Goal: Task Accomplishment & Management: Manage account settings

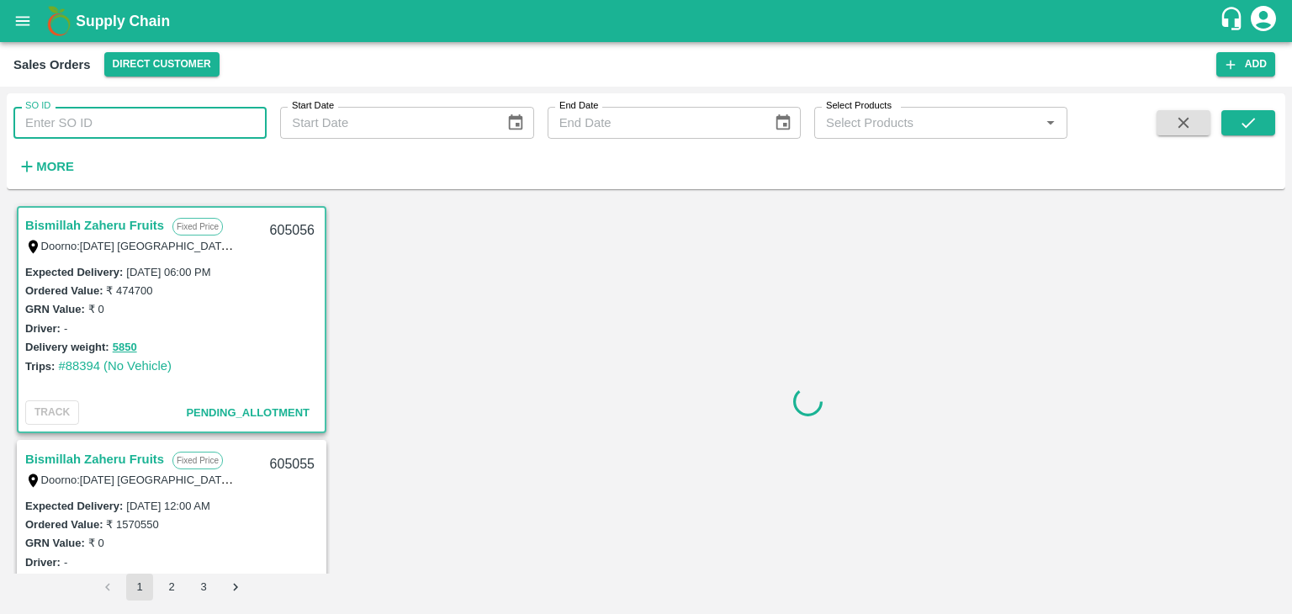
click at [80, 128] on input "SO ID" at bounding box center [139, 123] width 253 height 32
paste input "605017"
type input "605017"
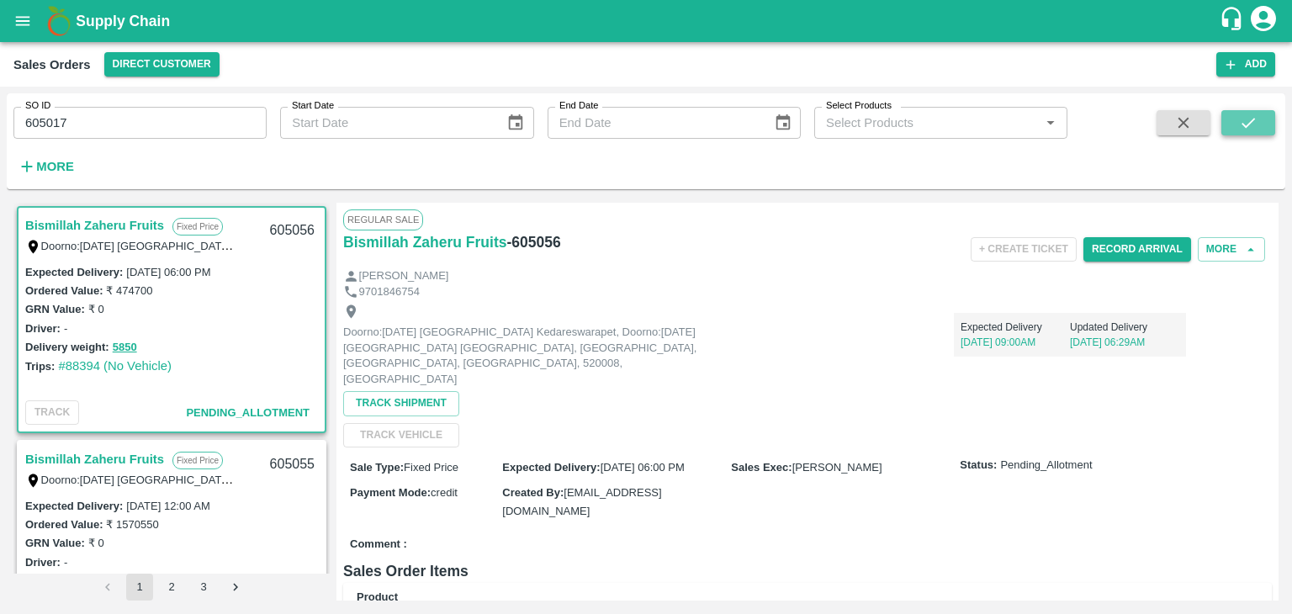
click at [1235, 125] on button "submit" at bounding box center [1248, 122] width 54 height 25
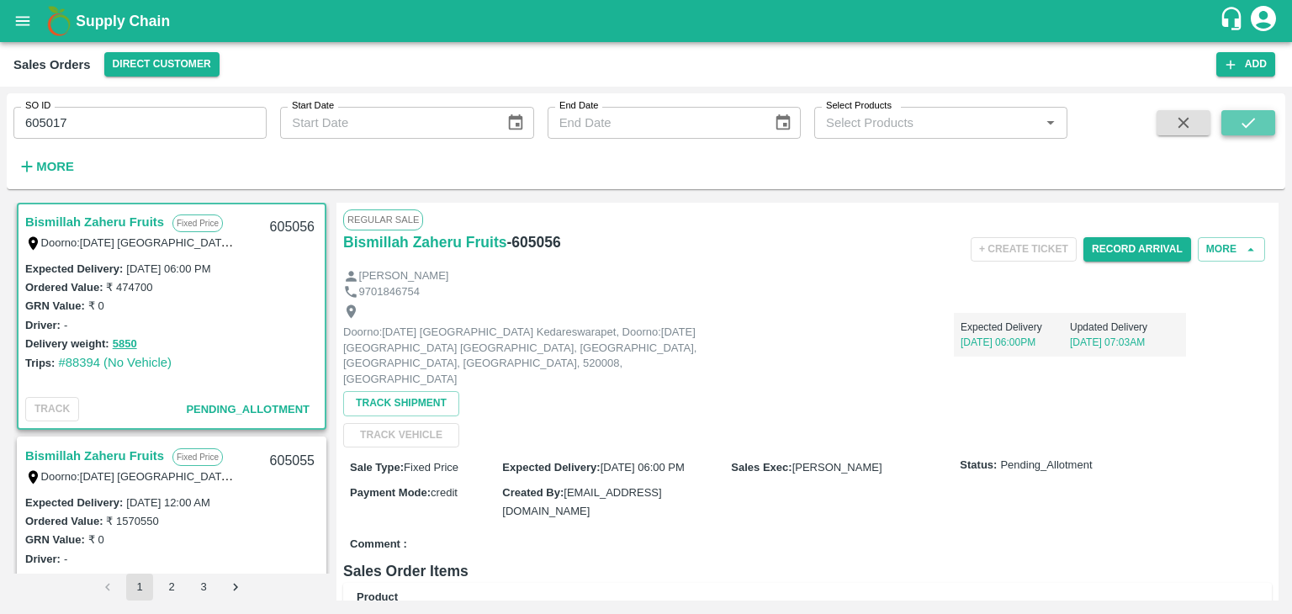
click at [1235, 125] on button "submit" at bounding box center [1248, 122] width 54 height 25
click at [1256, 125] on icon "submit" at bounding box center [1248, 123] width 19 height 19
click at [1262, 28] on icon "account of current user" at bounding box center [1263, 18] width 25 height 25
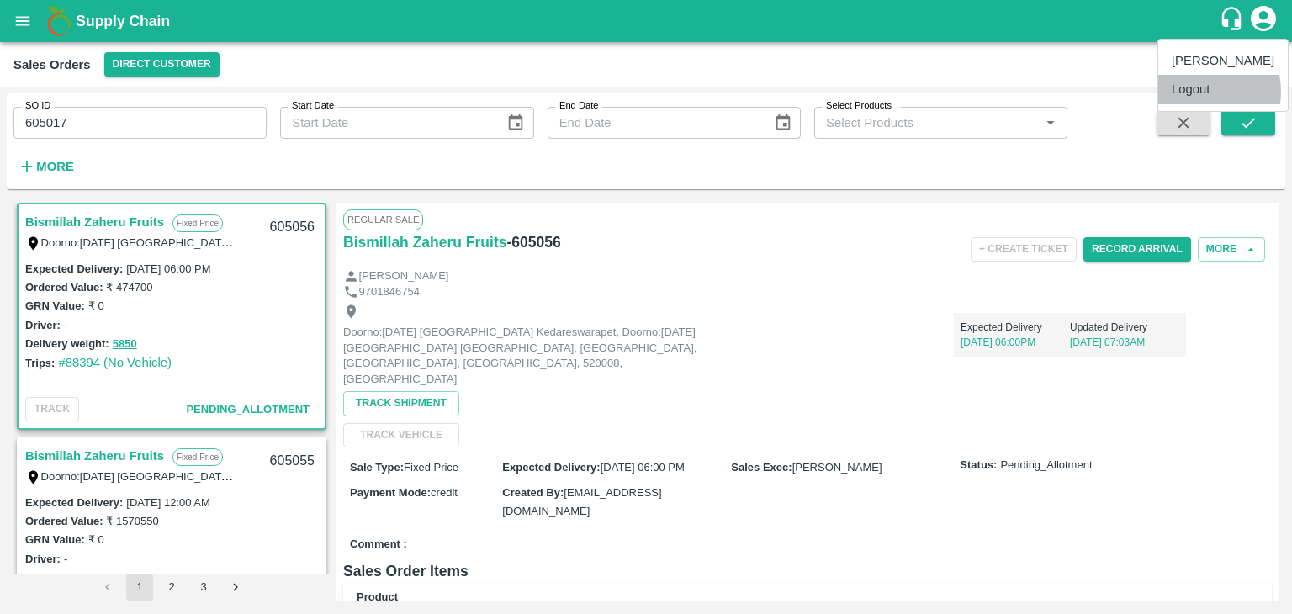
click at [1196, 92] on li "Logout" at bounding box center [1223, 89] width 130 height 29
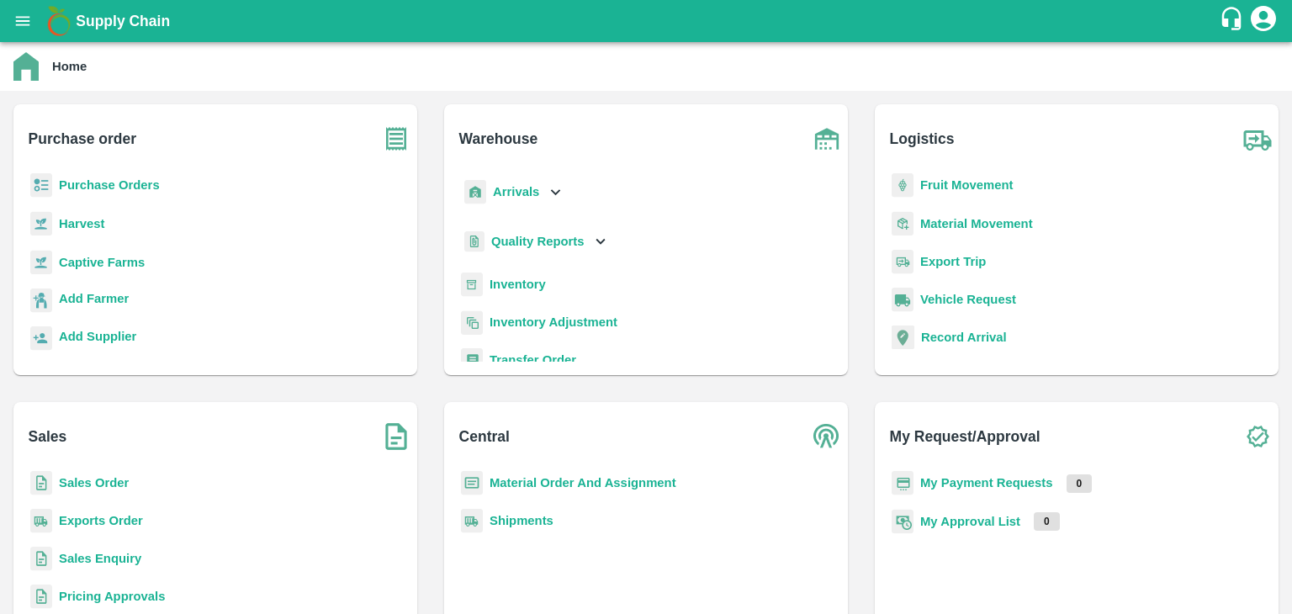
click at [94, 482] on b "Sales Order" at bounding box center [94, 482] width 70 height 13
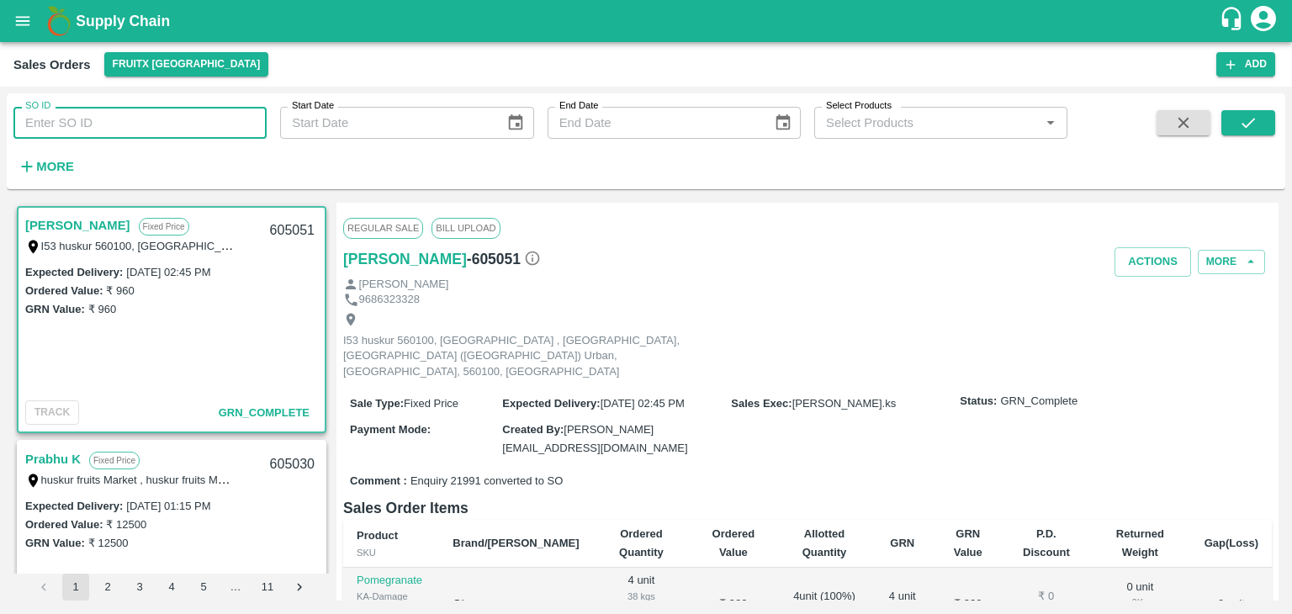
click at [91, 130] on input "SO ID" at bounding box center [139, 123] width 253 height 32
paste input "605017"
type input "605017"
click at [1238, 124] on button "submit" at bounding box center [1248, 122] width 54 height 25
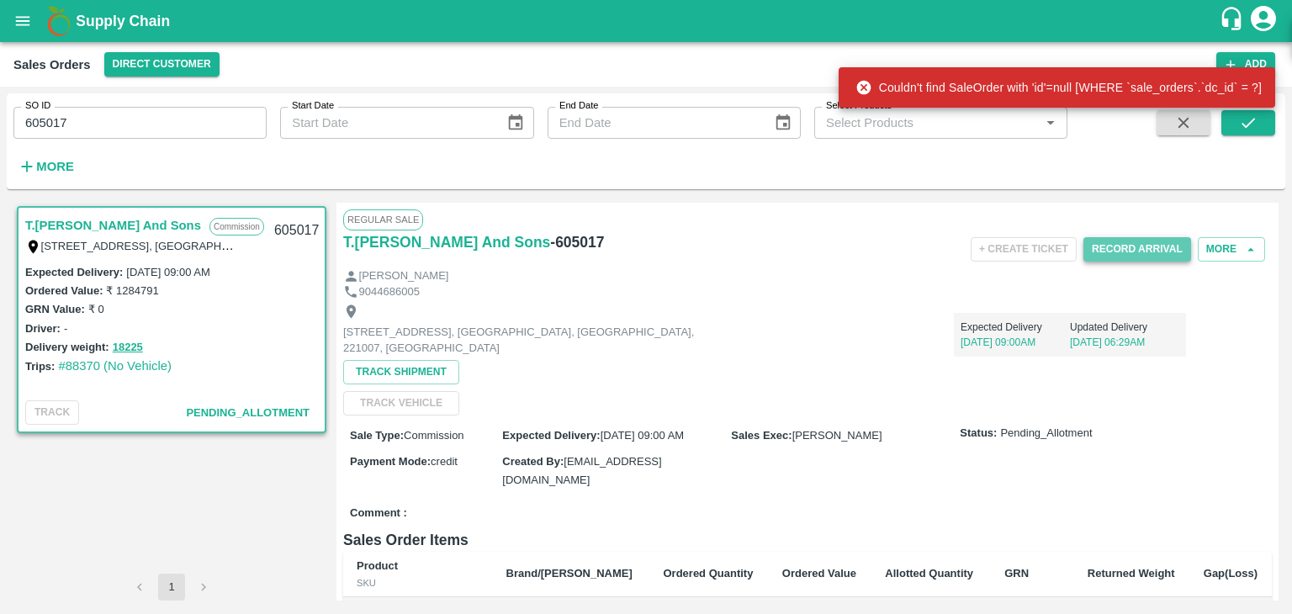
click at [1131, 250] on button "Record Arrival" at bounding box center [1137, 249] width 108 height 24
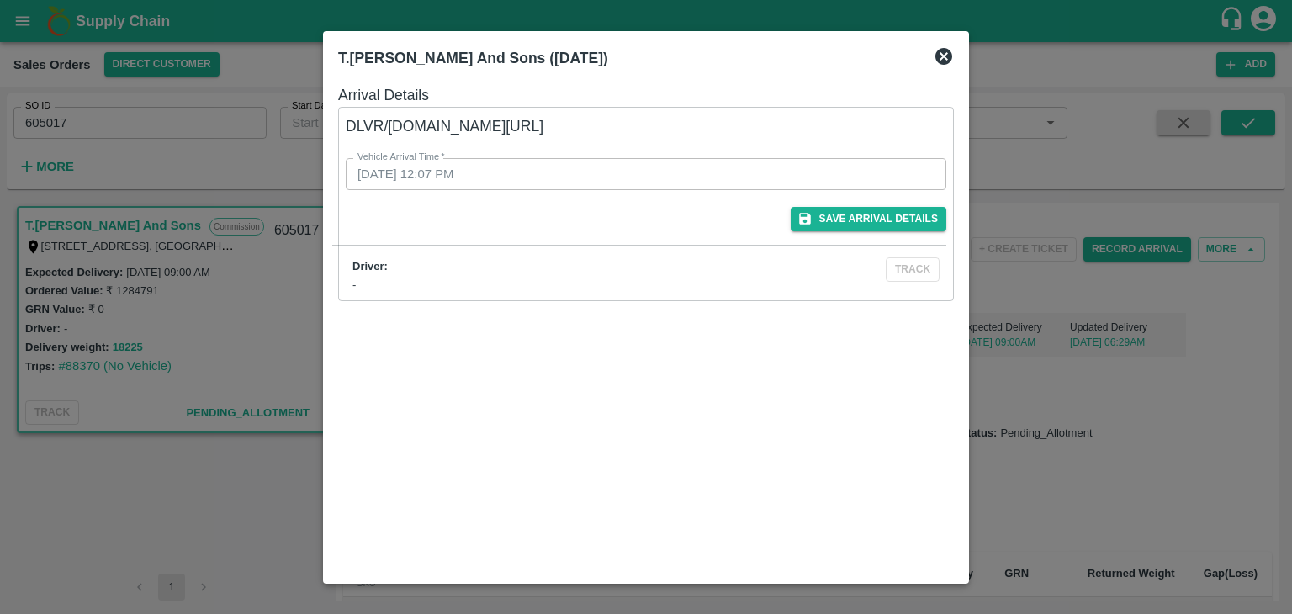
click at [411, 159] on label "Vehicle Arrival Time   *" at bounding box center [401, 157] width 87 height 13
drag, startPoint x: 411, startPoint y: 159, endPoint x: 363, endPoint y: 159, distance: 47.9
click at [363, 159] on label "Vehicle Arrival Time   *" at bounding box center [401, 157] width 87 height 13
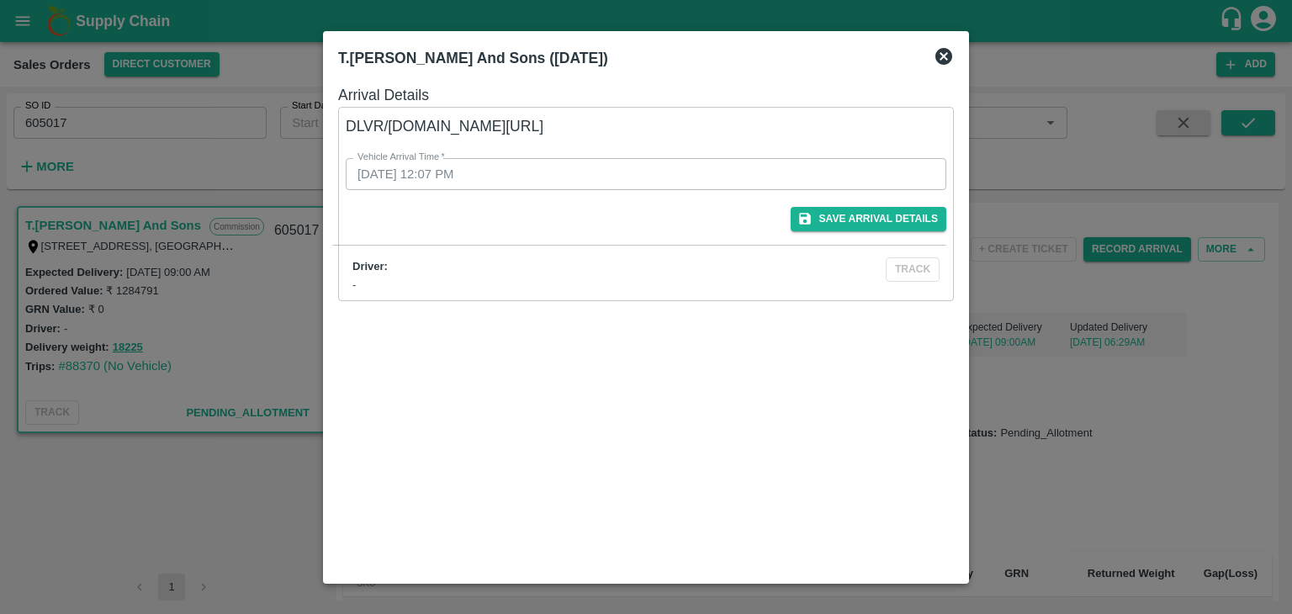
click at [480, 172] on div "Vehicle Arrival Time   * 16/09/2025 12:07 PM Vehicle Arrival Time" at bounding box center [646, 174] width 601 height 32
drag, startPoint x: 397, startPoint y: 151, endPoint x: 402, endPoint y: 120, distance: 31.5
click at [402, 120] on div "Vehicle Arrival Time   * 16/09/2025 12:07 PM Vehicle Arrival Time" at bounding box center [625, 154] width 641 height 72
drag, startPoint x: 402, startPoint y: 120, endPoint x: 478, endPoint y: 154, distance: 82.8
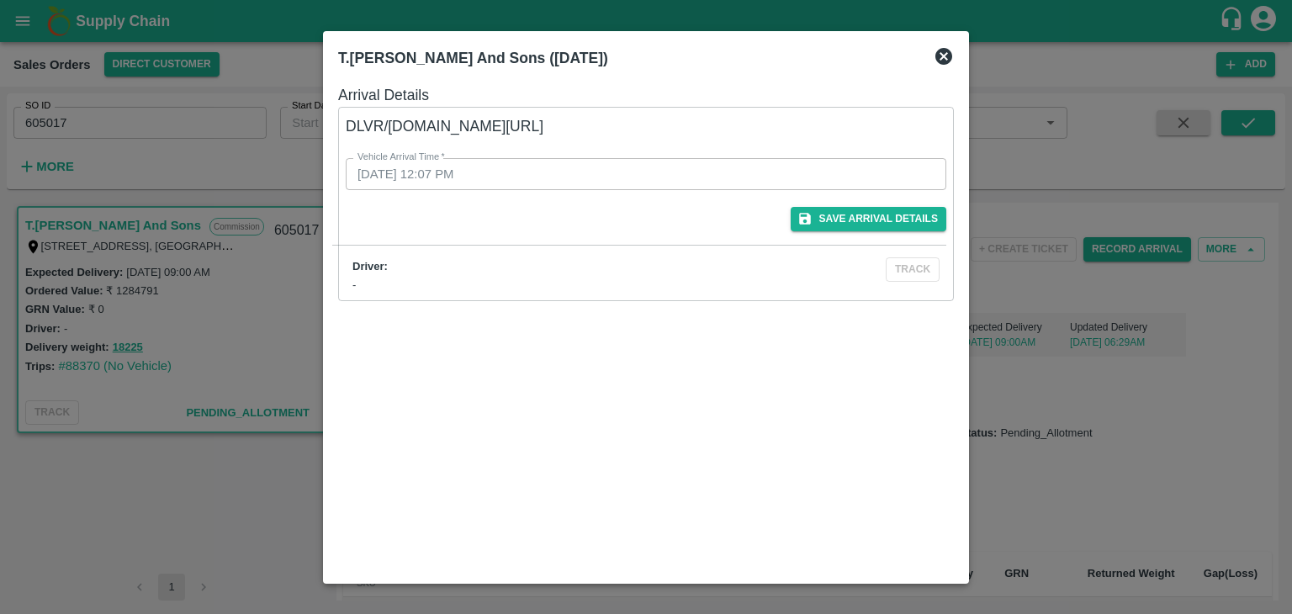
click at [478, 154] on div "Vehicle Arrival Time   * 16/09/2025 12:07 PM Vehicle Arrival Time" at bounding box center [625, 154] width 641 height 72
click at [478, 154] on div "Vehicle Arrival Time   * 16/09/2025 12:07 PM Vehicle Arrival Time" at bounding box center [636, 164] width 621 height 52
click at [939, 54] on icon at bounding box center [943, 56] width 17 height 17
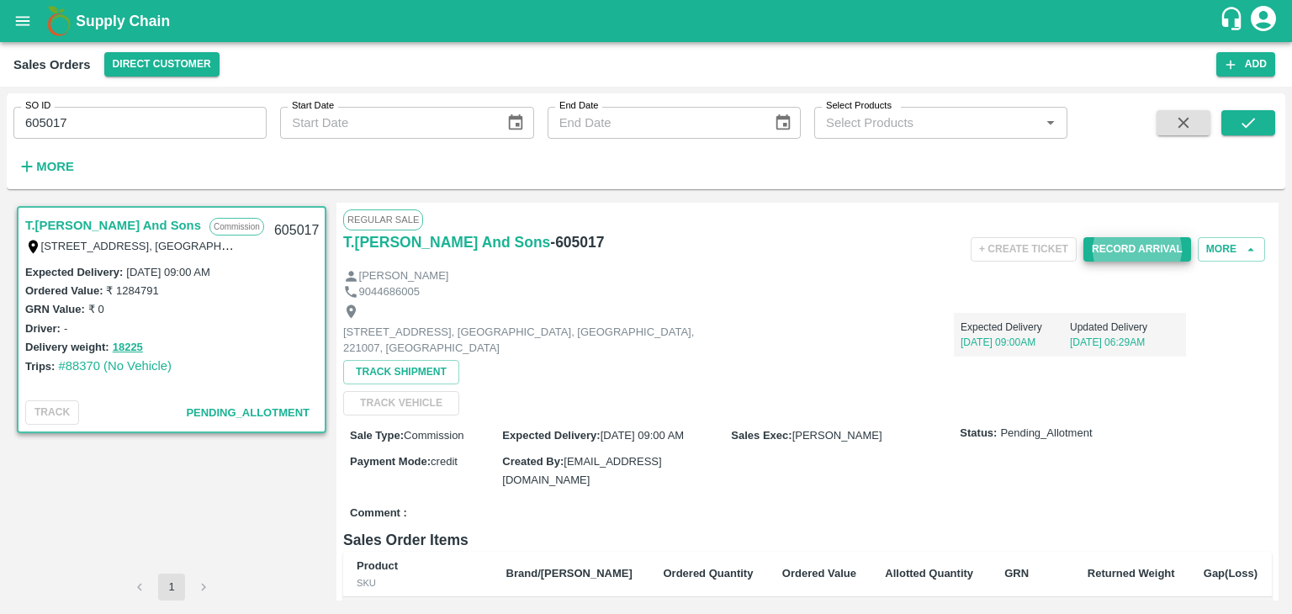
click at [1115, 250] on button "Record Arrival" at bounding box center [1137, 249] width 108 height 24
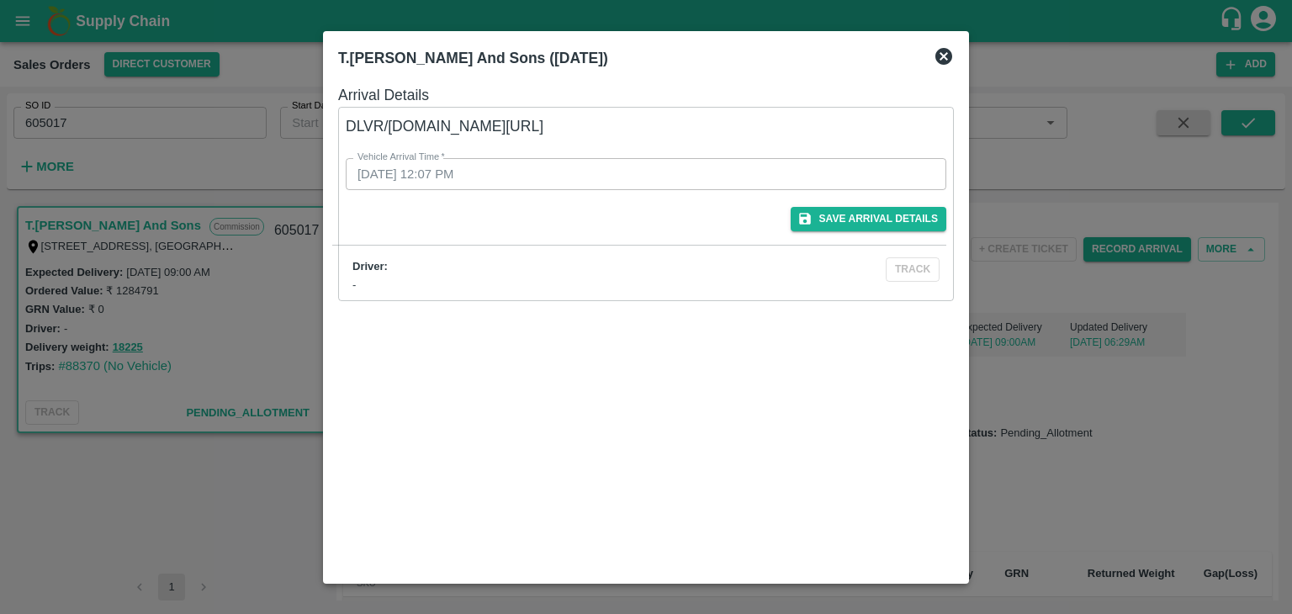
click at [918, 285] on div "Driver: - TRACK" at bounding box center [639, 269] width 614 height 49
click at [948, 50] on icon at bounding box center [943, 56] width 17 height 17
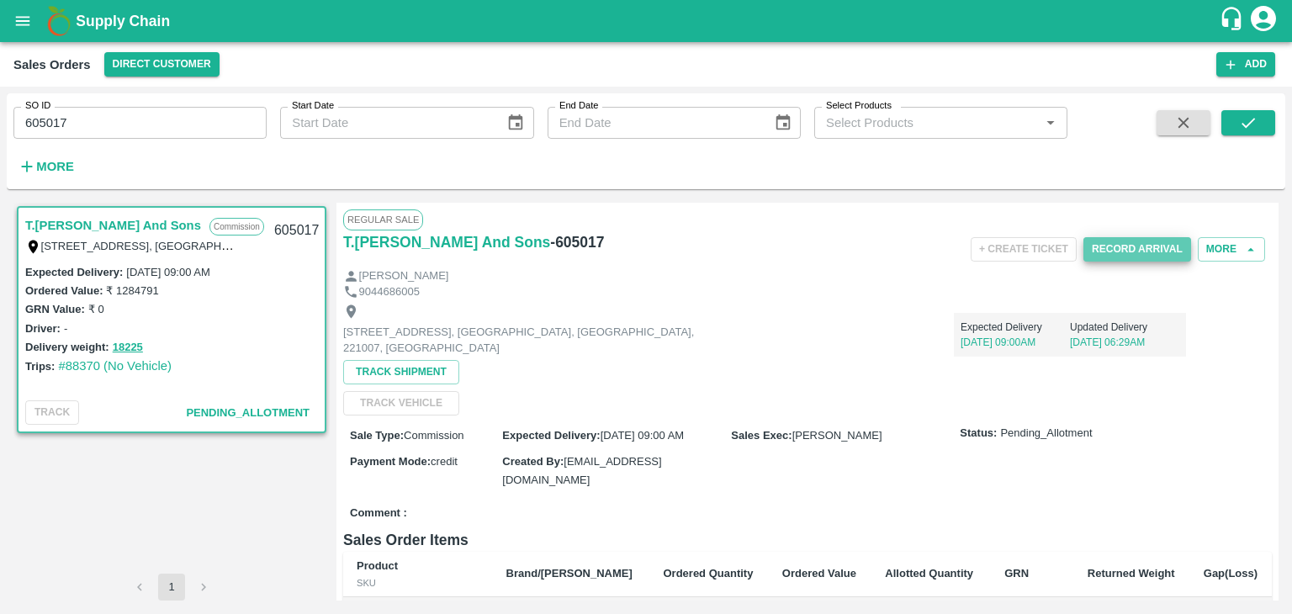
click at [1130, 250] on button "Record Arrival" at bounding box center [1137, 249] width 108 height 24
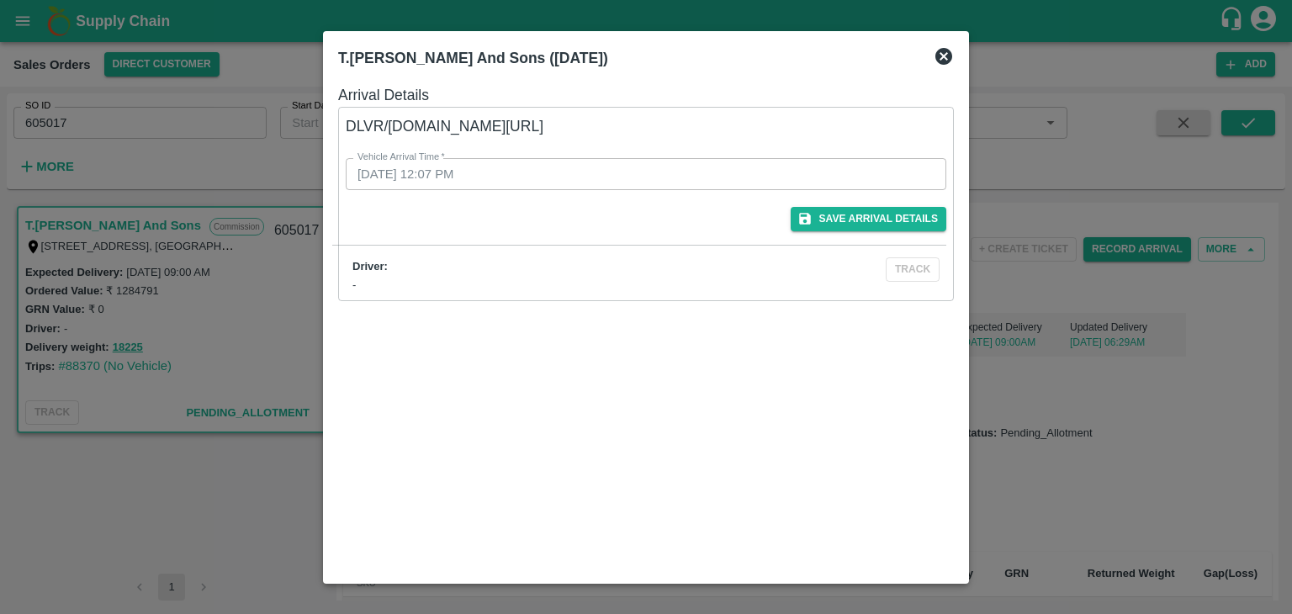
click at [944, 50] on icon at bounding box center [943, 56] width 17 height 17
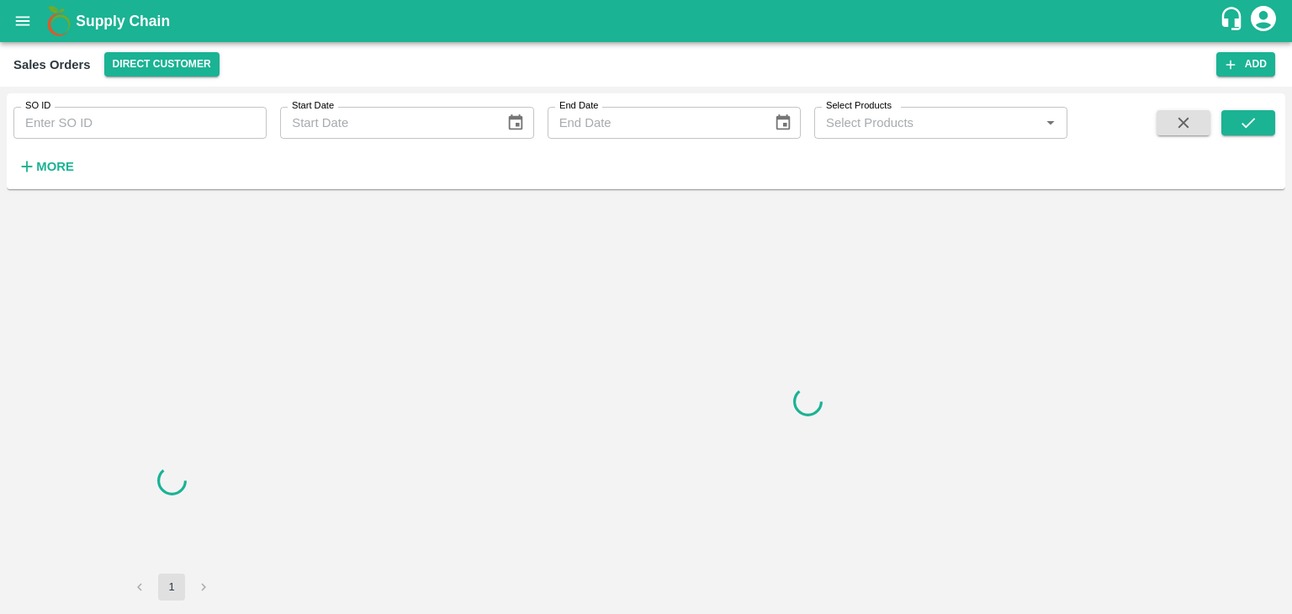
click at [65, 124] on input "SO ID" at bounding box center [139, 123] width 253 height 32
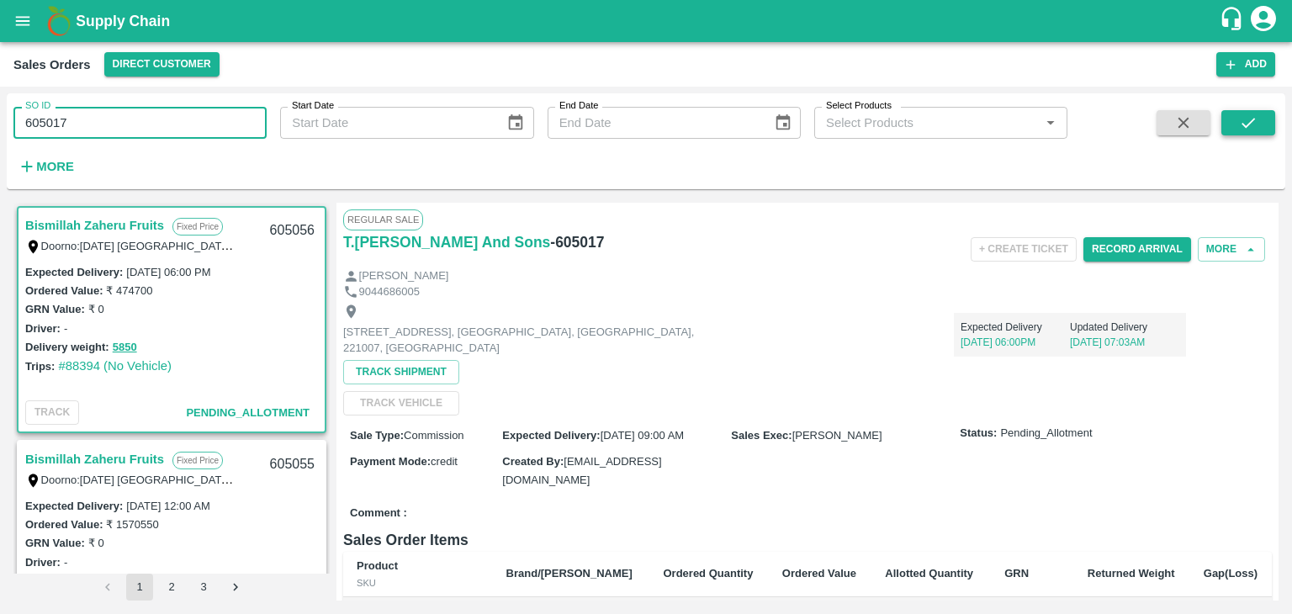
type input "605017"
click at [1255, 125] on icon "submit" at bounding box center [1248, 123] width 19 height 19
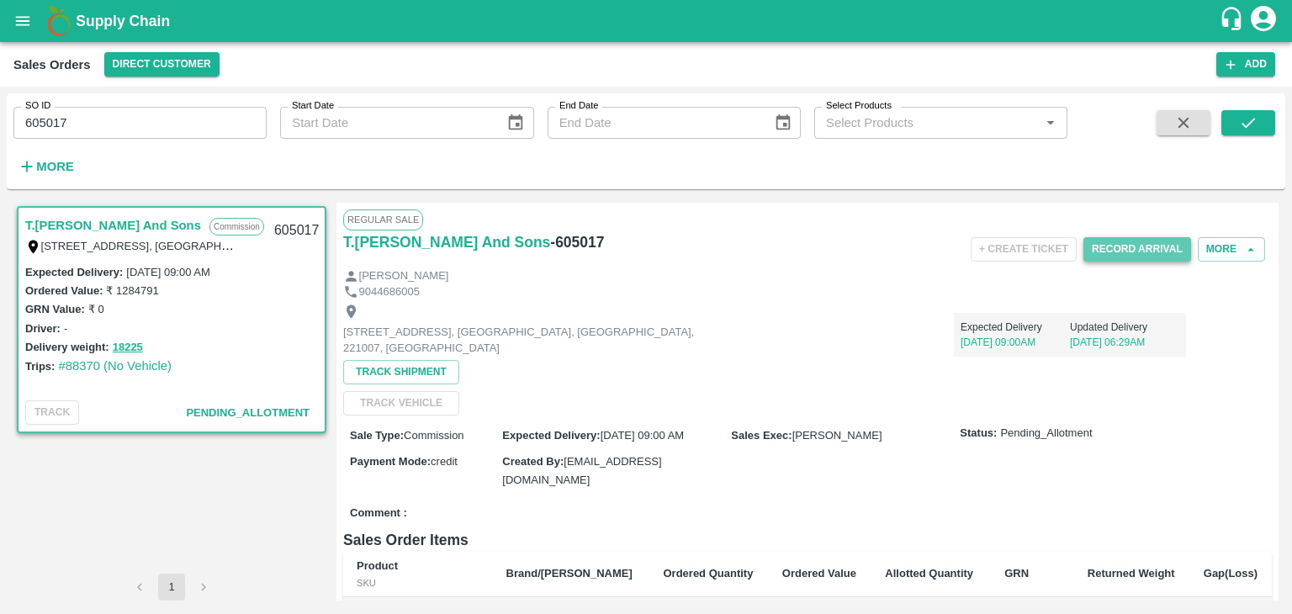
click at [1132, 252] on button "Record Arrival" at bounding box center [1137, 249] width 108 height 24
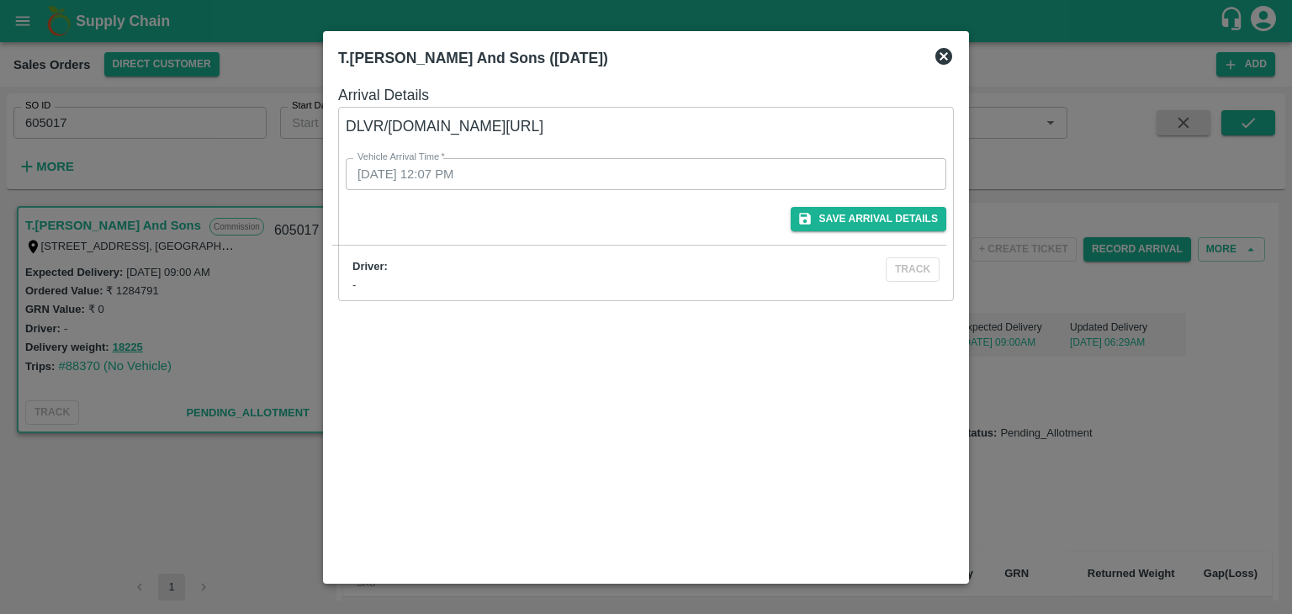
click at [382, 156] on label "Vehicle Arrival Time   *" at bounding box center [401, 157] width 87 height 13
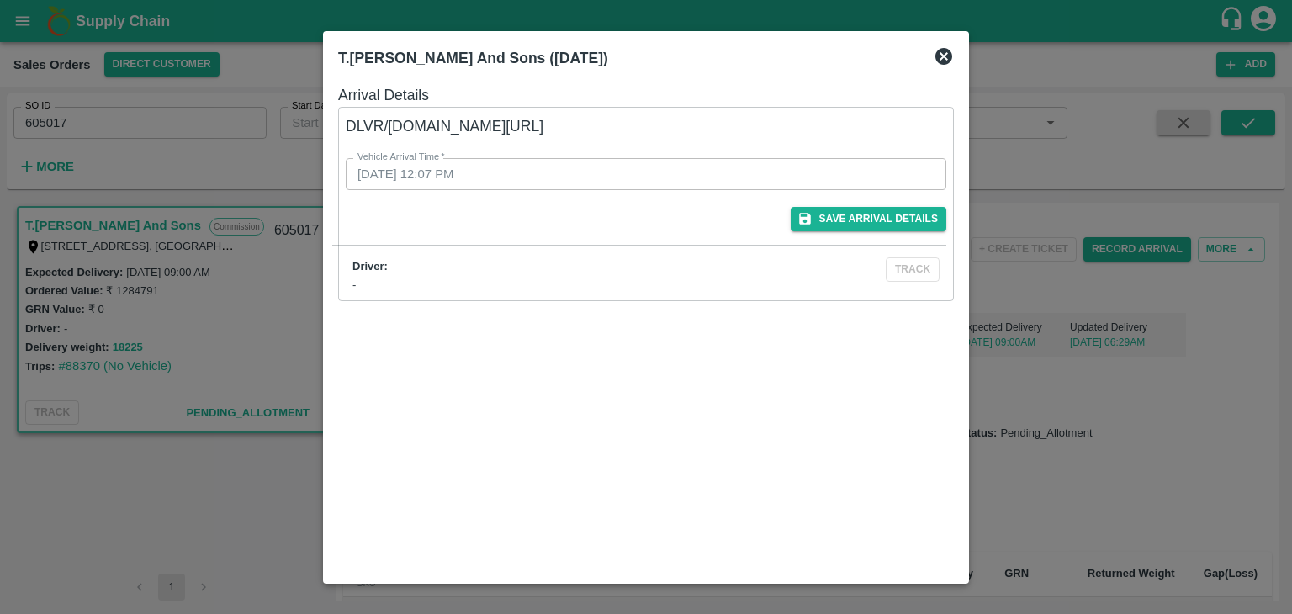
click at [392, 158] on label "Vehicle Arrival Time   *" at bounding box center [401, 157] width 87 height 13
click at [410, 158] on label "Vehicle Arrival Time   *" at bounding box center [401, 157] width 87 height 13
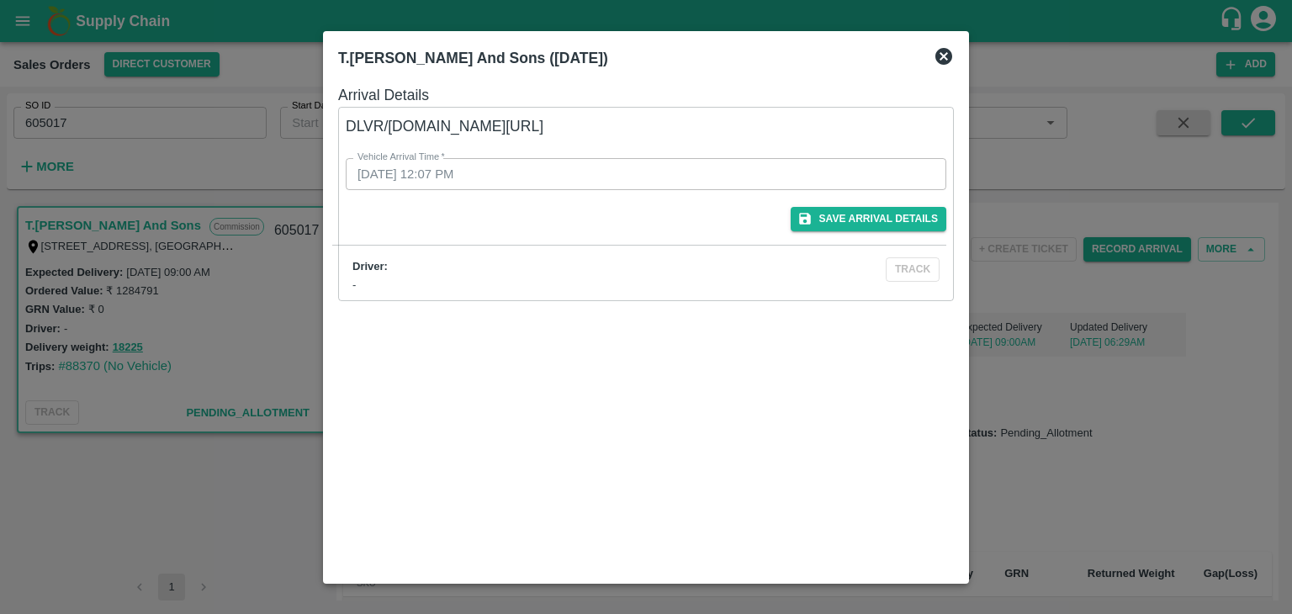
click at [377, 162] on label "Vehicle Arrival Time   *" at bounding box center [401, 157] width 87 height 13
click at [373, 156] on label "Vehicle Arrival Time   *" at bounding box center [401, 157] width 87 height 13
click at [948, 54] on icon at bounding box center [943, 56] width 17 height 17
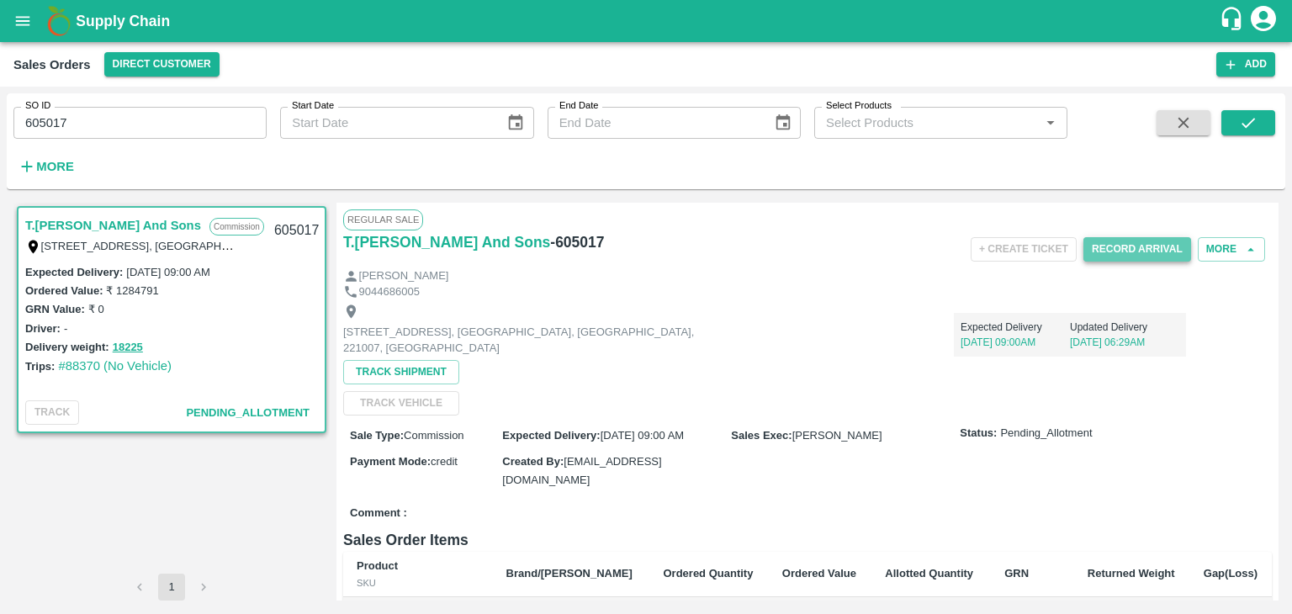
click at [1127, 244] on button "Record Arrival" at bounding box center [1137, 249] width 108 height 24
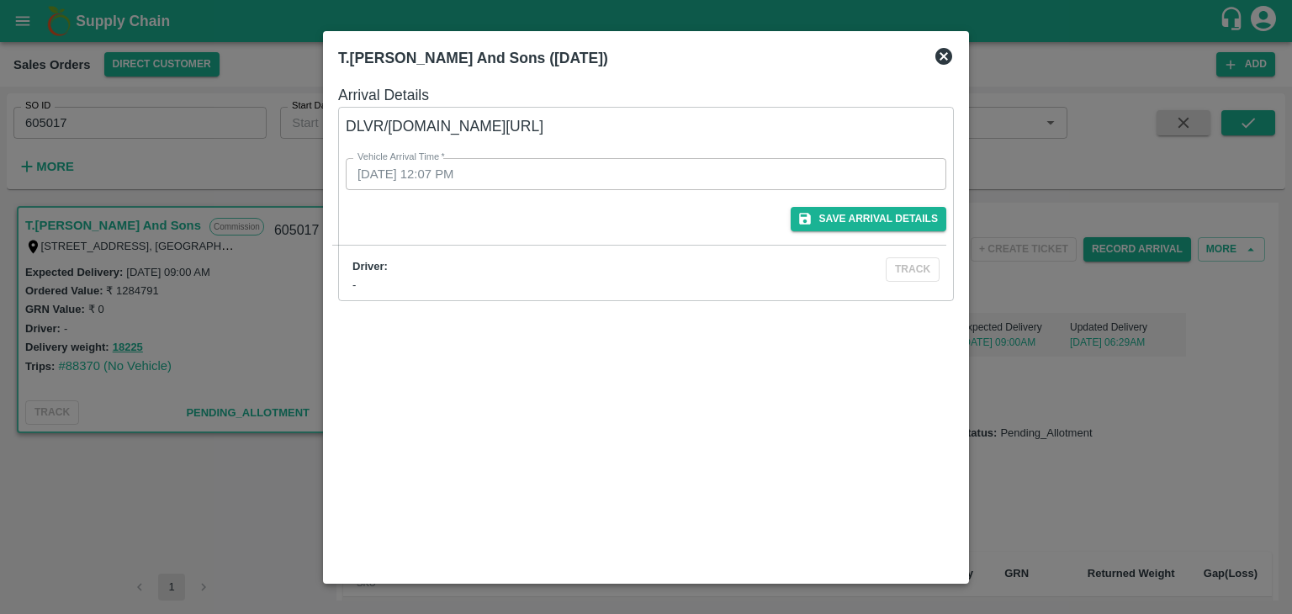
click at [945, 53] on icon at bounding box center [943, 56] width 17 height 17
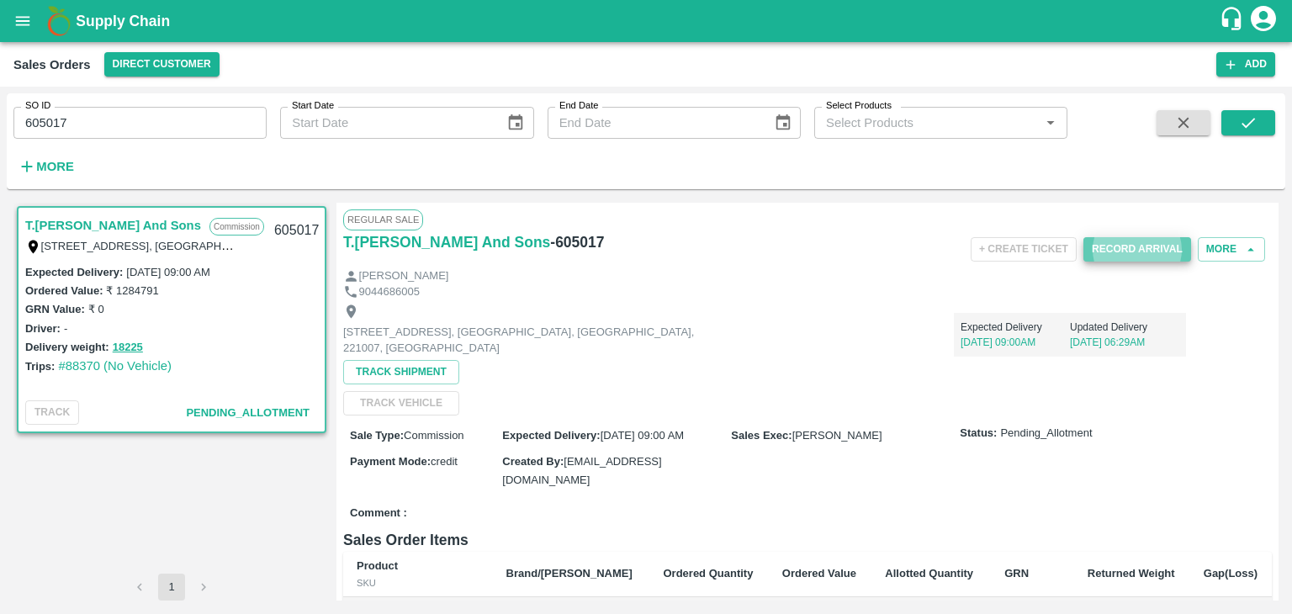
click at [1142, 243] on button "Record Arrival" at bounding box center [1137, 249] width 108 height 24
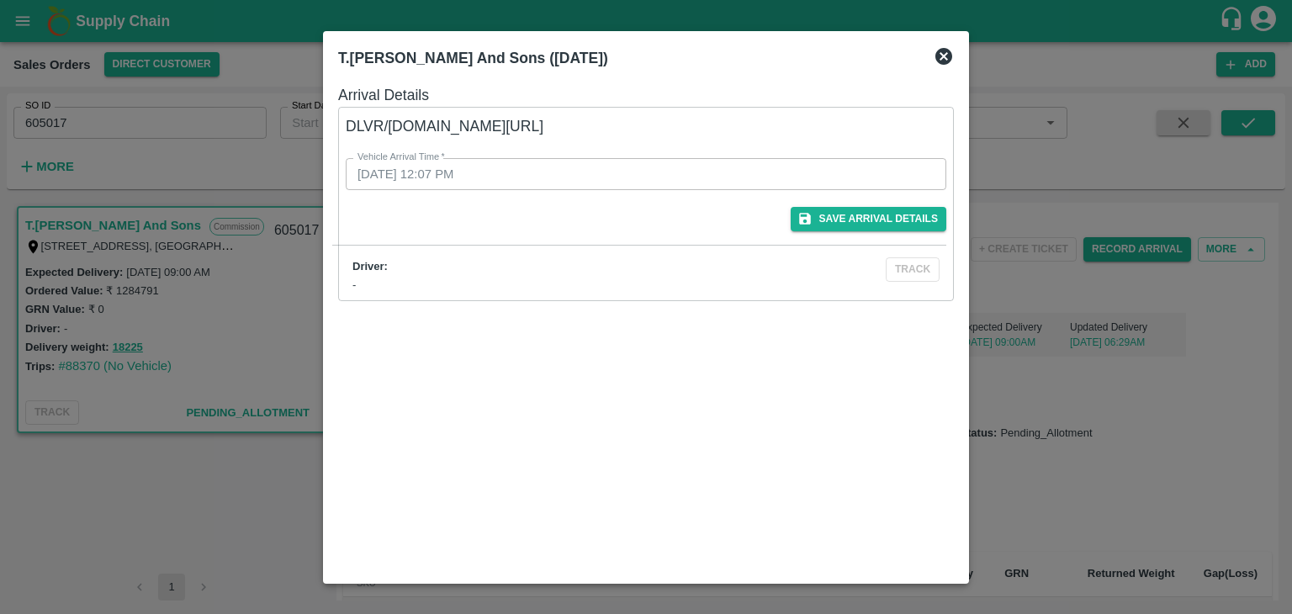
click at [762, 314] on div "Arrival Details DLVR/[DOMAIN_NAME][URL] Vehicle Arrival Time   * [DATE] 12:07 P…" at bounding box center [645, 326] width 629 height 499
click at [866, 218] on button "Save Arrival Details" at bounding box center [869, 219] width 156 height 24
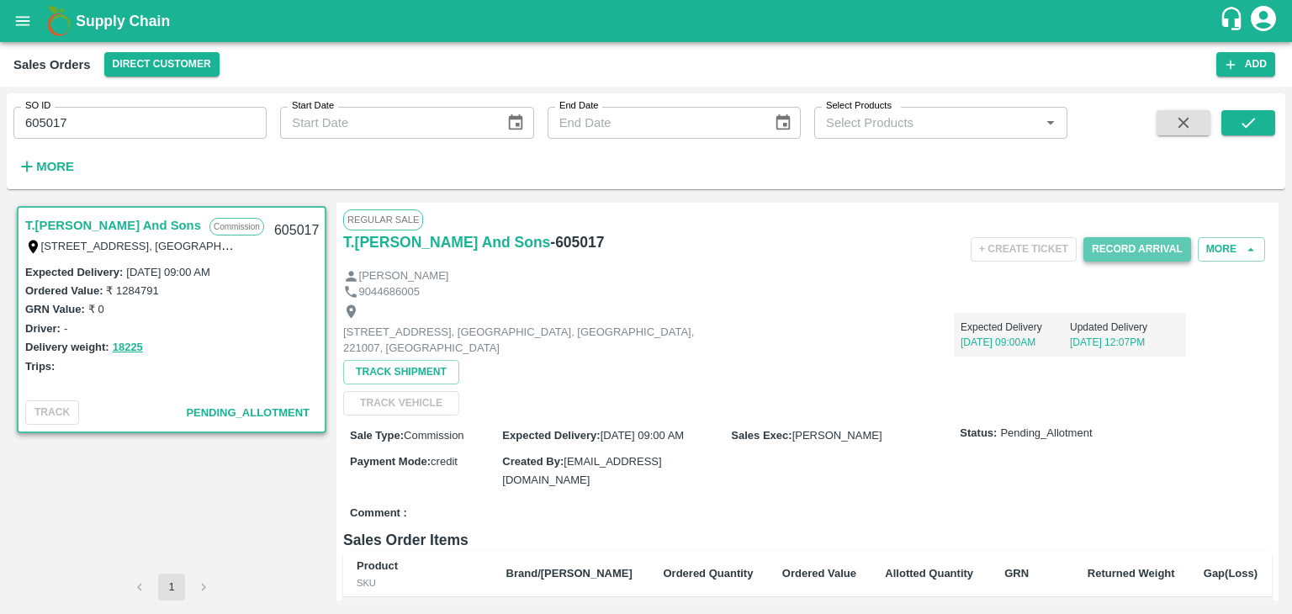
click at [1115, 246] on button "Record Arrival" at bounding box center [1137, 249] width 108 height 24
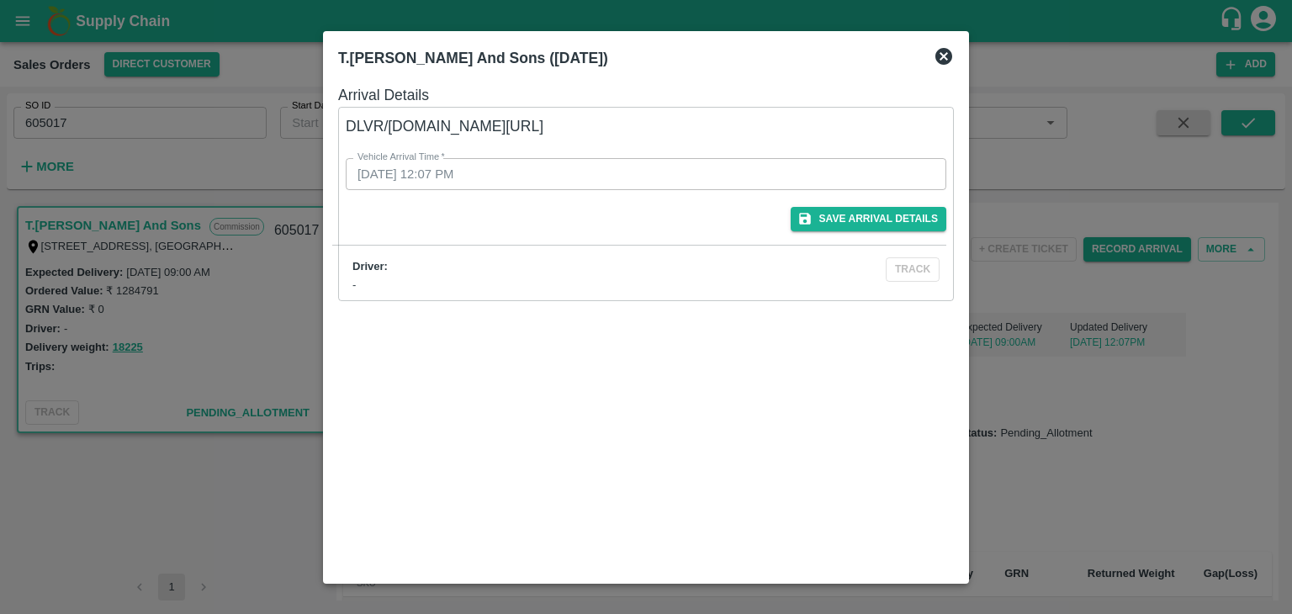
click at [935, 58] on icon at bounding box center [943, 56] width 17 height 17
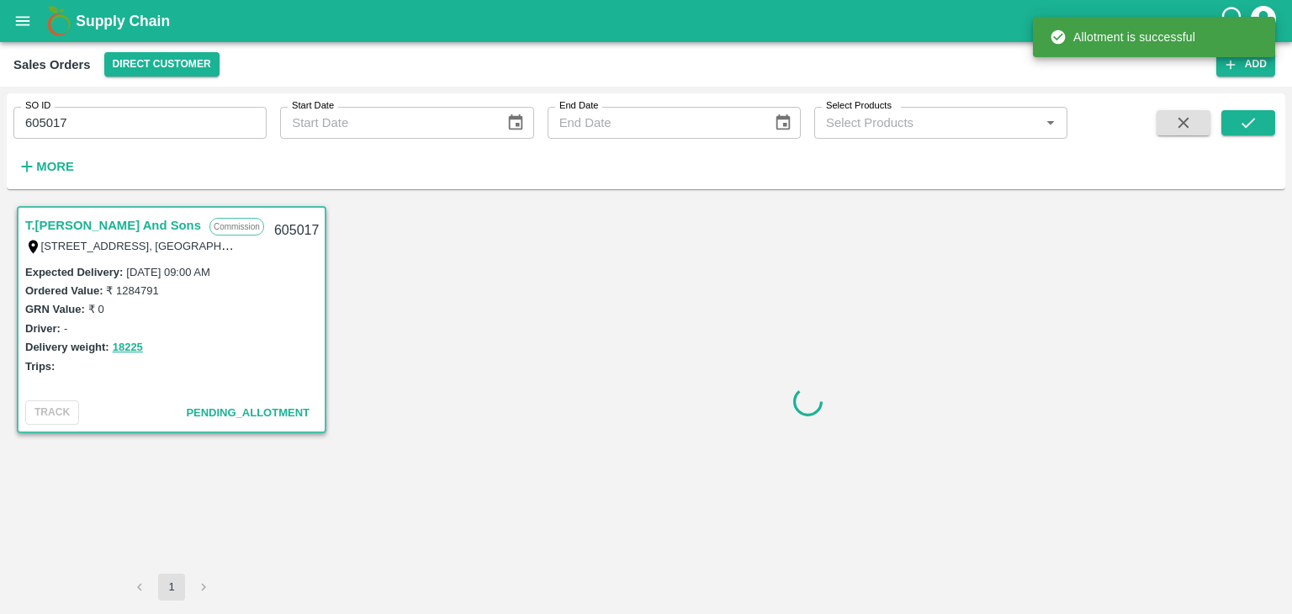
click at [1140, 250] on div at bounding box center [807, 402] width 942 height 398
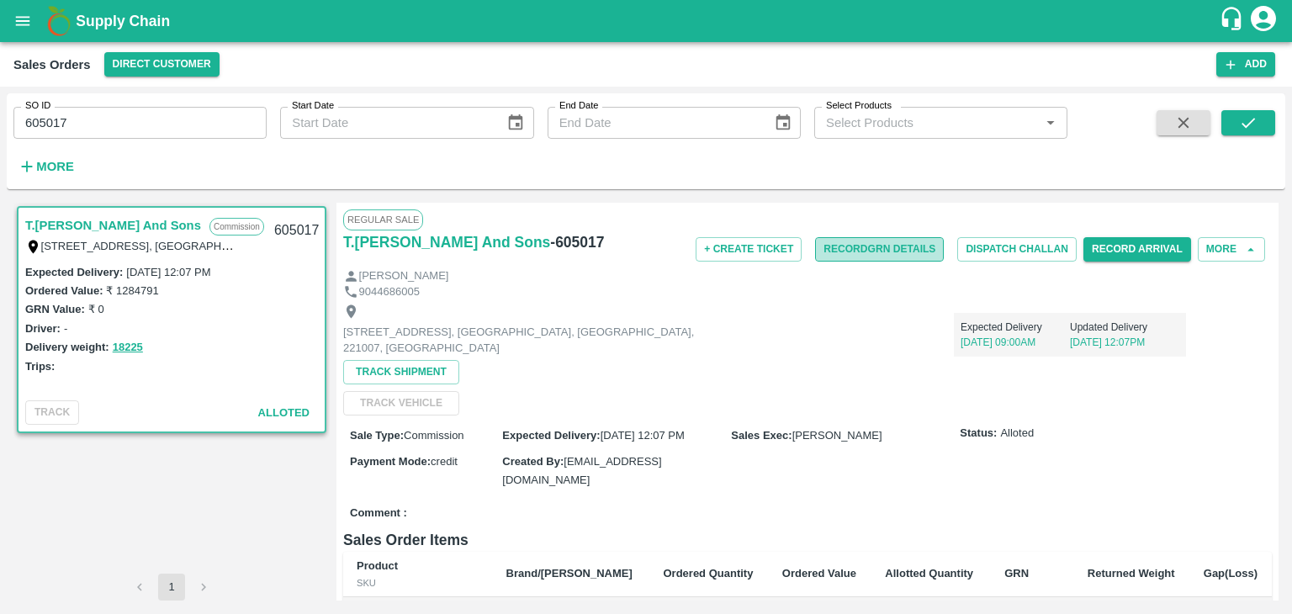
click at [871, 250] on button "Record GRN Details" at bounding box center [879, 249] width 129 height 24
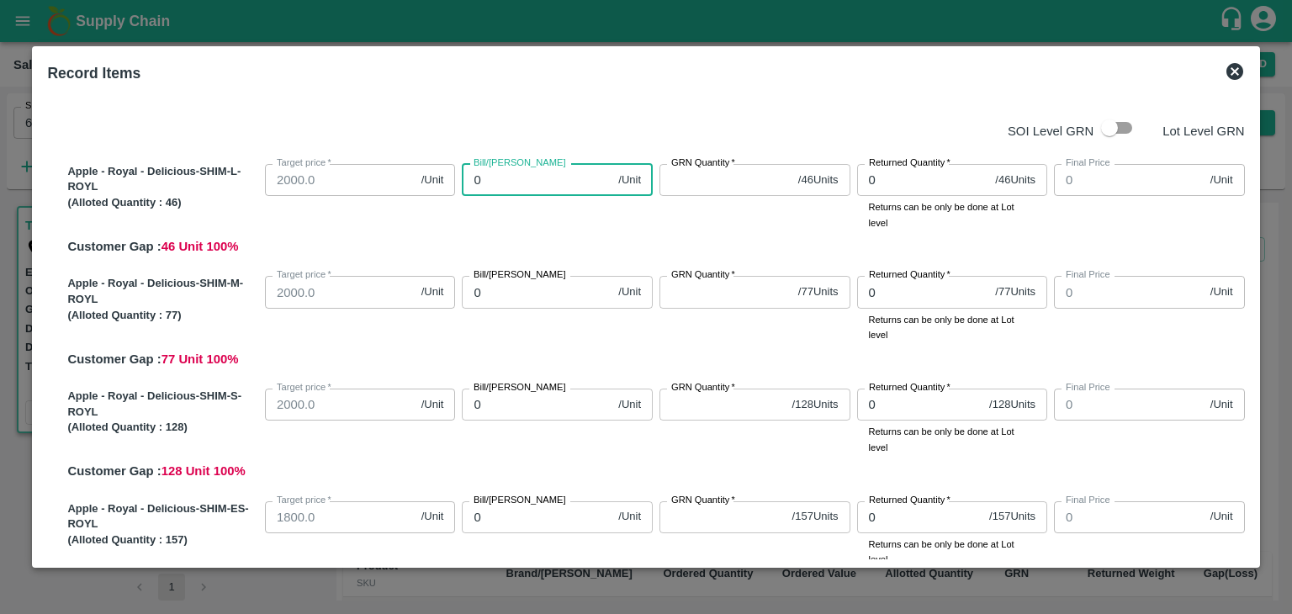
click at [491, 183] on input "0" at bounding box center [537, 180] width 150 height 32
type input "02"
type input "2"
type input "0200"
type input "200"
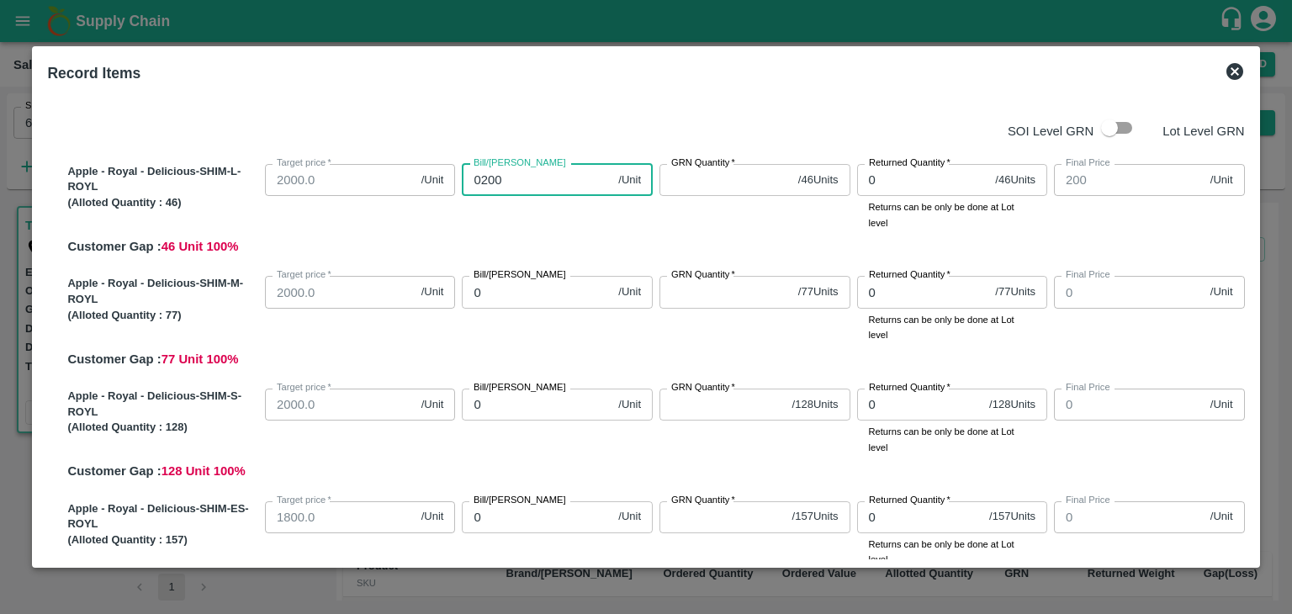
type input "02000"
type input "2000"
type input "02000"
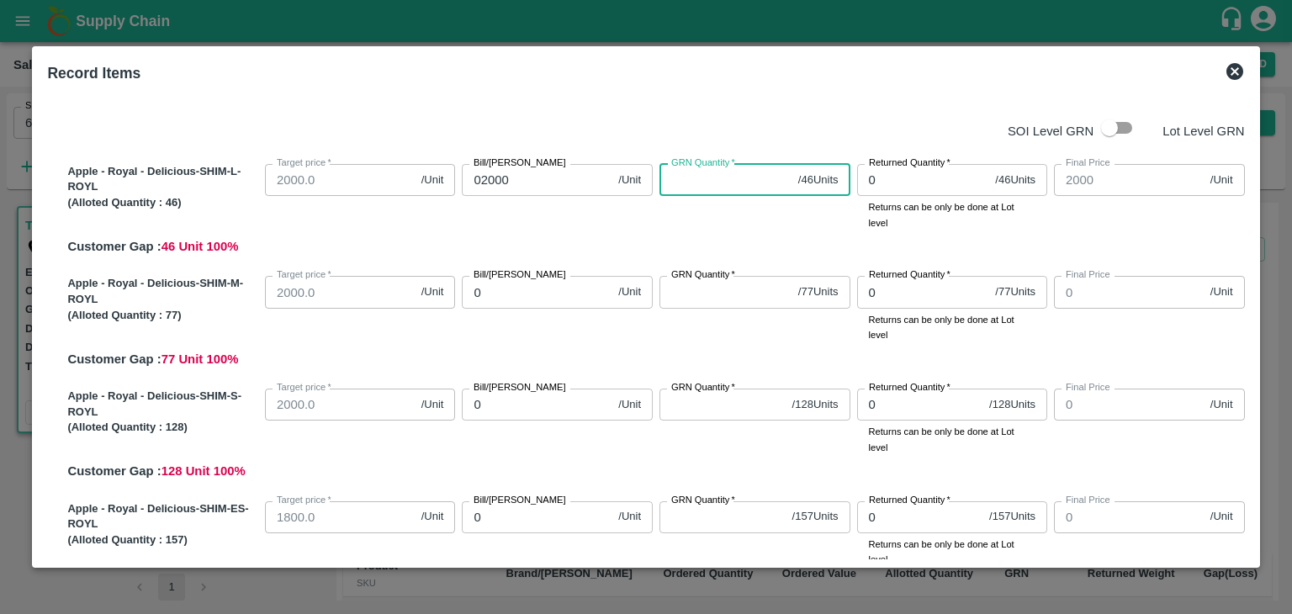
click at [719, 178] on input "GRN Quantity   *" at bounding box center [725, 180] width 132 height 32
type input "46"
click at [494, 288] on input "0" at bounding box center [537, 292] width 150 height 32
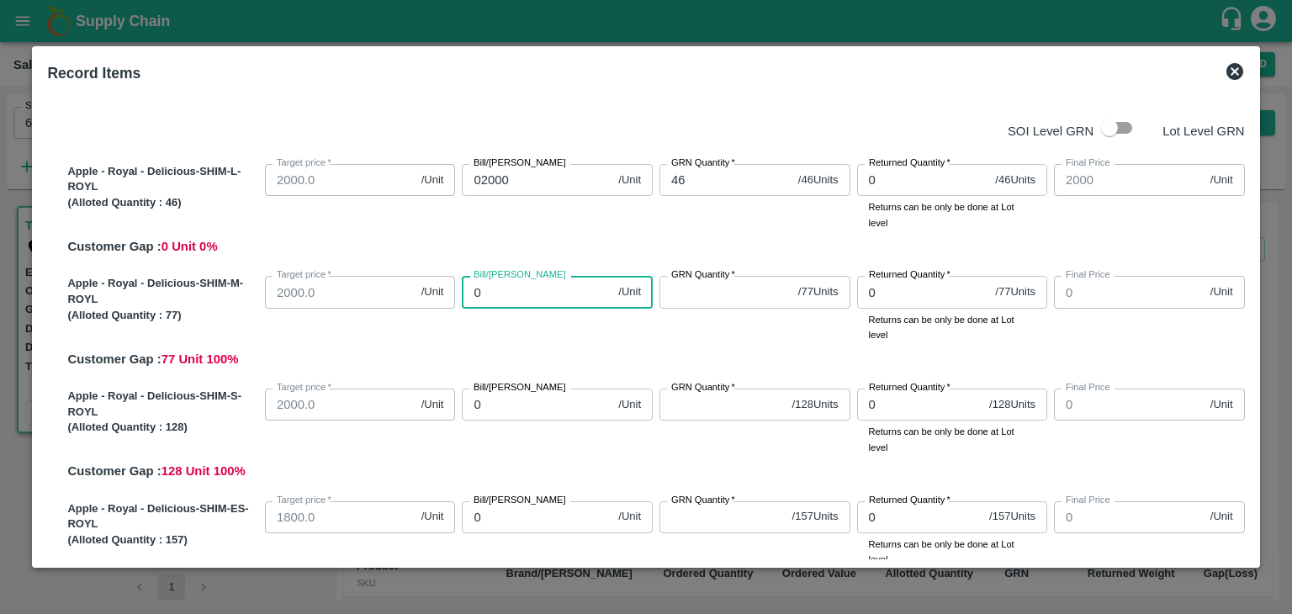
type input "02"
type input "2"
type input "020"
type input "20"
type input "0200"
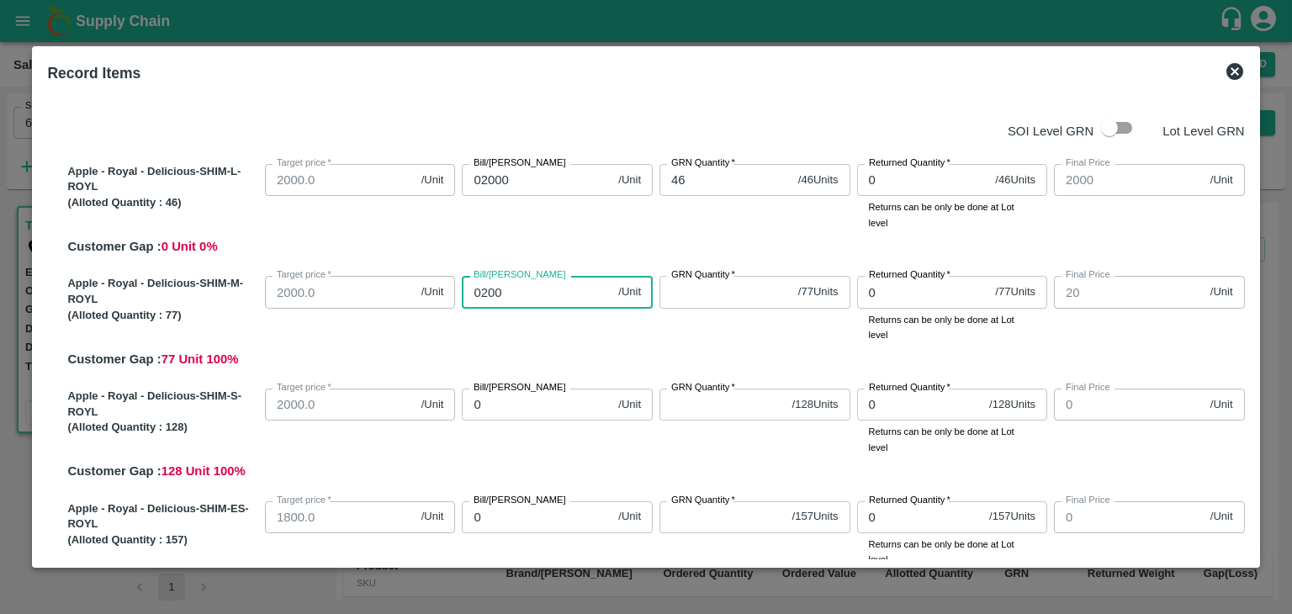
type input "200"
type input "02000"
type input "2000"
type input "02000"
click at [718, 294] on input "GRN Quantity   *" at bounding box center [725, 292] width 132 height 32
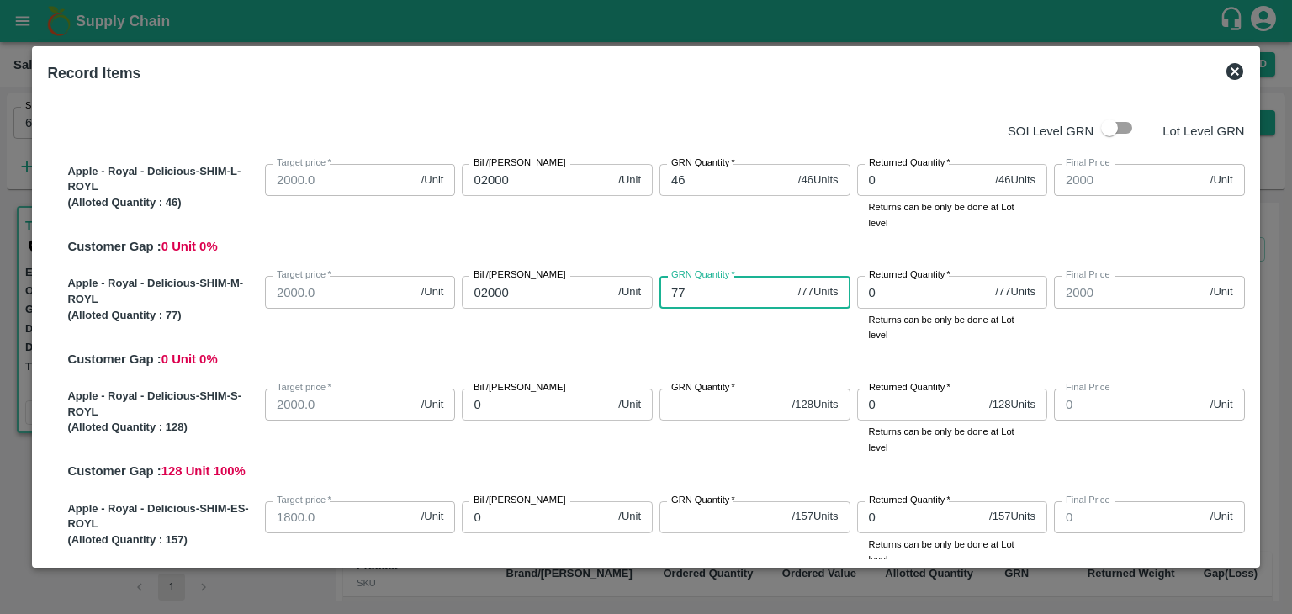
type input "77"
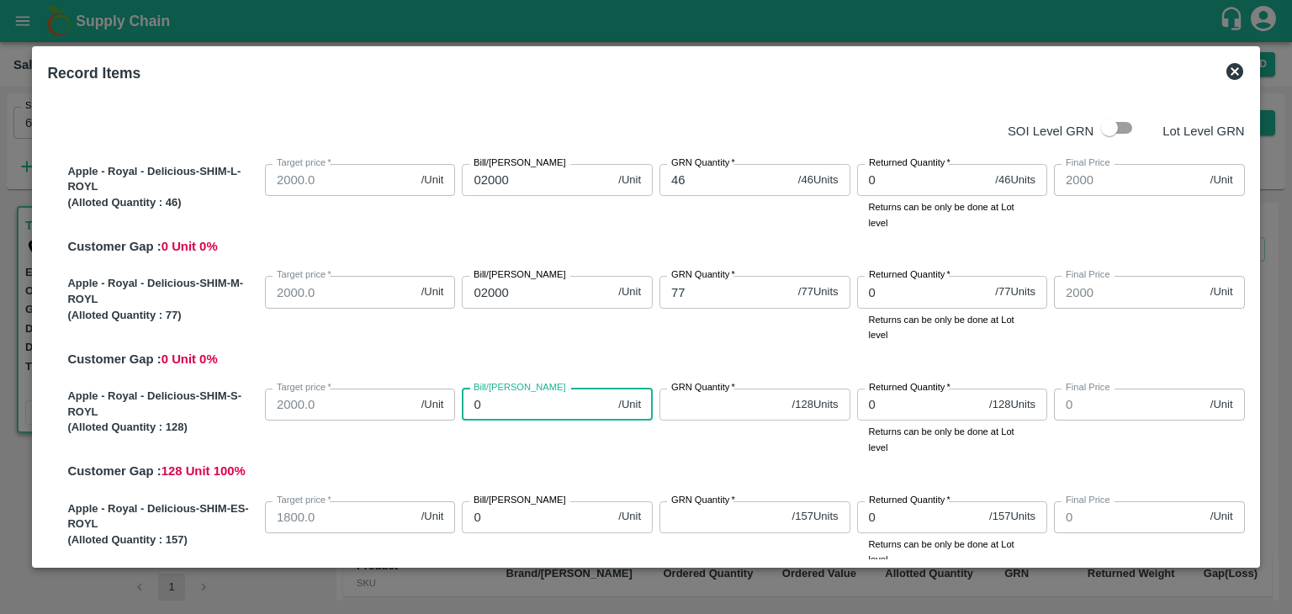
click at [511, 401] on input "0" at bounding box center [537, 405] width 150 height 32
type input "02"
type input "2"
type input "020"
type input "20"
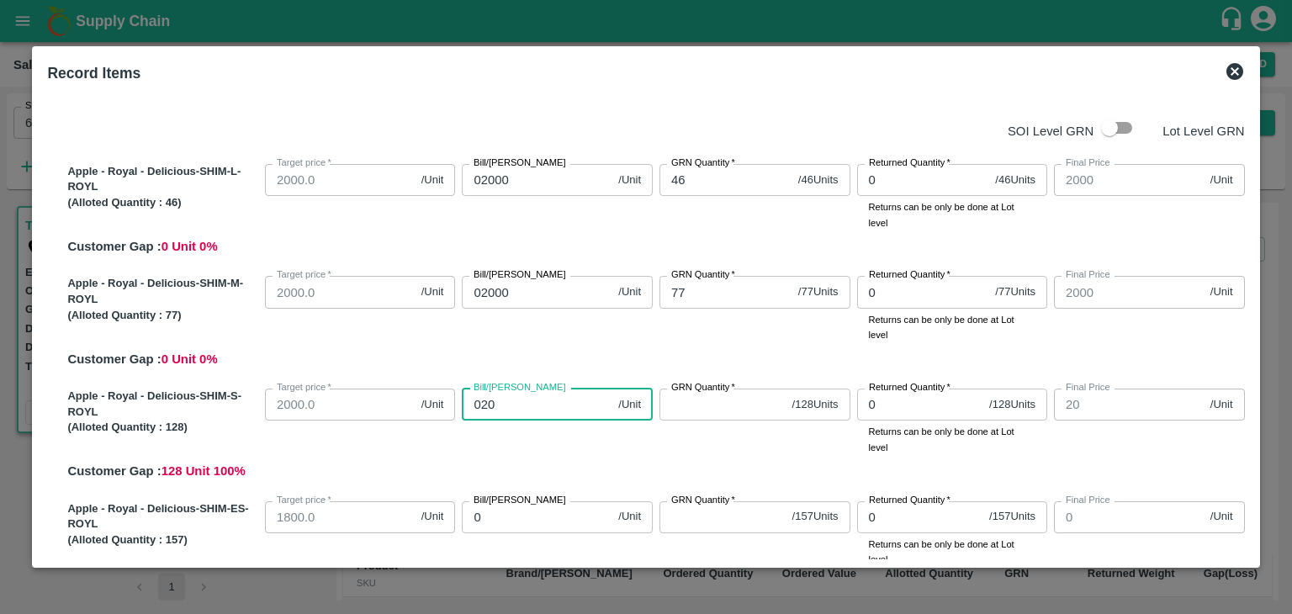
type input "0200"
type input "200"
type input "02000"
type input "2000"
type input "02000"
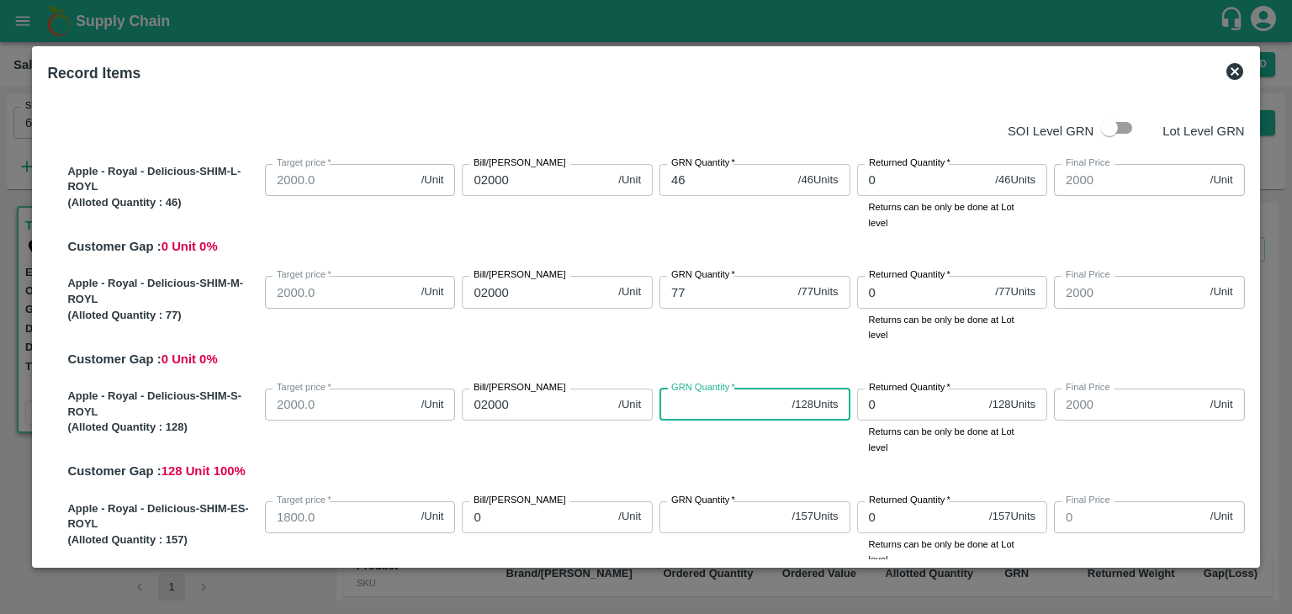
click at [670, 415] on input "GRN Quantity   *" at bounding box center [722, 405] width 126 height 32
type input "128"
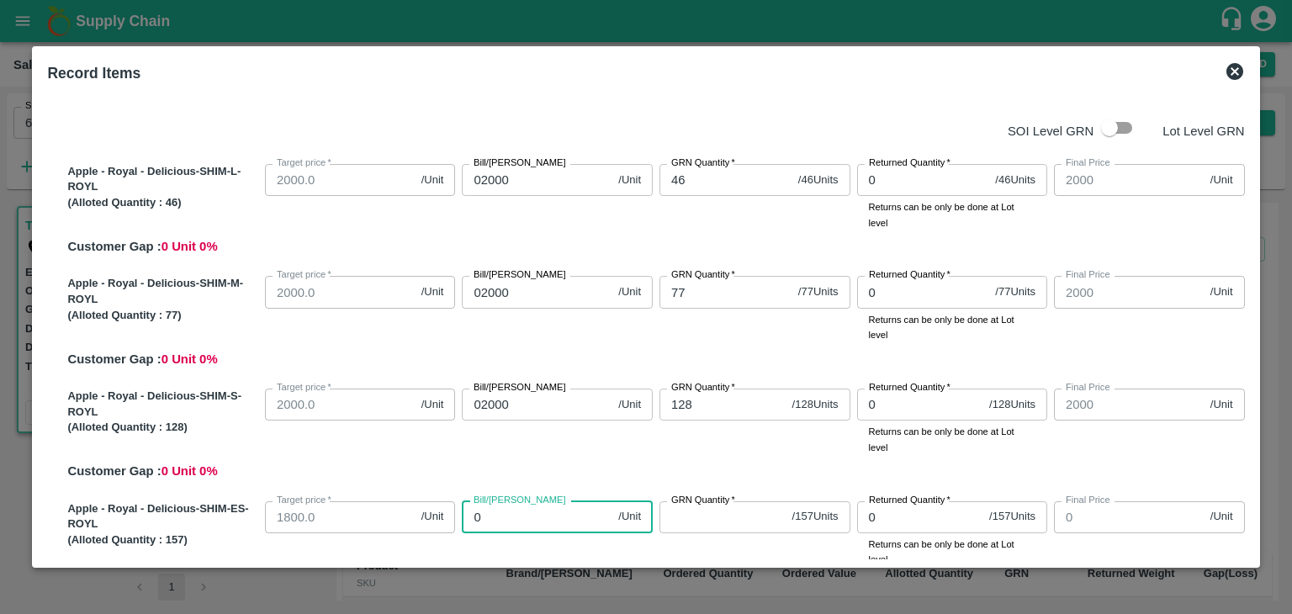
click at [505, 520] on input "0" at bounding box center [537, 517] width 150 height 32
type input "01"
type input "1"
type input "018"
type input "18"
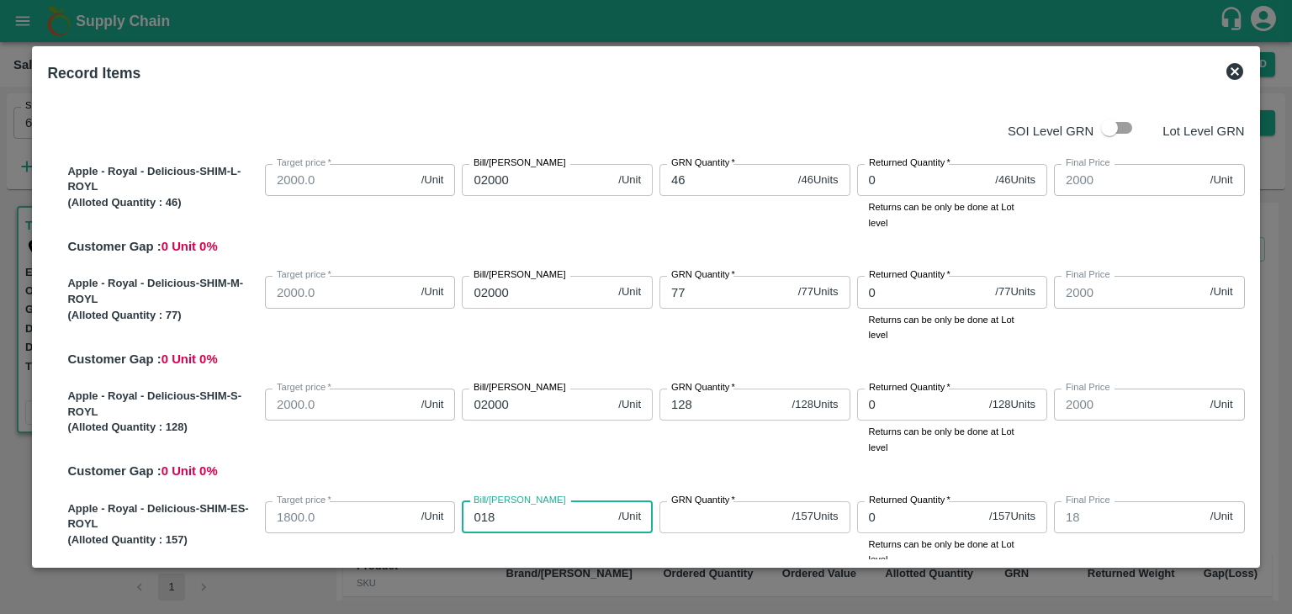
type input "0180"
type input "180"
type input "01800"
type input "1800"
type input "01800"
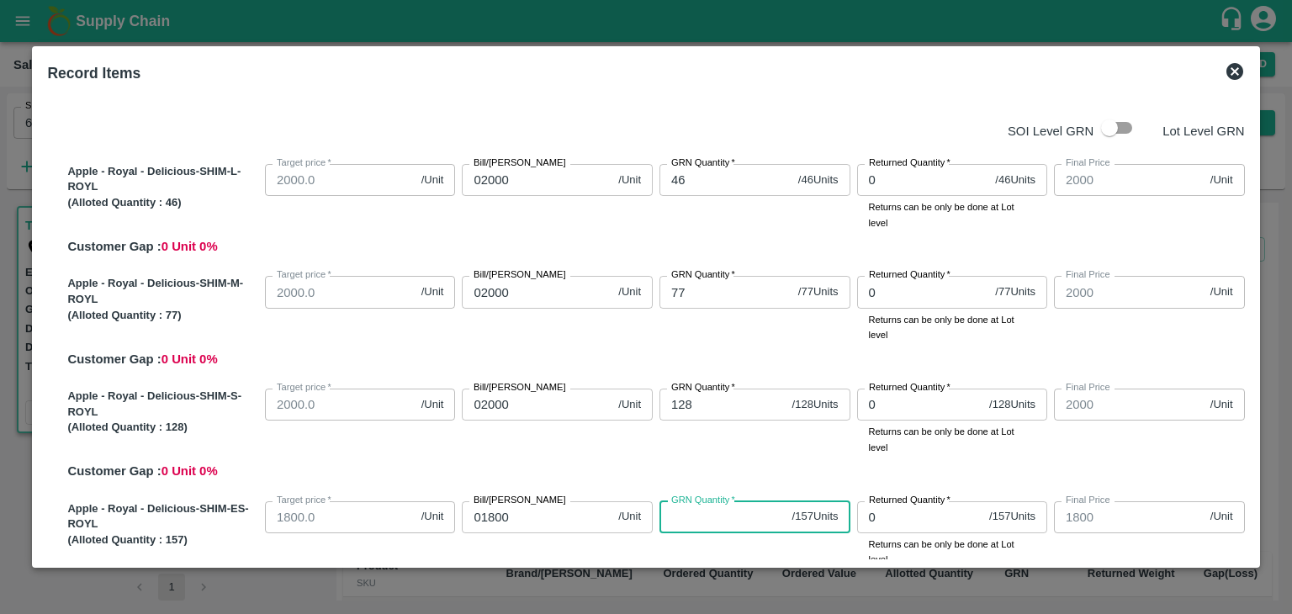
click at [681, 516] on input "GRN Quantity   *" at bounding box center [722, 517] width 126 height 32
type input "157"
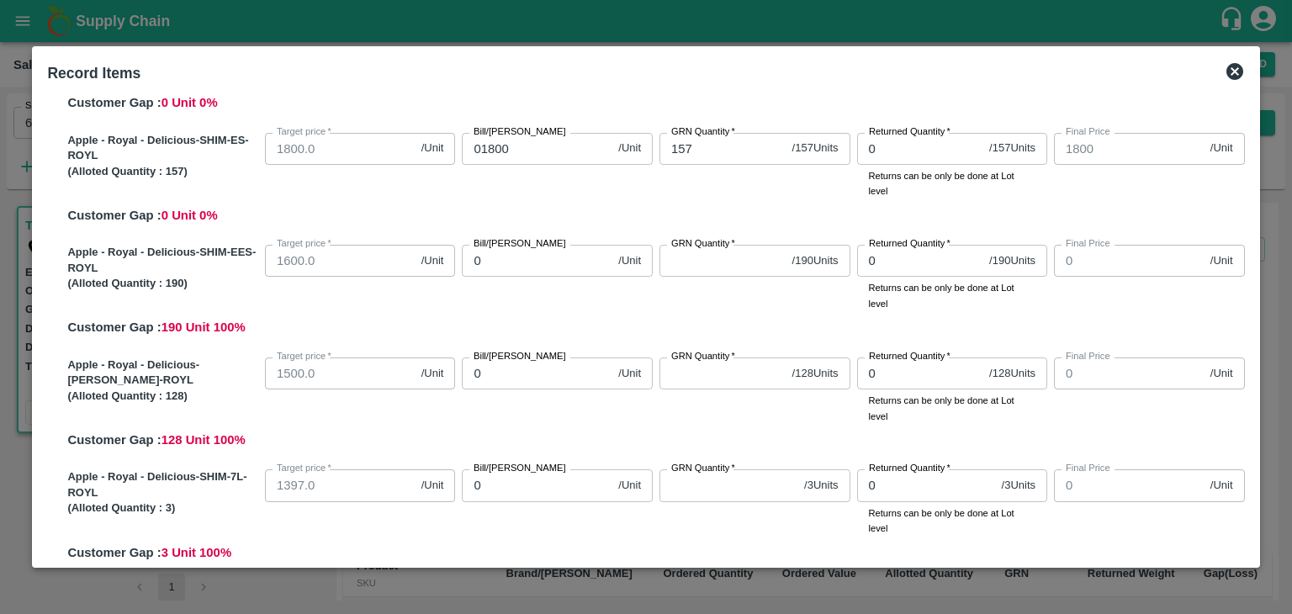
scroll to position [377, 0]
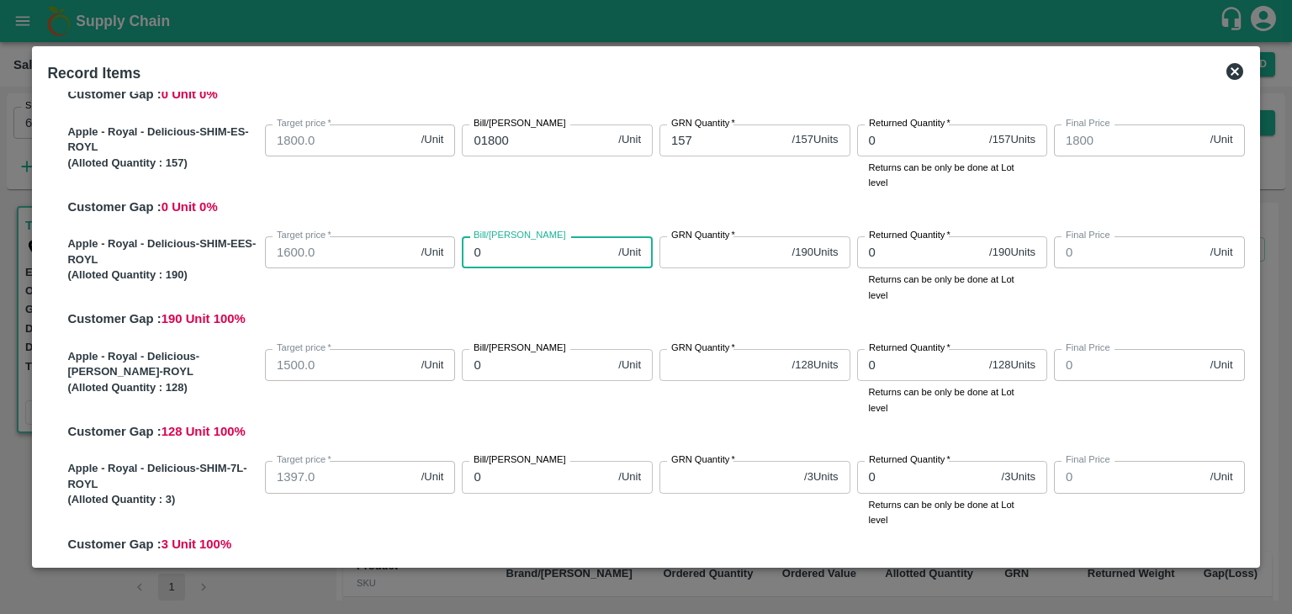
click at [492, 253] on input "0" at bounding box center [537, 252] width 150 height 32
type input "01"
type input "1"
type input "016"
type input "16"
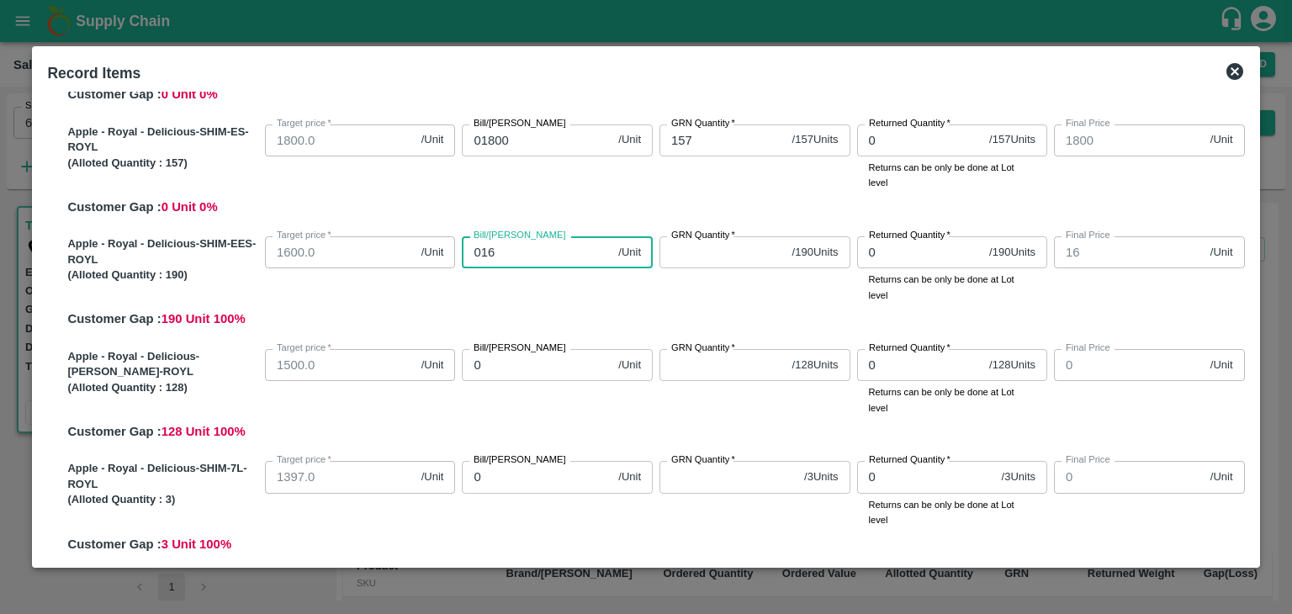
type input "0160"
type input "160"
type input "01600"
type input "1600"
type input "01600"
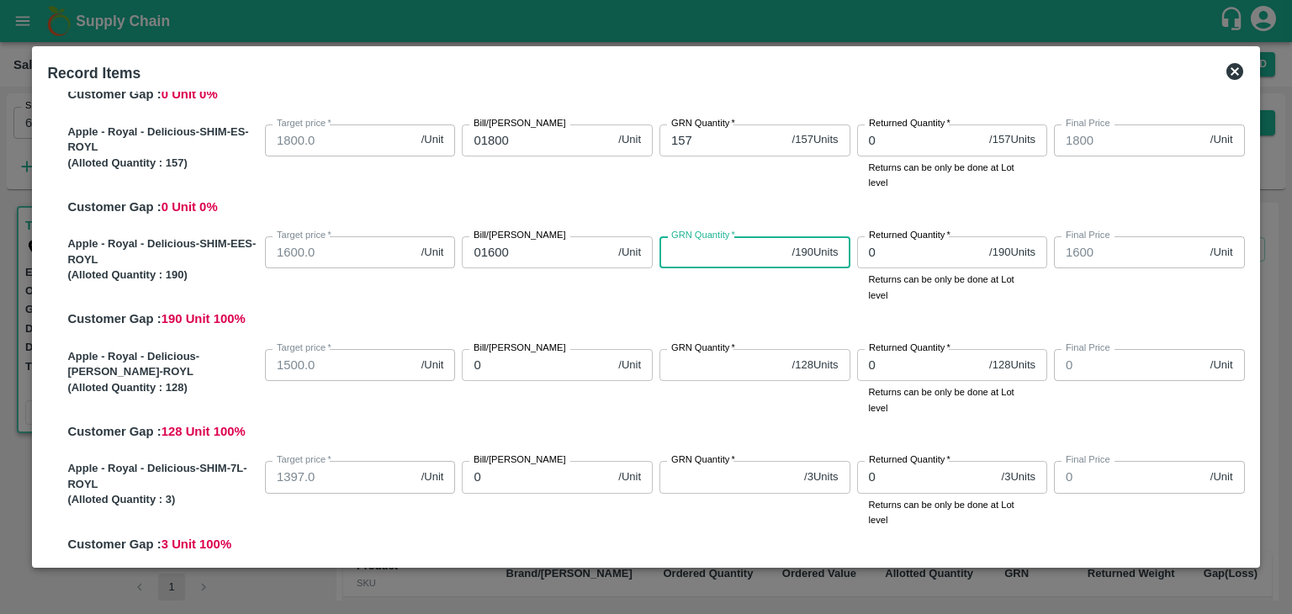
click at [675, 260] on input "GRN Quantity   *" at bounding box center [722, 252] width 126 height 32
type input "190"
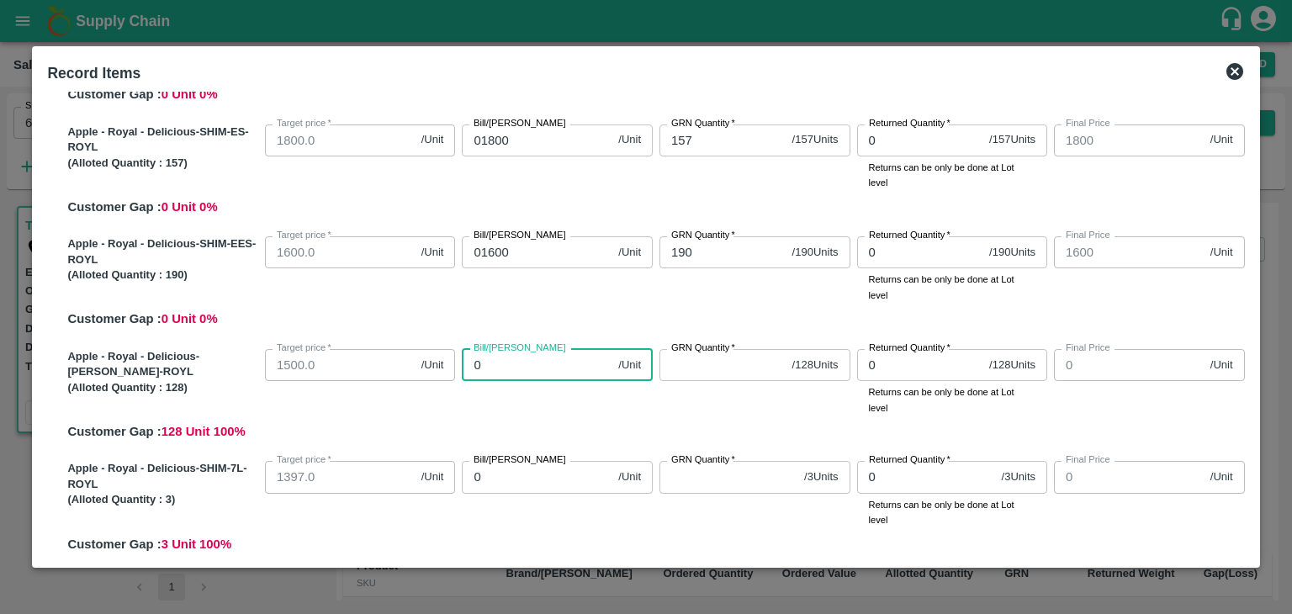
click at [489, 367] on input "0" at bounding box center [537, 365] width 150 height 32
type input "01"
type input "1"
type input "015"
type input "15"
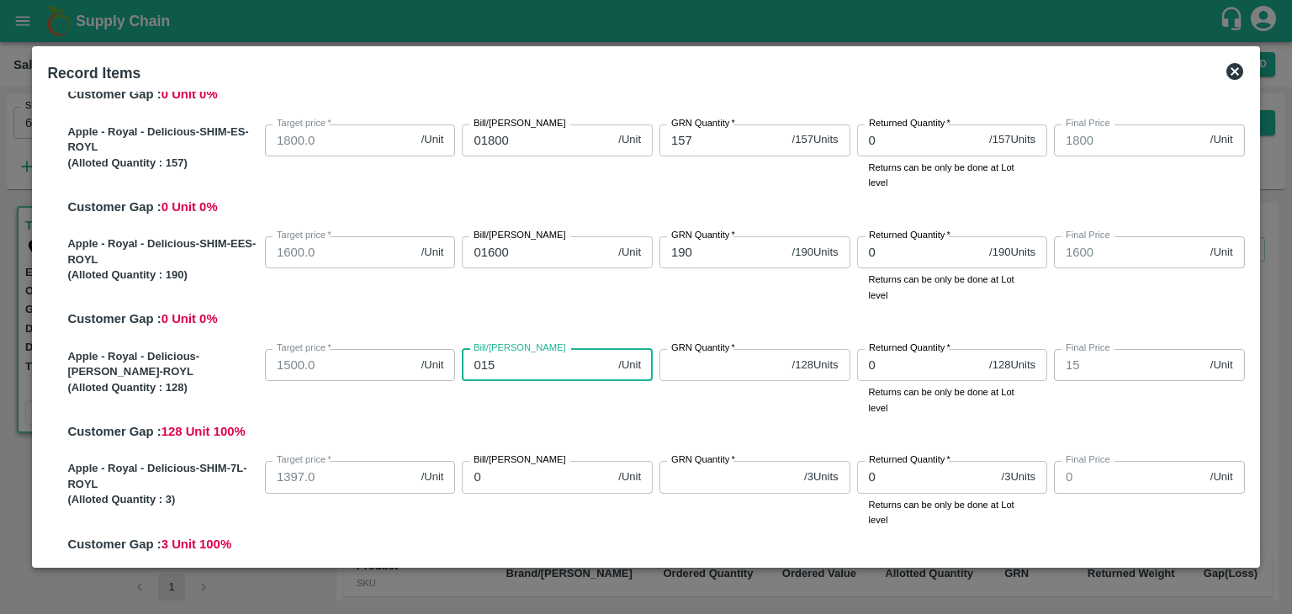
type input "0150"
type input "150"
type input "01500"
type input "1500"
type input "01500"
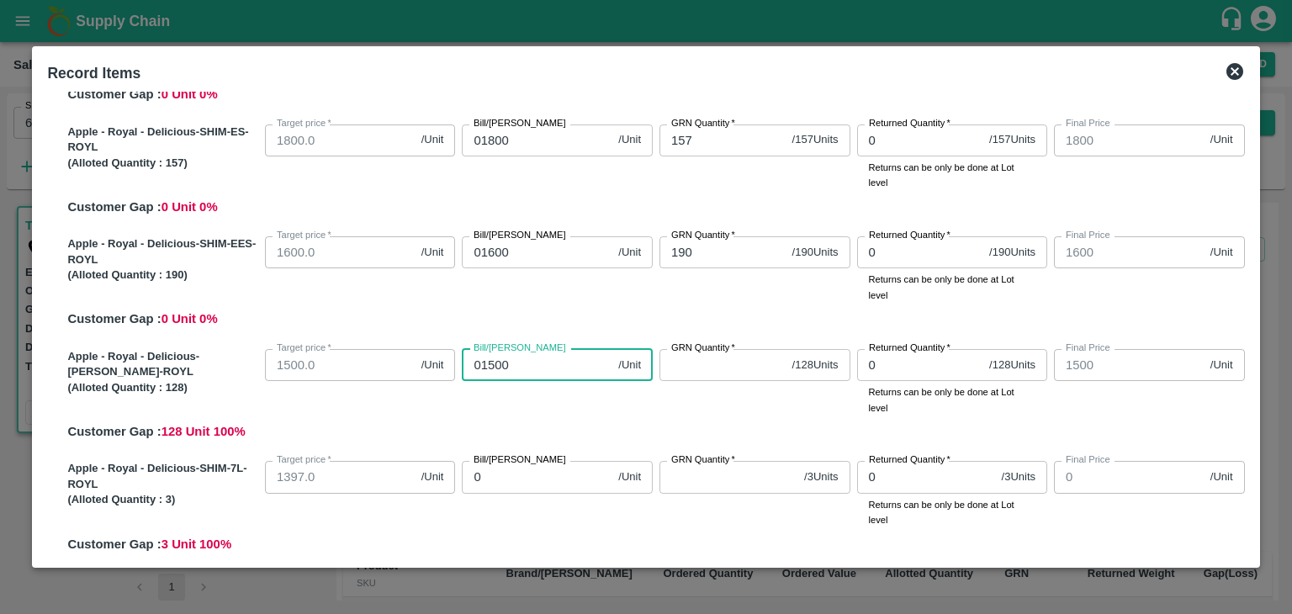
click at [680, 371] on input "GRN Quantity   *" at bounding box center [722, 365] width 126 height 32
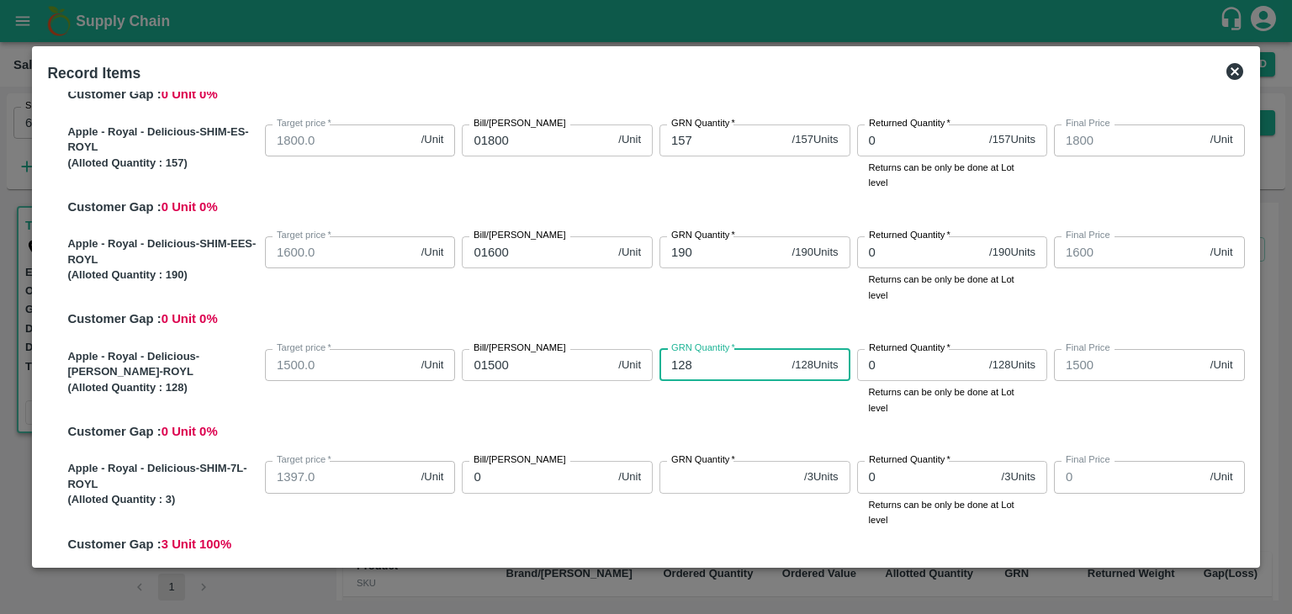
type input "128"
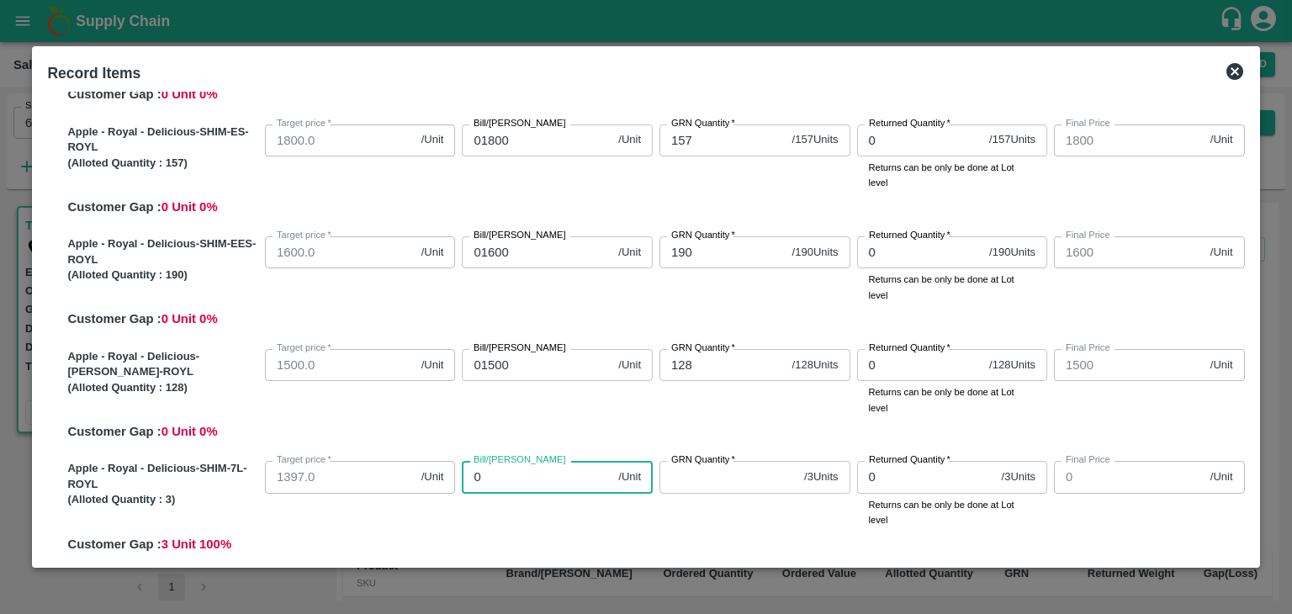
click at [516, 475] on input "0" at bounding box center [537, 477] width 150 height 32
type input "01"
type input "1"
type input "013"
type input "13"
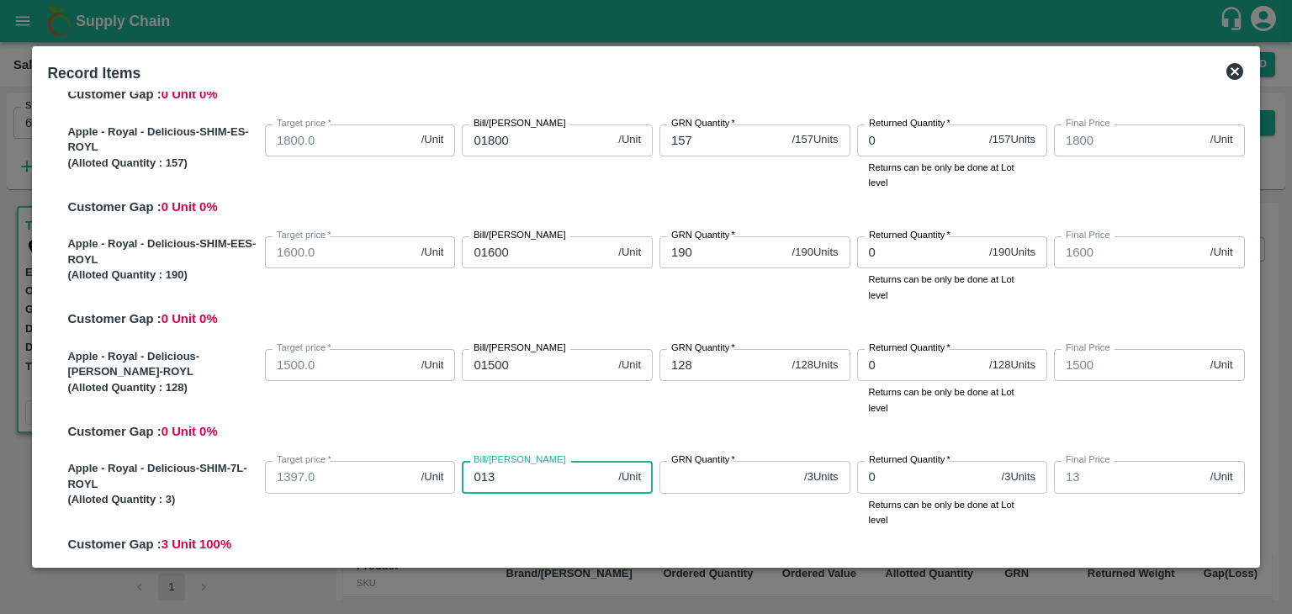
type input "0139"
type input "139"
type input "01397"
type input "1397"
type input "01397"
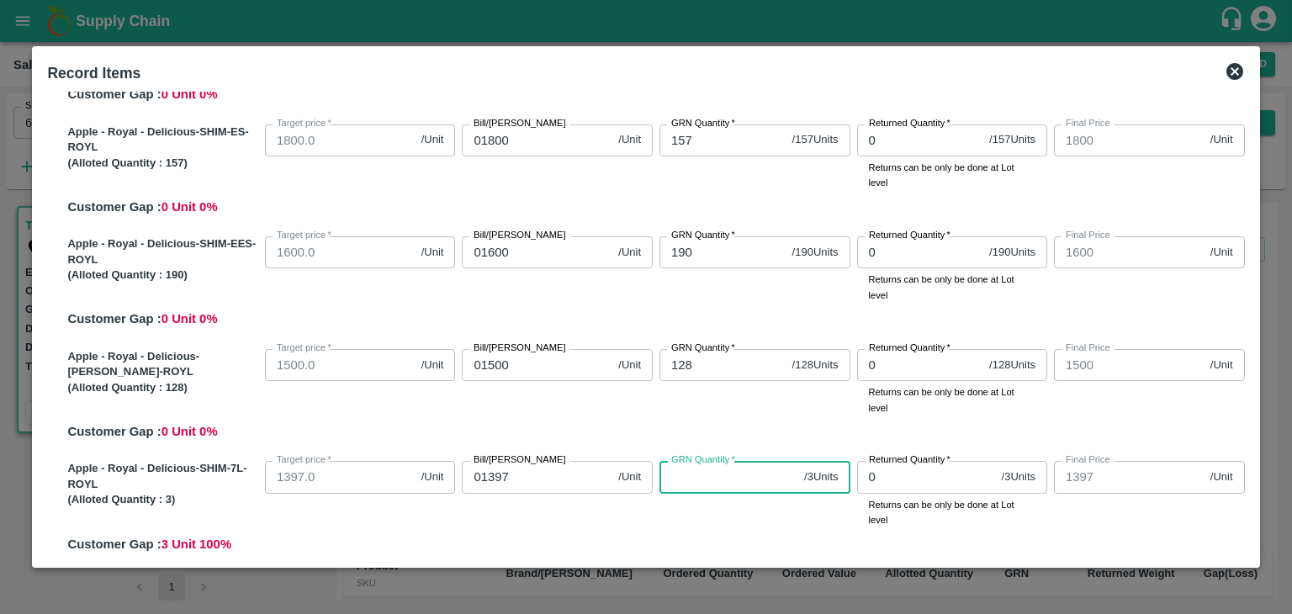
click at [683, 485] on input "GRN Quantity   *" at bounding box center [728, 477] width 138 height 32
type input "3"
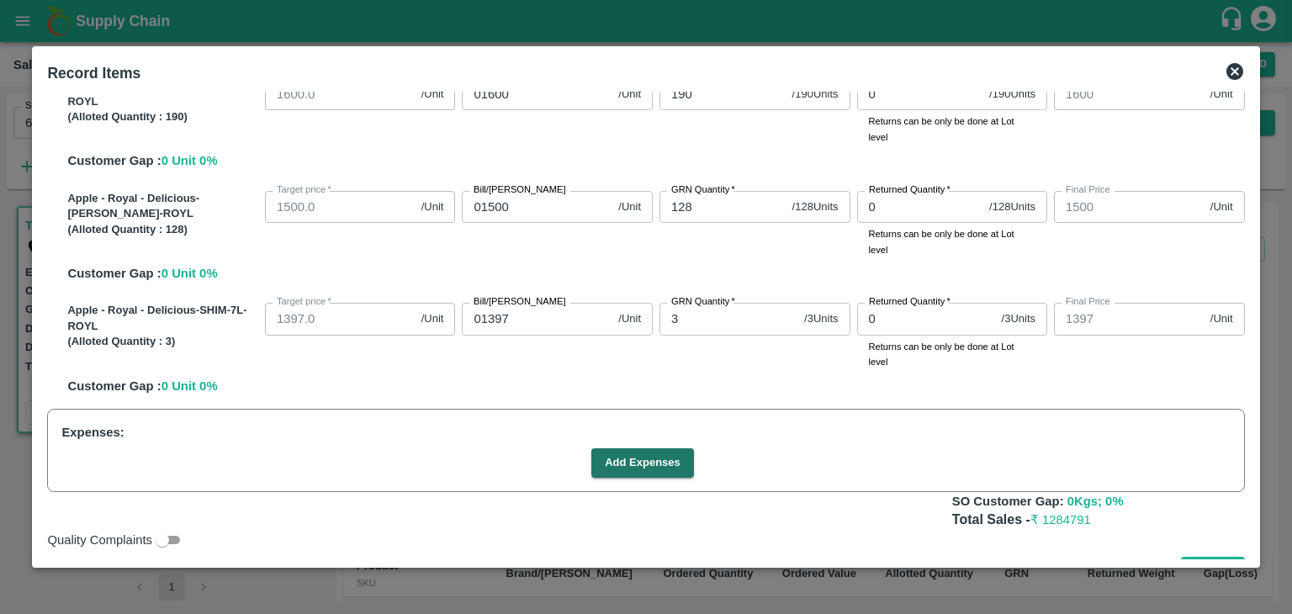
scroll to position [570, 0]
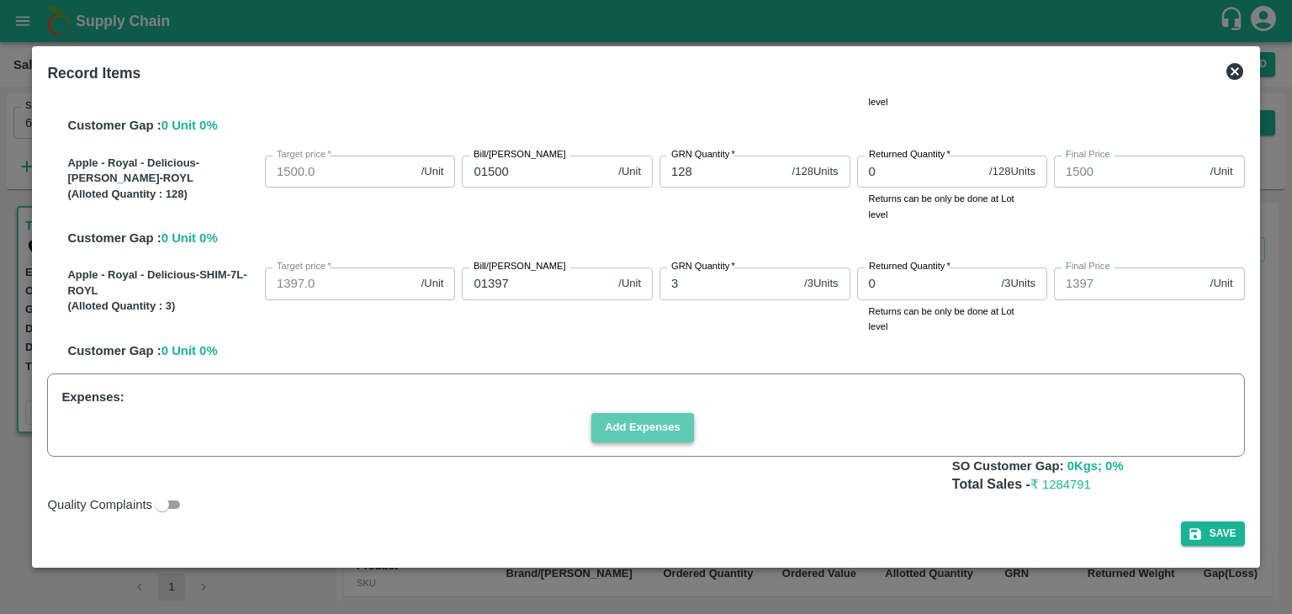
click at [648, 429] on button "Add Expenses" at bounding box center [642, 427] width 103 height 29
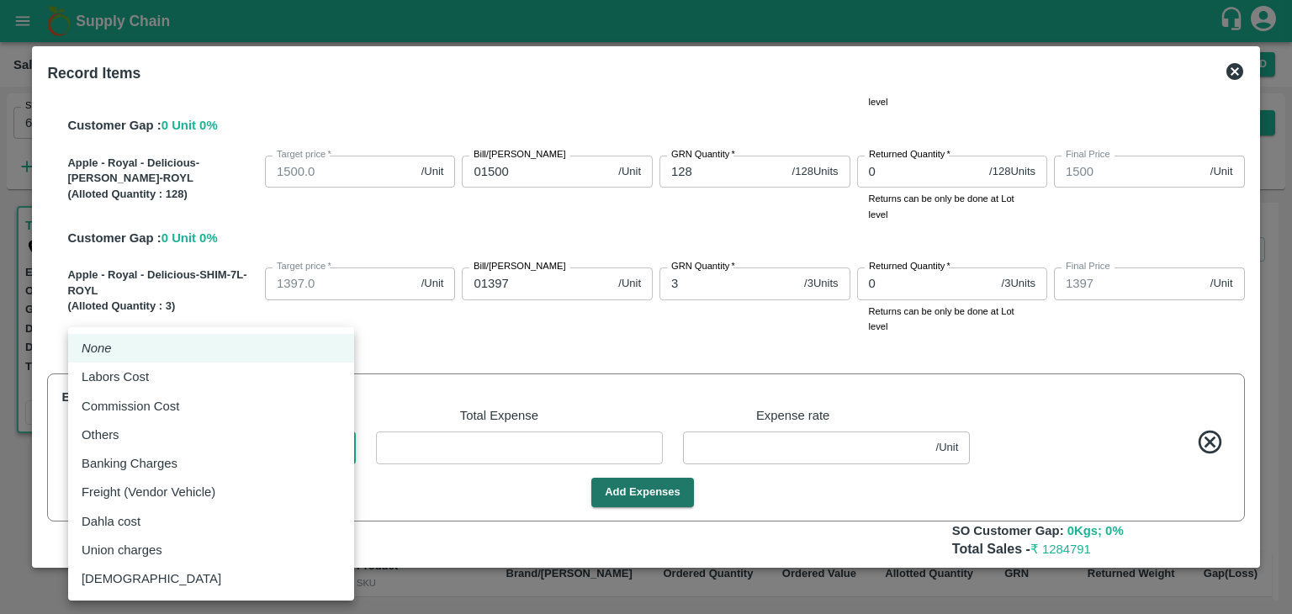
click at [342, 449] on body "Supply Chain Sales Orders Direct Customer Add SO ID 605017 SO ID Start Date Sta…" at bounding box center [646, 307] width 1292 height 614
click at [237, 409] on div "Commission Cost" at bounding box center [211, 406] width 259 height 19
type input "Commission Cost"
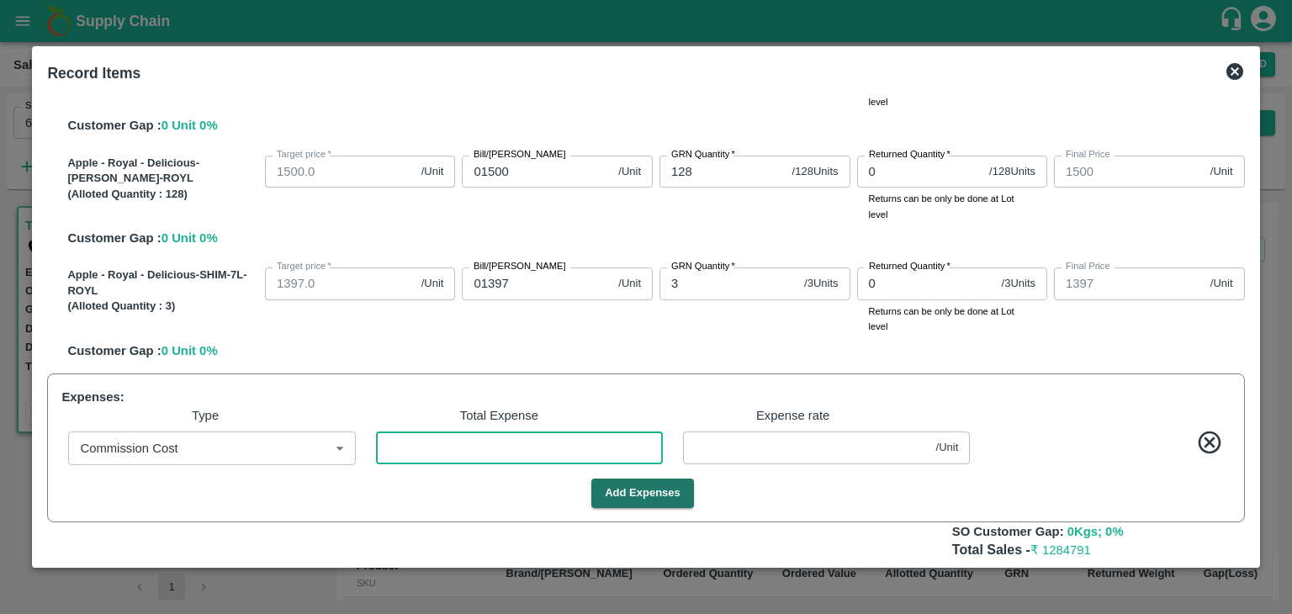
click at [469, 445] on input "number" at bounding box center [519, 448] width 287 height 32
type input "1999.9931"
type input "1799.9931"
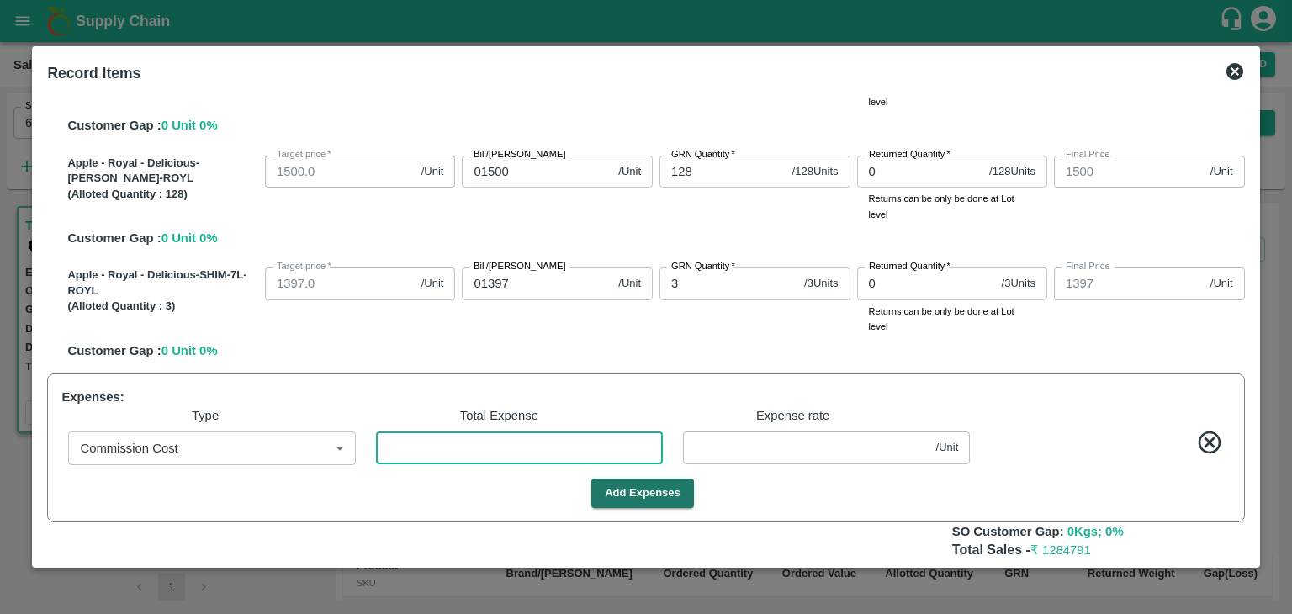
type input "1599.9931"
type input "1499.9931"
type input "1396.9931"
type input "5"
type input "0.00686"
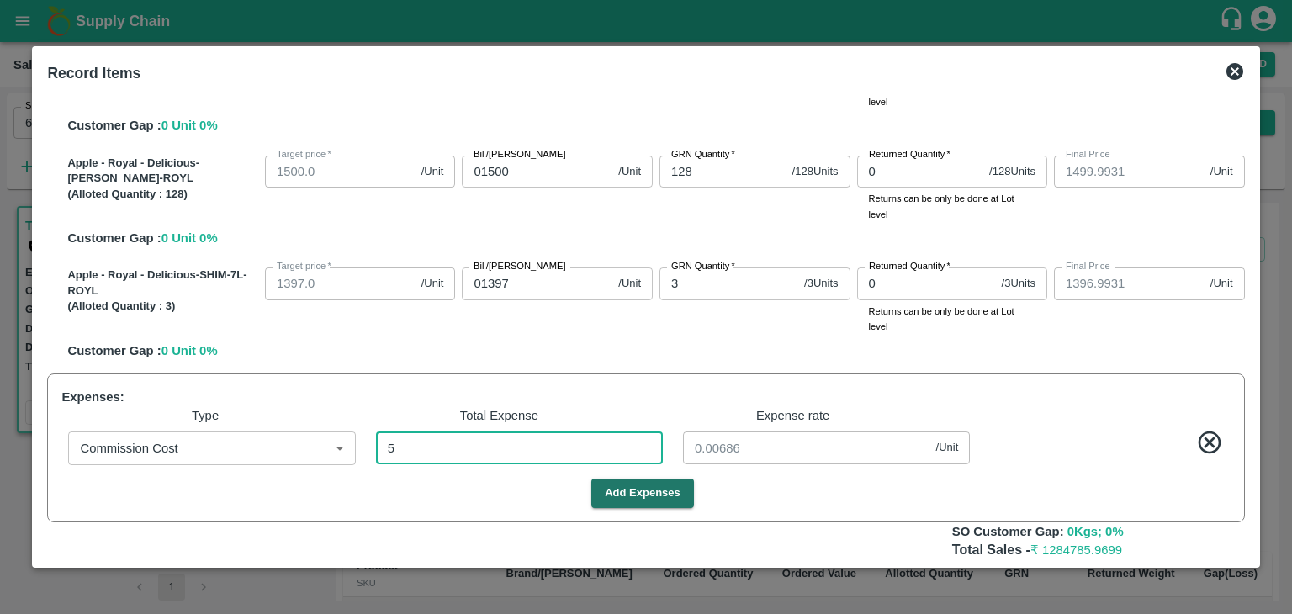
type input "1999.93"
type input "1799.93"
type input "1599.93"
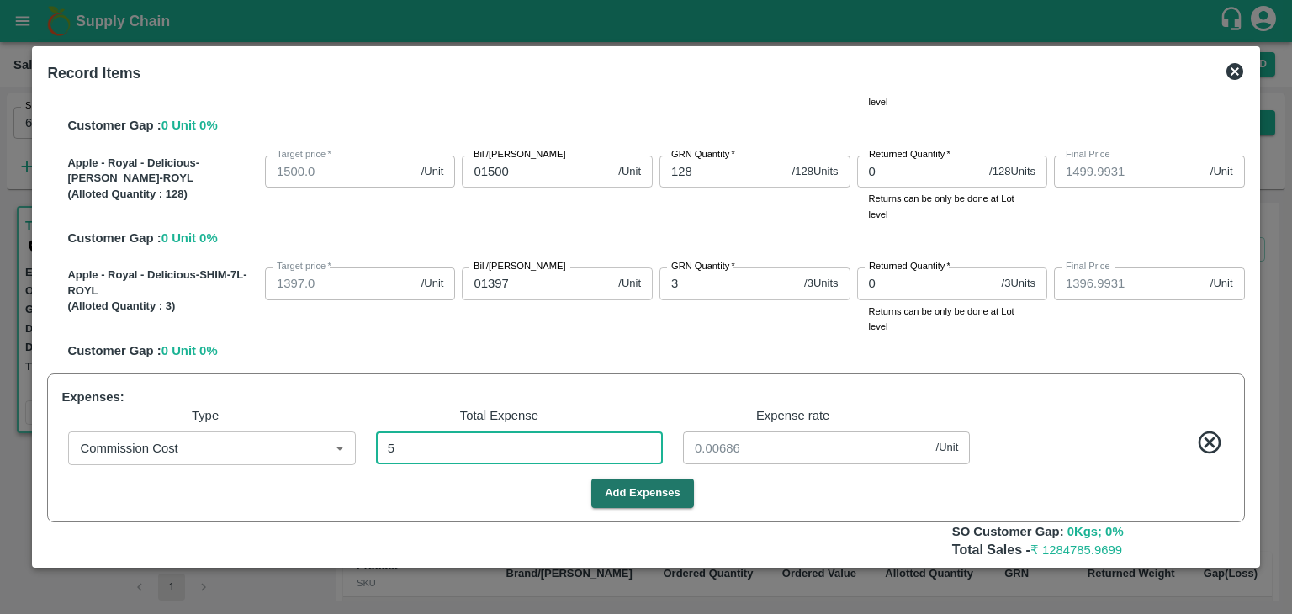
type input "1499.93"
type input "1396.93"
type input "51"
type input "0.06996"
type input "1999.2922"
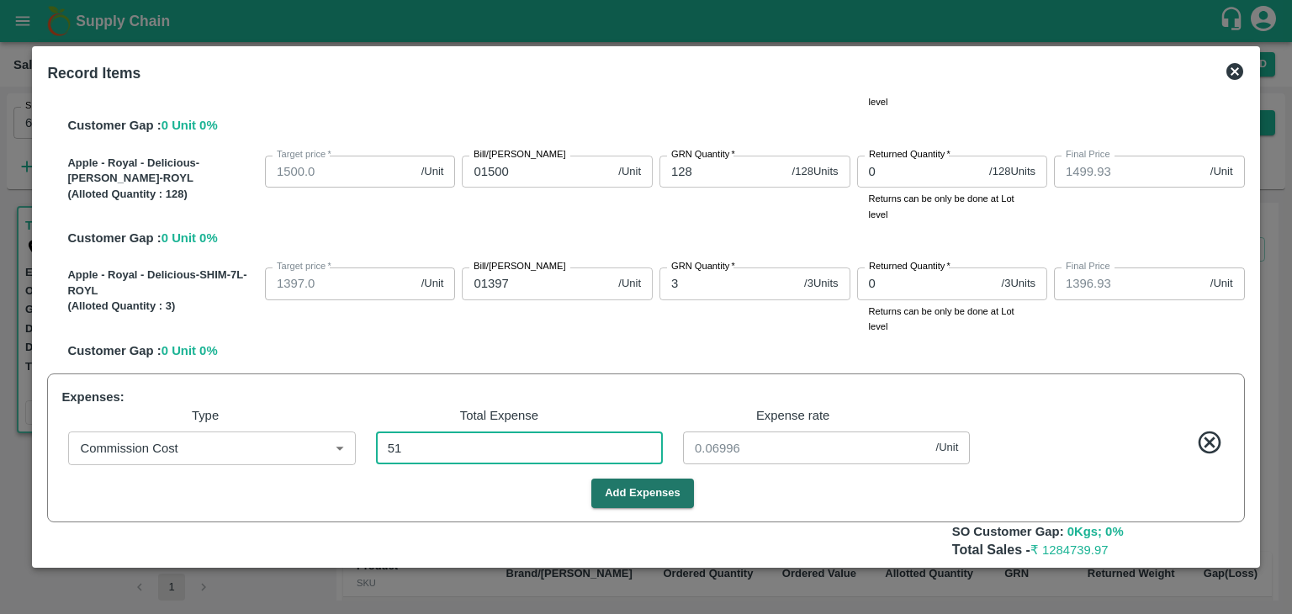
type input "1999.2922"
type input "1799.2922"
type input "1599.2922"
type input "1499.2922"
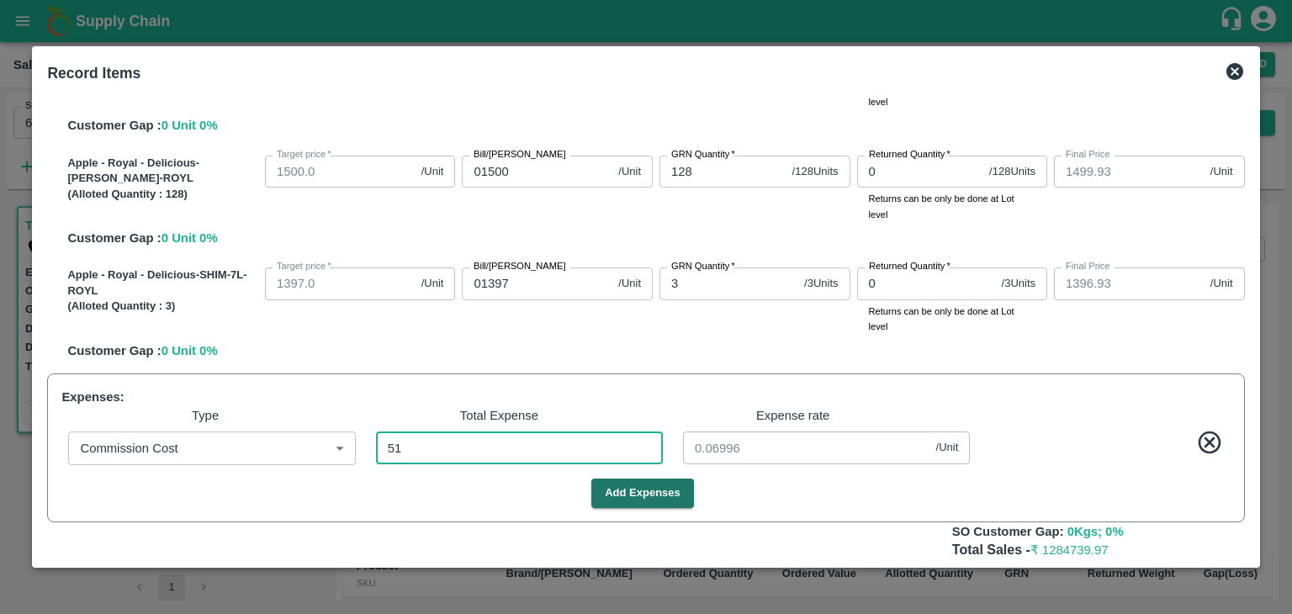
type input "1396.2922"
type input "516"
type input "0.70782"
type input "1992.9122"
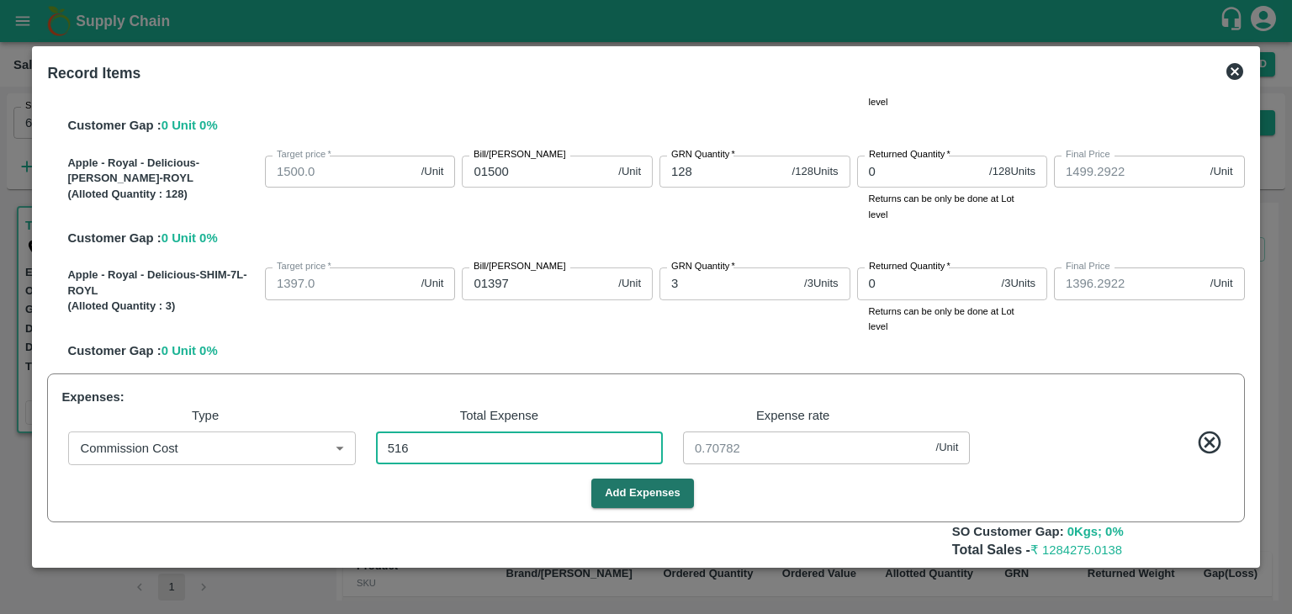
type input "1992.9122"
type input "1792.9122"
type input "1592.9122"
type input "1492.9122"
type input "1389.9122"
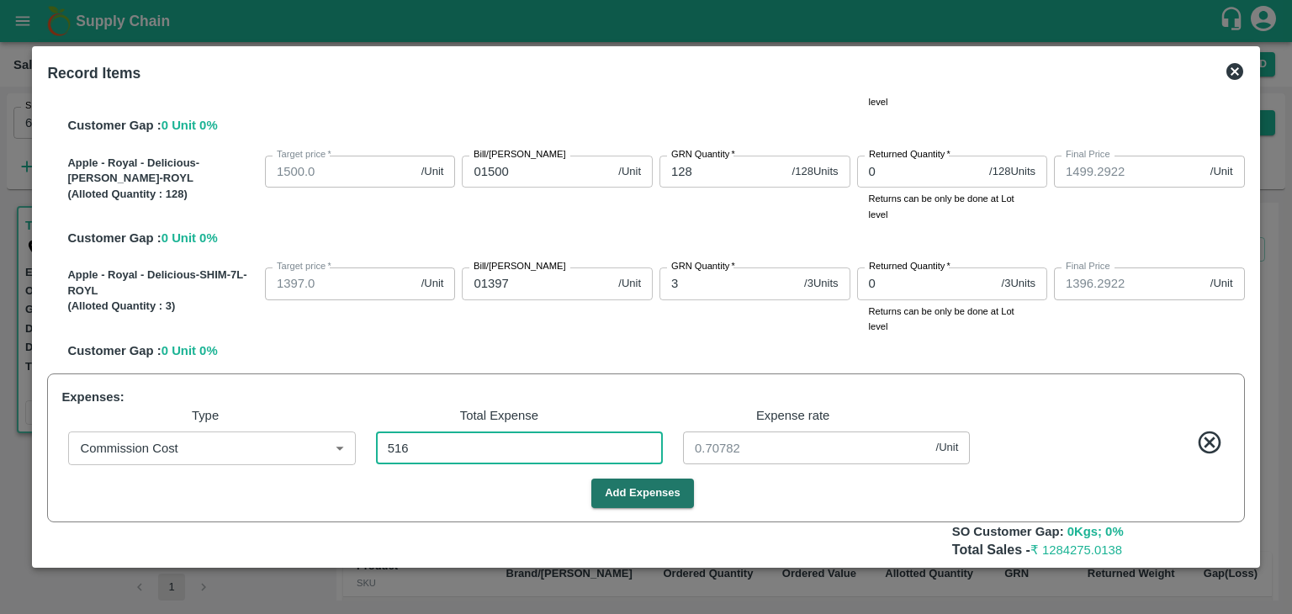
type input "5167"
type input "7.08779"
type input "1929.1138"
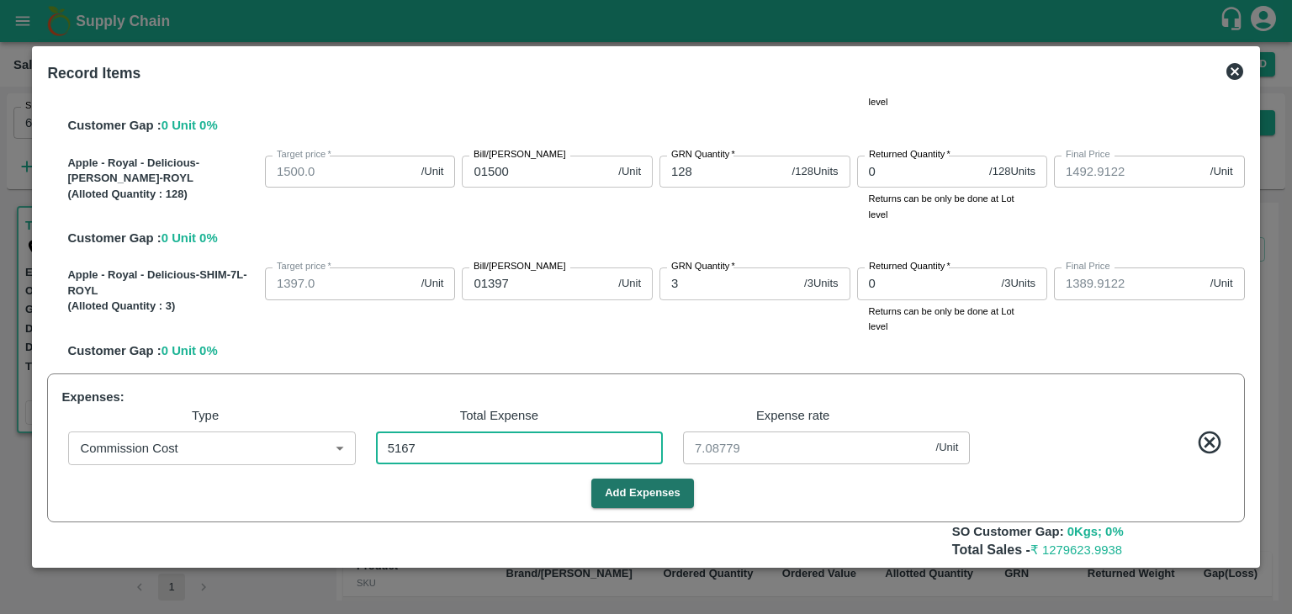
type input "1729.1138"
type input "1529.1138"
type input "1429.1138"
type input "1326.1138"
type input "51676"
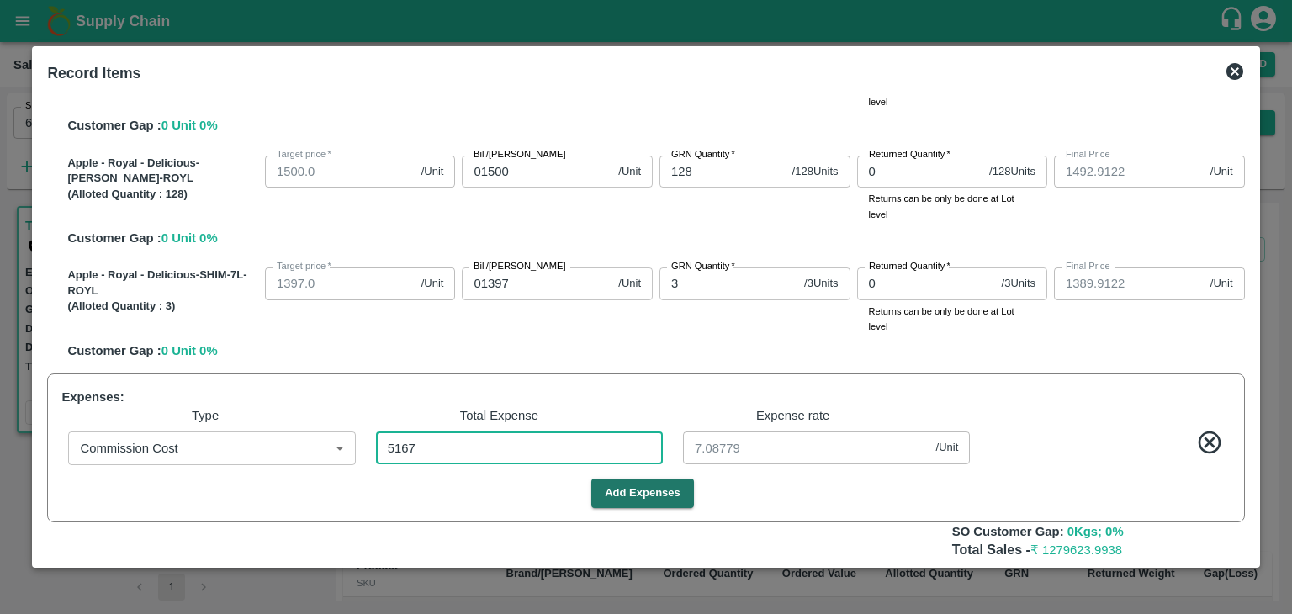
type input "70.88615"
type input "51676"
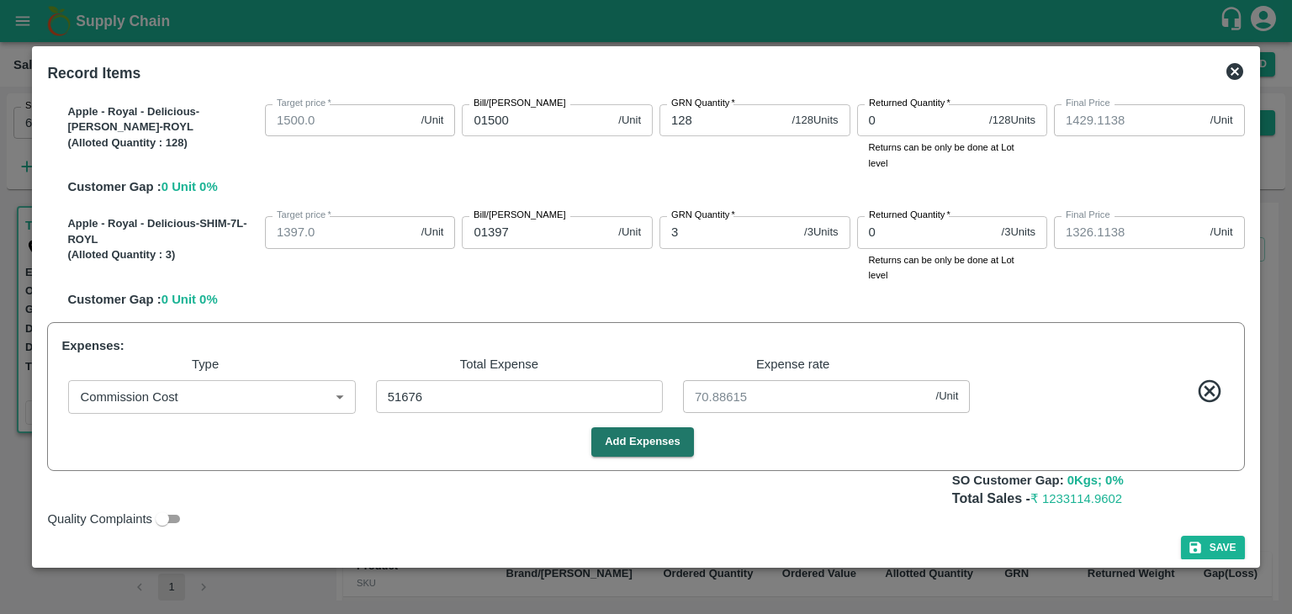
scroll to position [636, 0]
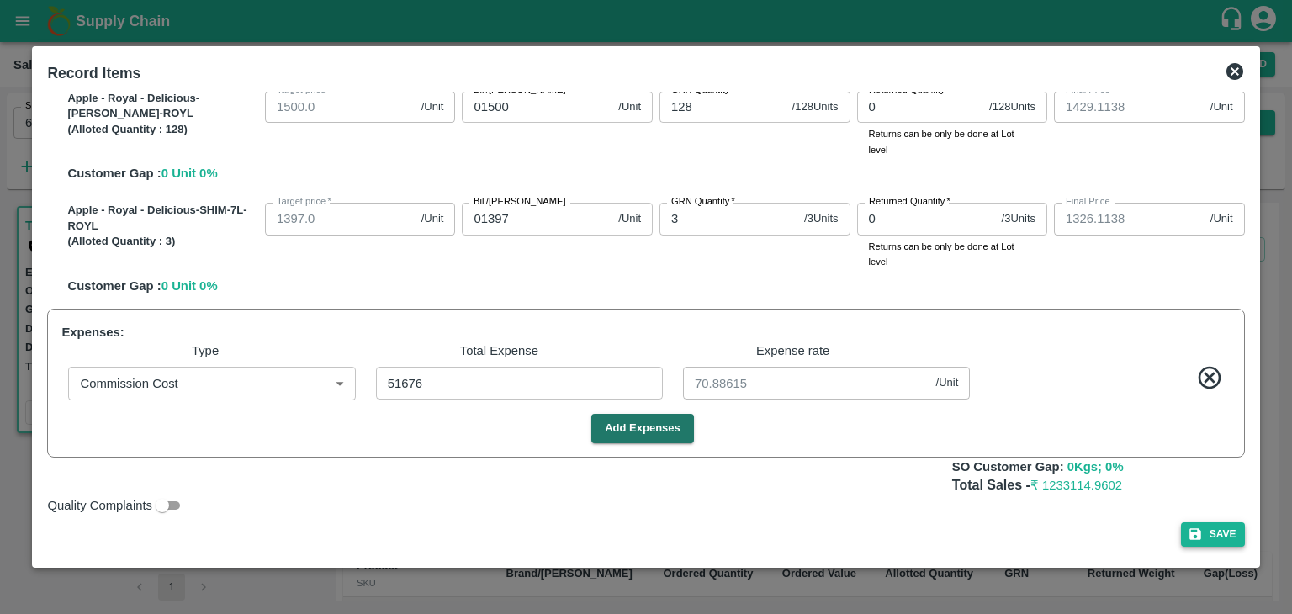
click at [1208, 543] on button "Save" at bounding box center [1213, 534] width 64 height 24
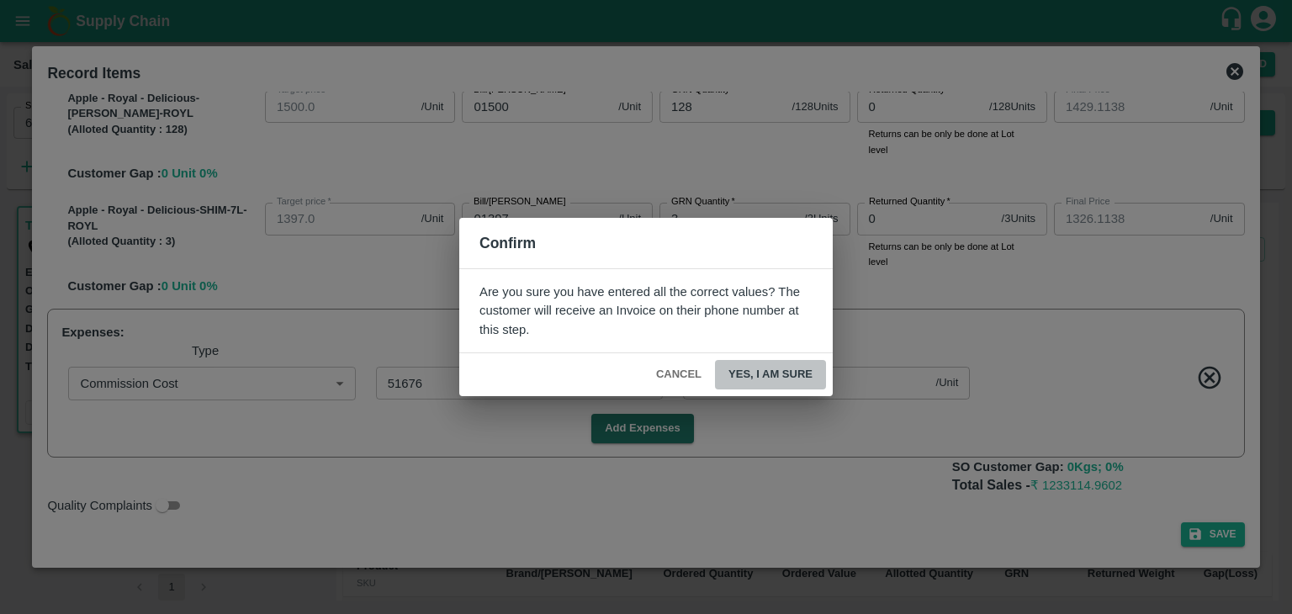
click at [777, 375] on button "Yes, I am sure" at bounding box center [770, 374] width 111 height 29
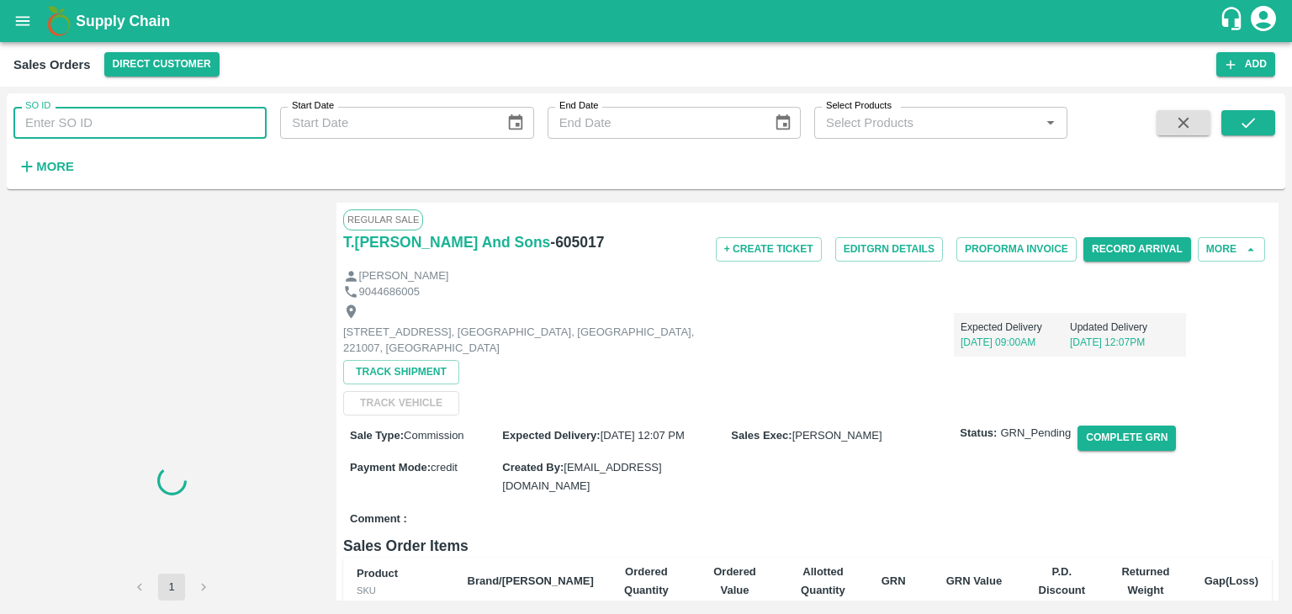
click at [118, 133] on input "SO ID" at bounding box center [139, 123] width 253 height 32
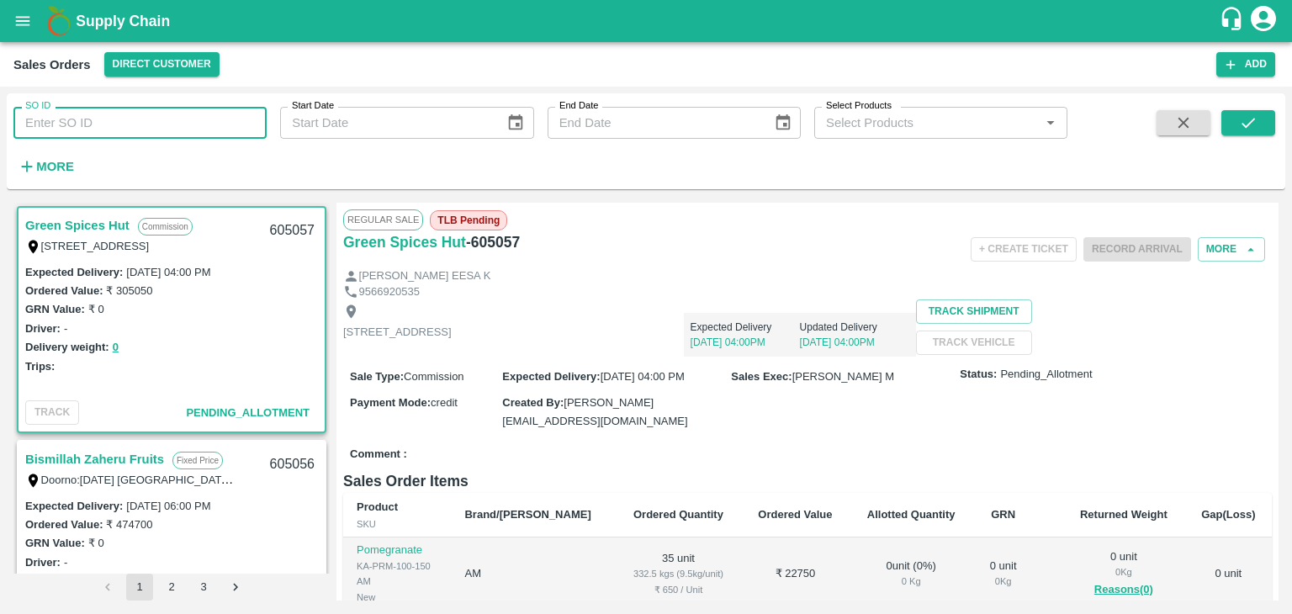
click at [34, 125] on input "SO ID" at bounding box center [139, 123] width 253 height 32
paste input "605017"
type input "605017"
click at [1242, 122] on icon "submit" at bounding box center [1248, 123] width 19 height 19
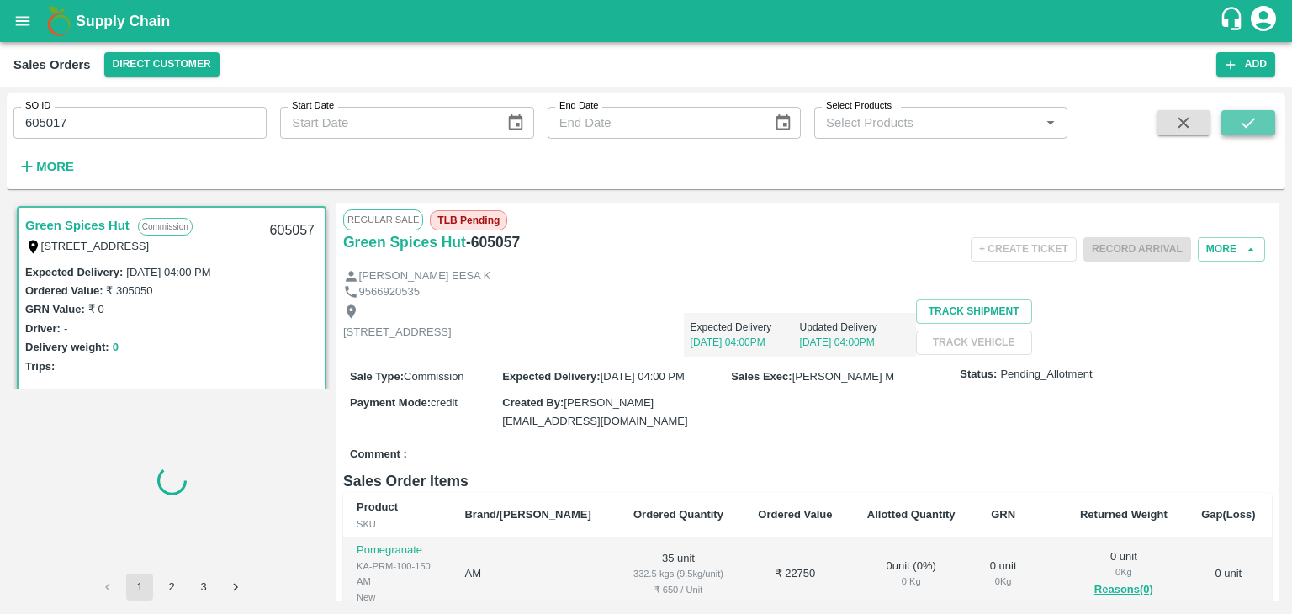
click at [1247, 130] on icon "submit" at bounding box center [1248, 123] width 19 height 19
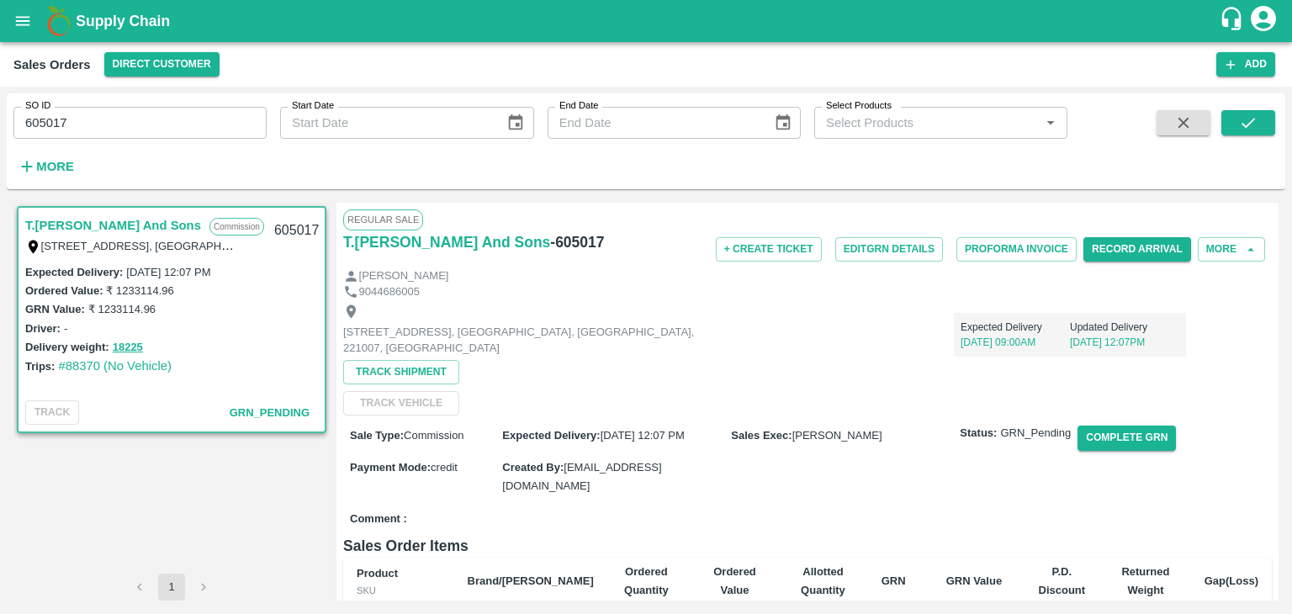
click at [793, 300] on div "Expected Delivery 22 Sep, 09:00AM Updated Delivery 16 Sep, 12:07PM" at bounding box center [954, 327] width 464 height 57
click at [1131, 435] on button "Complete GRN" at bounding box center [1127, 438] width 98 height 24
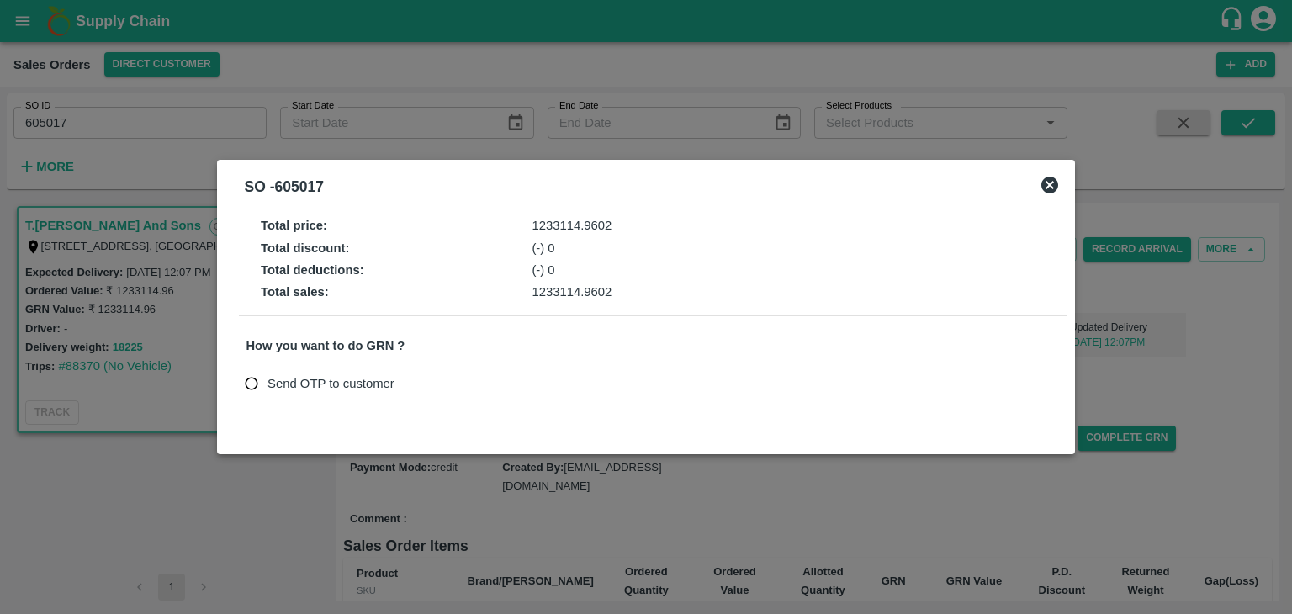
click at [1242, 351] on div at bounding box center [646, 307] width 1292 height 614
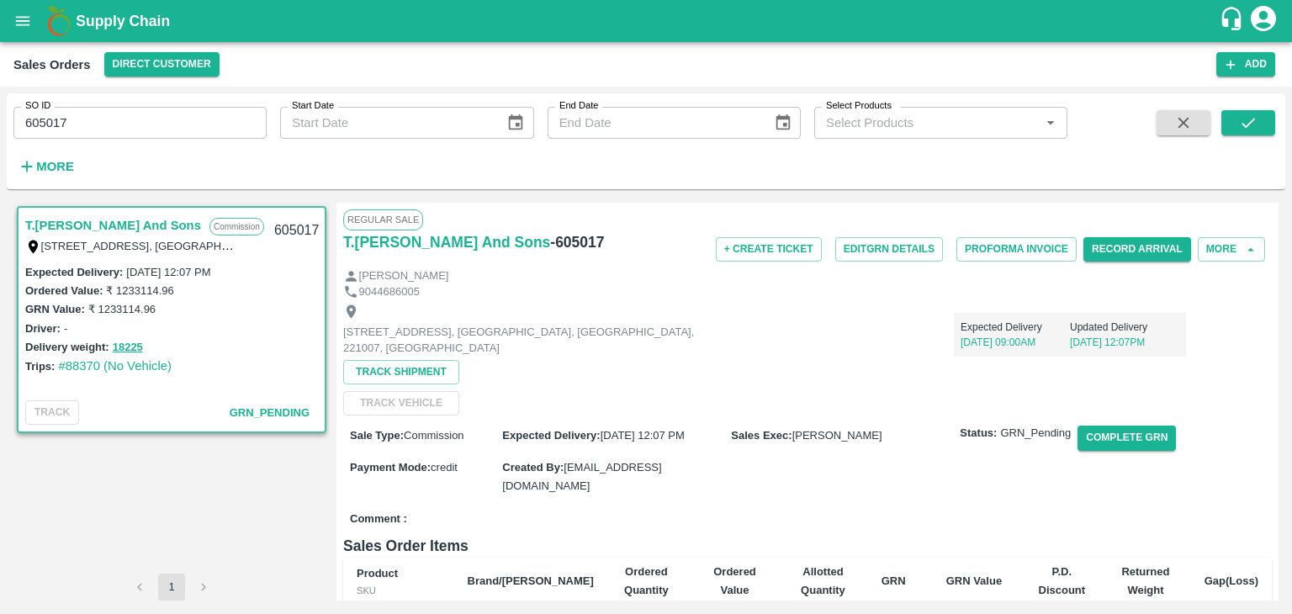
click at [906, 389] on div "Shop No B 27 , , Pahariya fruit mandi, Pahariya , Varanasi, U.P 221007, Varanas…" at bounding box center [807, 357] width 929 height 116
click at [1186, 383] on div "Shop No B 27 , , Pahariya fruit mandi, Pahariya , Varanasi, U.P 221007, Varanas…" at bounding box center [807, 357] width 929 height 116
click at [1128, 438] on button "Complete GRN" at bounding box center [1127, 438] width 98 height 24
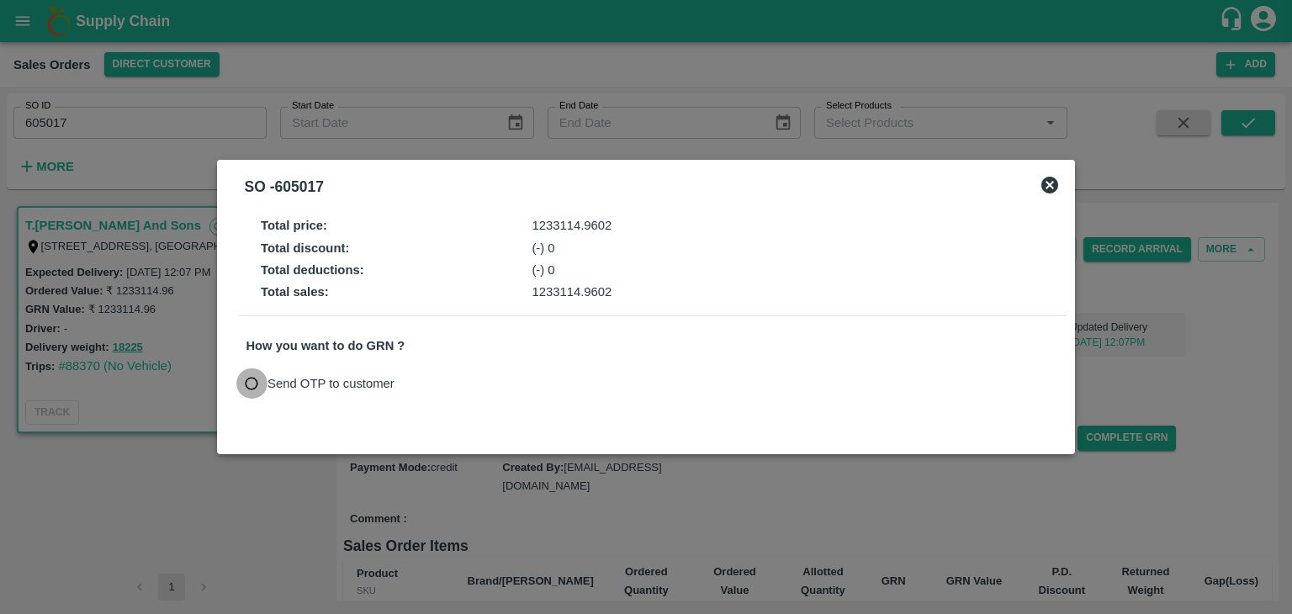
click at [254, 383] on input "Send OTP to customer" at bounding box center [251, 383] width 31 height 31
radio input "true"
click at [438, 388] on button "Send OTP" at bounding box center [442, 383] width 69 height 24
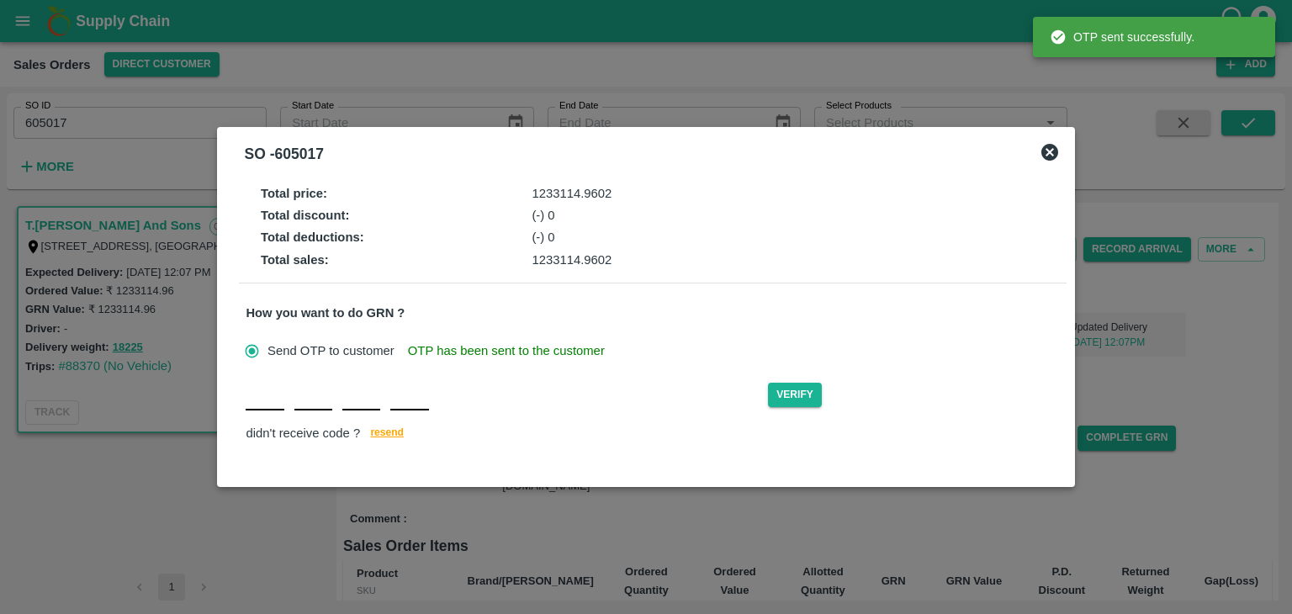
click at [273, 413] on div "Verify didn't receive code ? resend" at bounding box center [652, 412] width 813 height 65
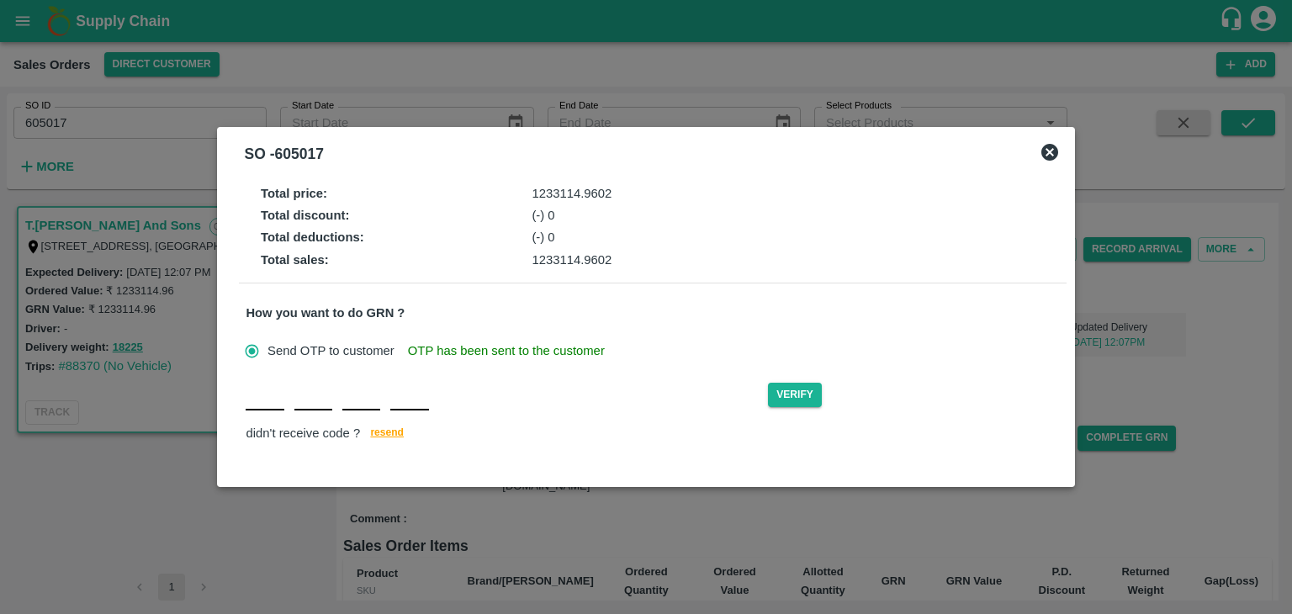
type input "N"
type input "K"
type input "B"
type input "D"
click at [798, 395] on button "Verify" at bounding box center [795, 395] width 54 height 24
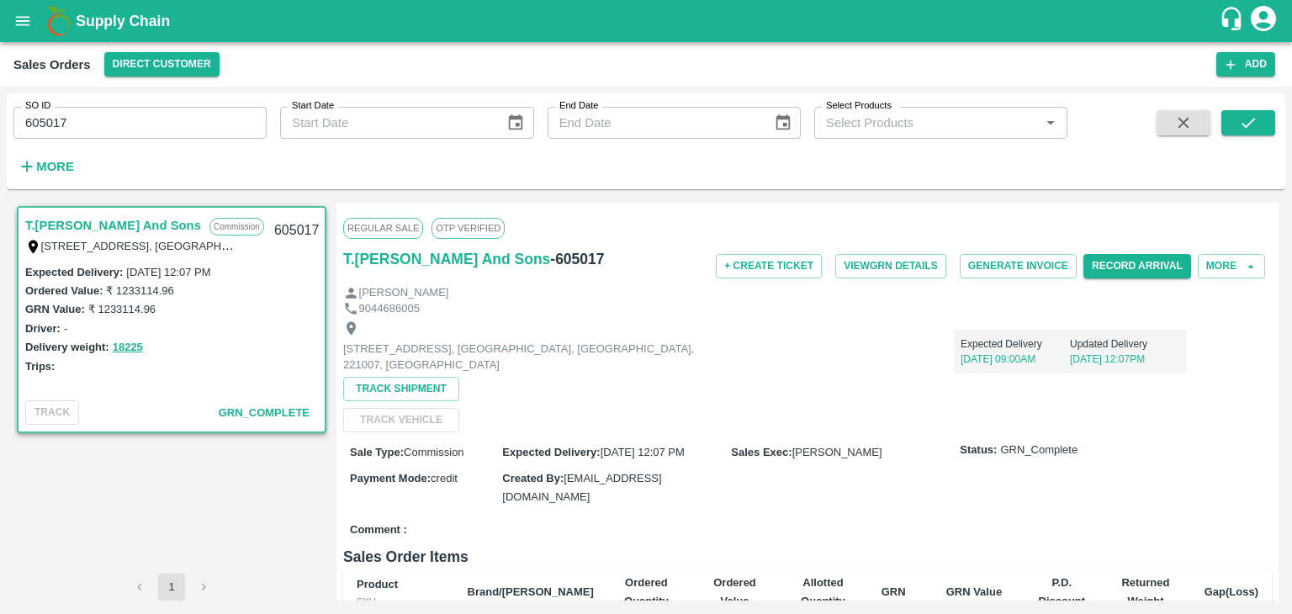
click at [816, 307] on div "9044686005" at bounding box center [807, 309] width 929 height 16
click at [104, 123] on input "605017" at bounding box center [139, 123] width 253 height 32
type input "6"
paste input "text"
click at [1242, 119] on icon "submit" at bounding box center [1248, 123] width 19 height 19
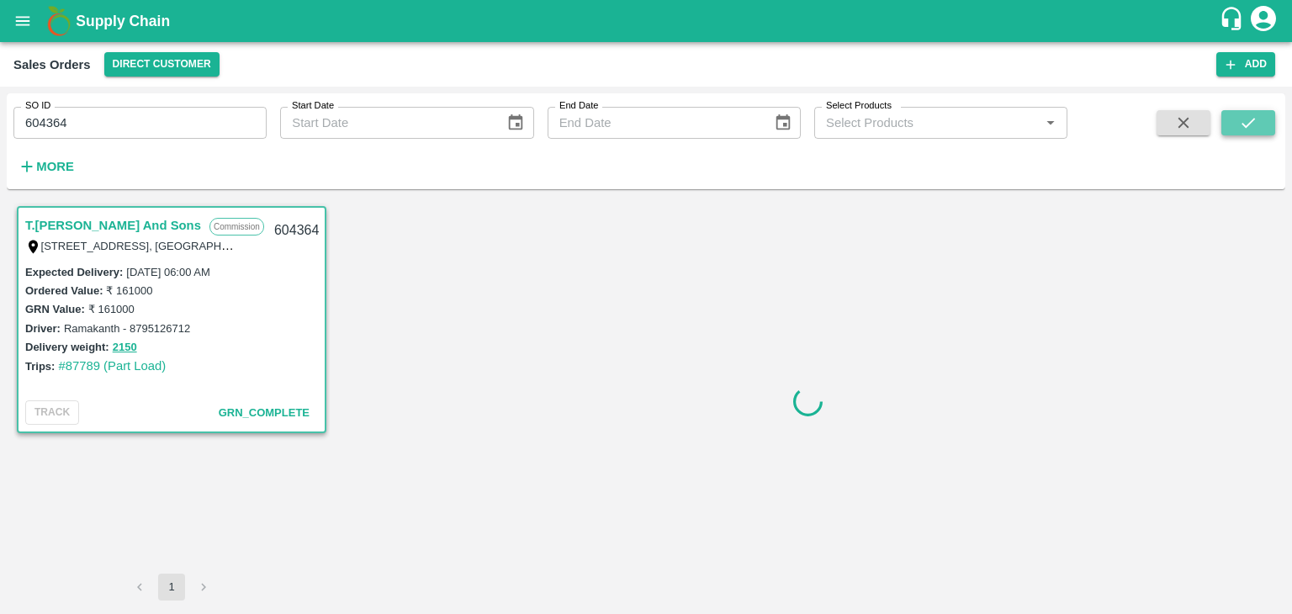
click at [1250, 121] on icon "submit" at bounding box center [1248, 123] width 19 height 19
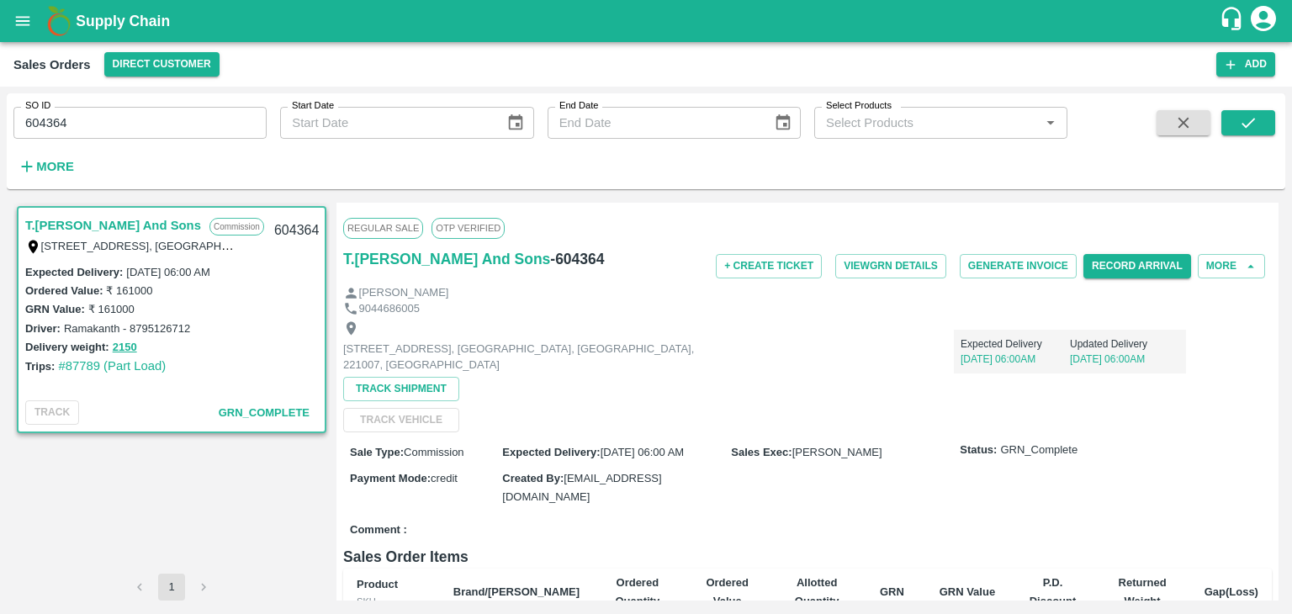
drag, startPoint x: 1279, startPoint y: 246, endPoint x: 1279, endPoint y: 236, distance: 10.1
click at [1279, 236] on div "T.Kishore Kapoor And Sons Commission Shop No B 27 , , Pahariya fruit mandi, Pah…" at bounding box center [646, 401] width 1279 height 411
click at [1201, 224] on div "Regular Sale OTP VERIFIED" at bounding box center [807, 227] width 929 height 37
drag, startPoint x: 1279, startPoint y: 214, endPoint x: 1277, endPoint y: 236, distance: 22.8
click at [1277, 236] on div "T.Kishore Kapoor And Sons Commission Shop No B 27 , , Pahariya fruit mandi, Pah…" at bounding box center [646, 401] width 1279 height 411
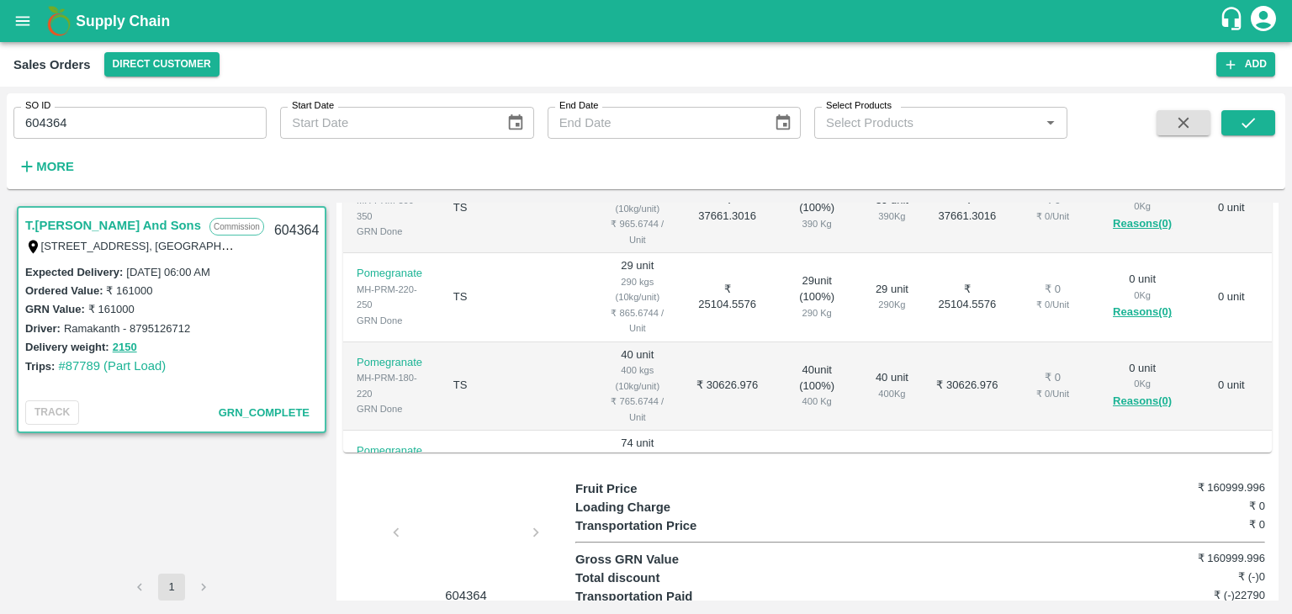
scroll to position [478, 0]
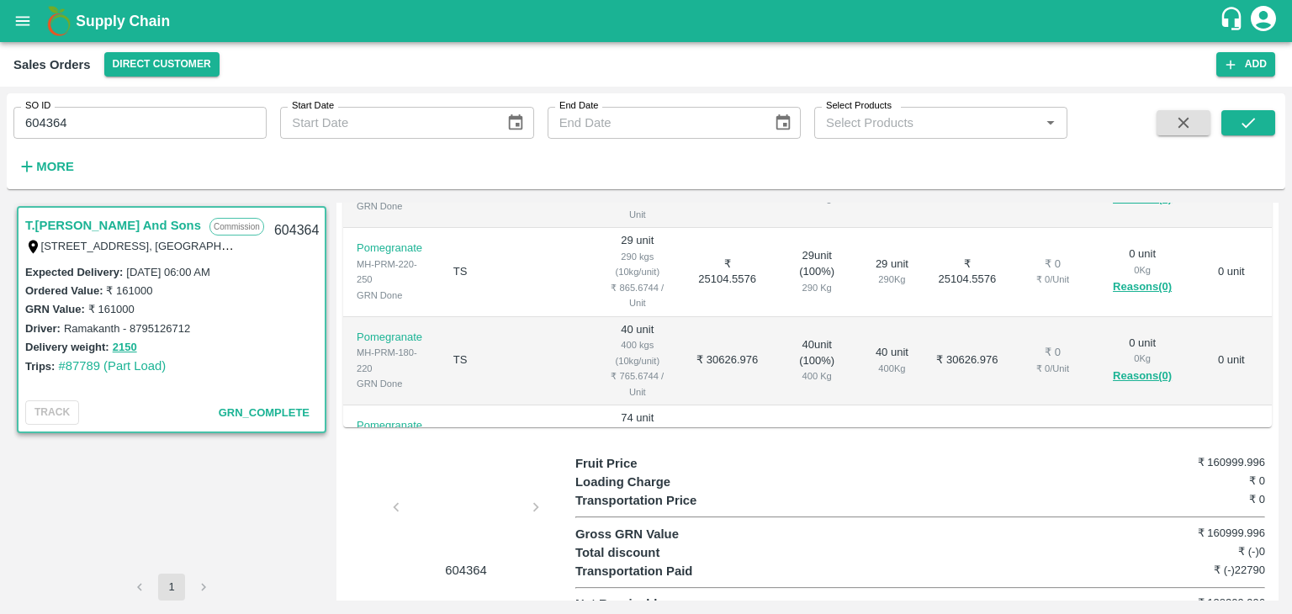
click at [521, 526] on div at bounding box center [466, 512] width 126 height 89
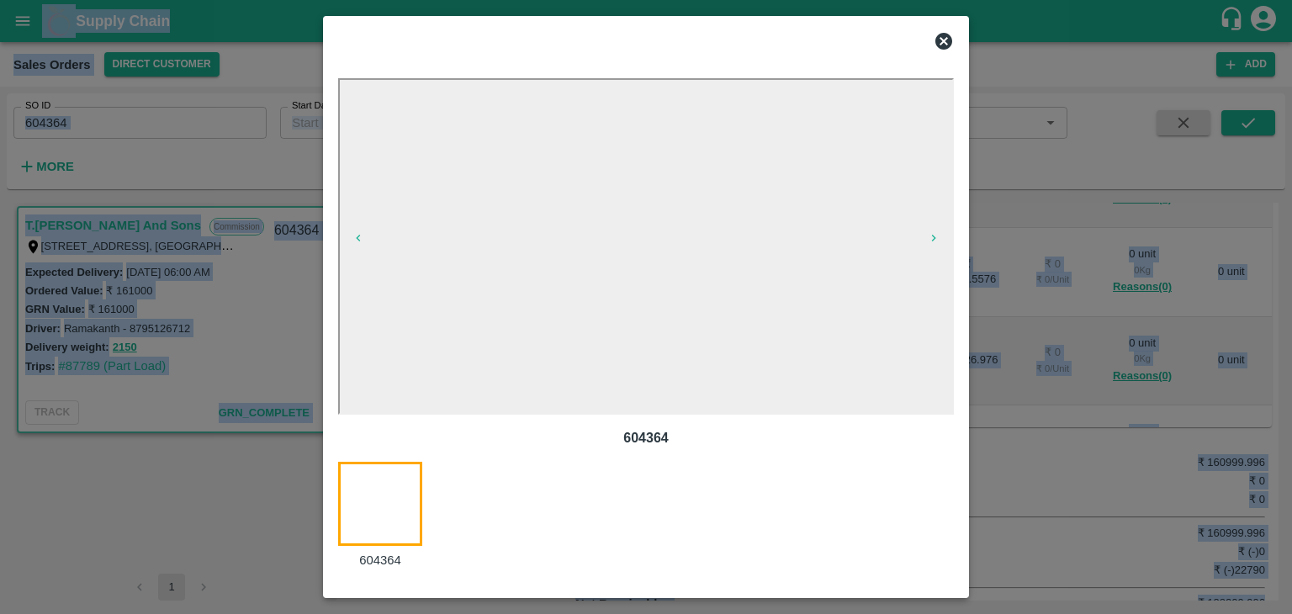
click at [521, 526] on div "604364" at bounding box center [646, 516] width 616 height 109
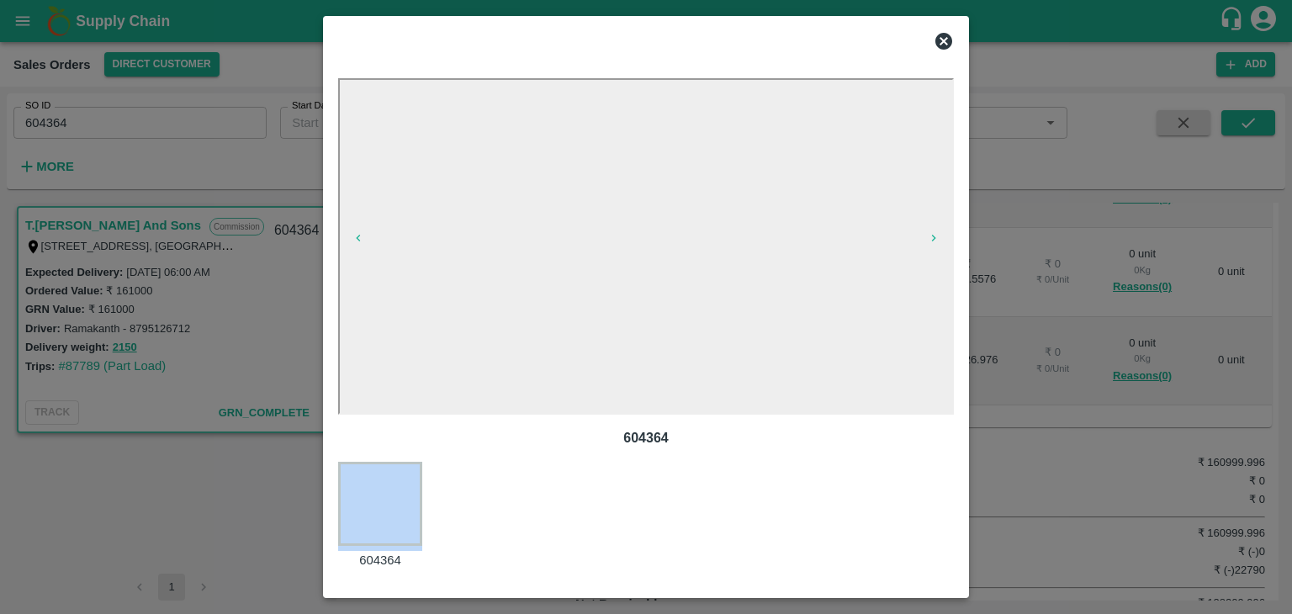
click at [521, 526] on div "604364" at bounding box center [646, 516] width 616 height 109
click at [945, 41] on icon at bounding box center [943, 41] width 17 height 17
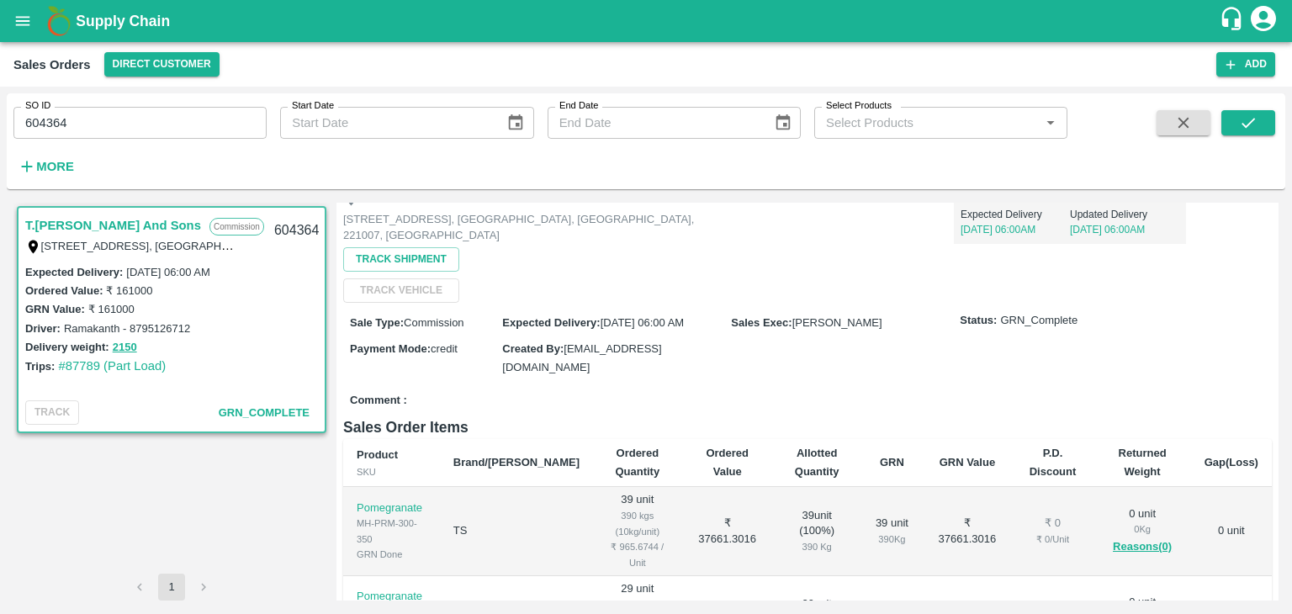
scroll to position [0, 0]
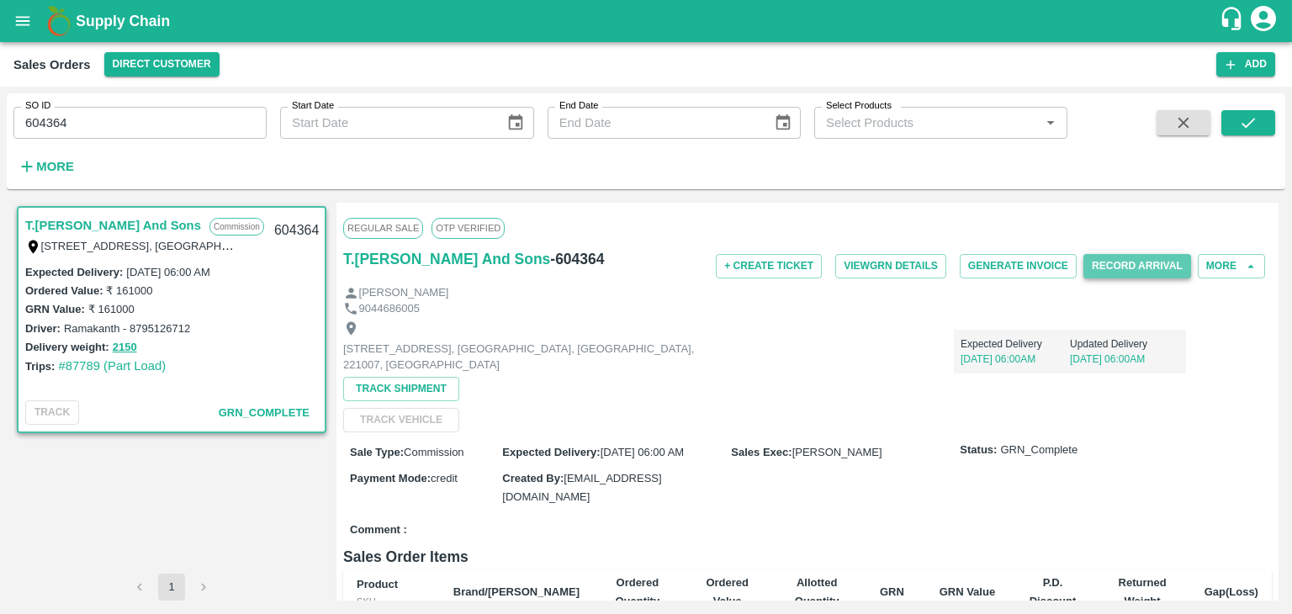
click at [1117, 264] on button "Record Arrival" at bounding box center [1137, 266] width 108 height 24
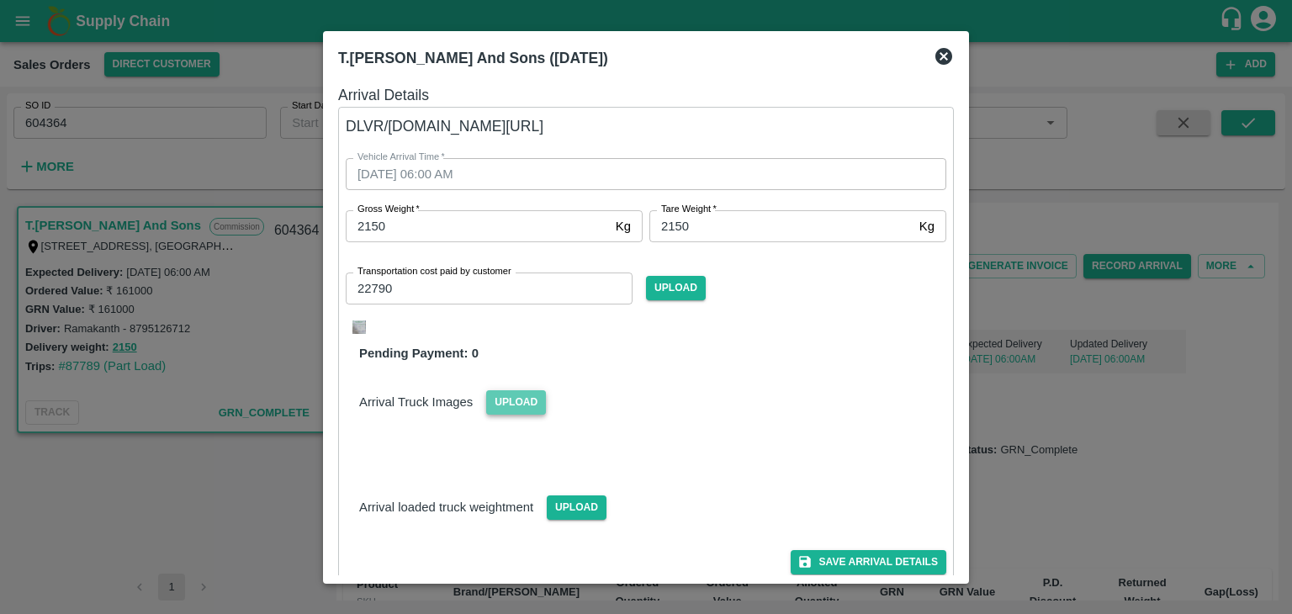
click at [521, 393] on span "Upload" at bounding box center [516, 402] width 60 height 24
click at [0, 0] on input "Upload" at bounding box center [0, 0] width 0 height 0
click at [945, 53] on icon at bounding box center [943, 56] width 17 height 17
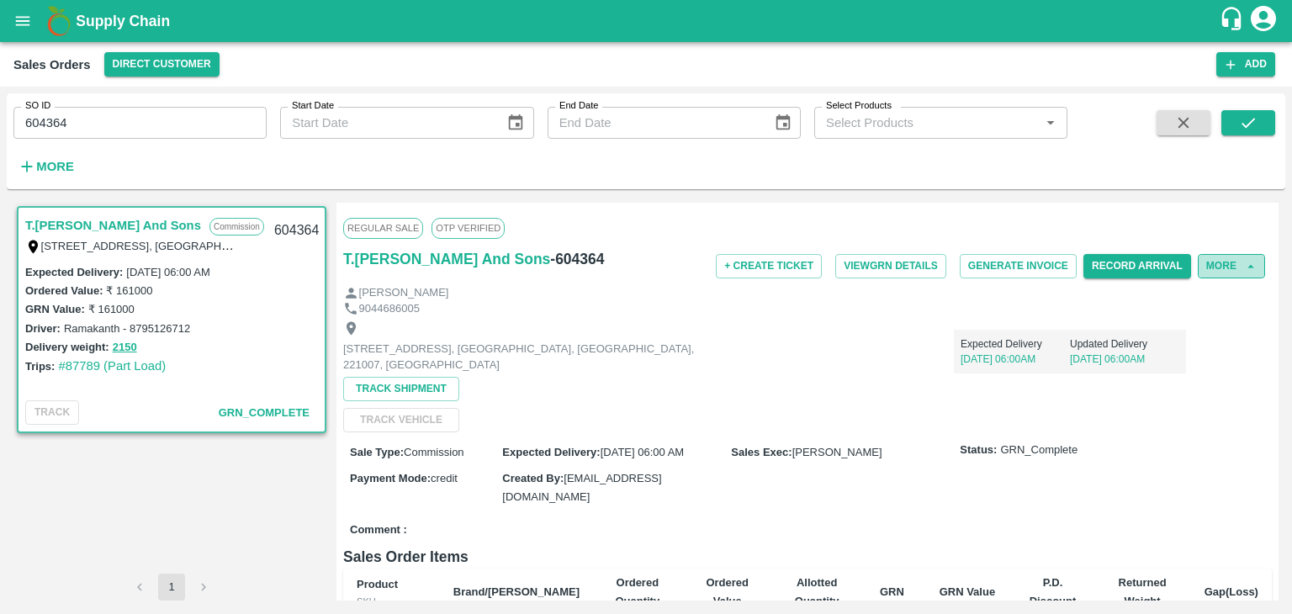
click at [1228, 263] on button "More" at bounding box center [1231, 266] width 67 height 24
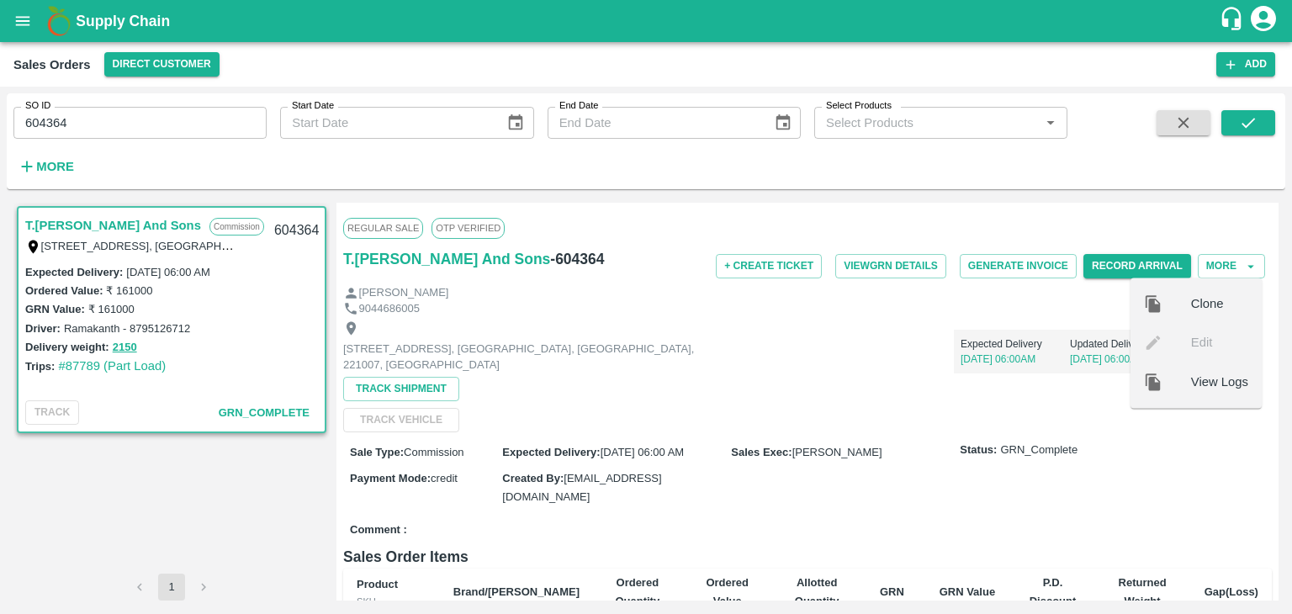
click at [1023, 354] on p "14 Sep, 06:00AM" at bounding box center [1015, 359] width 109 height 15
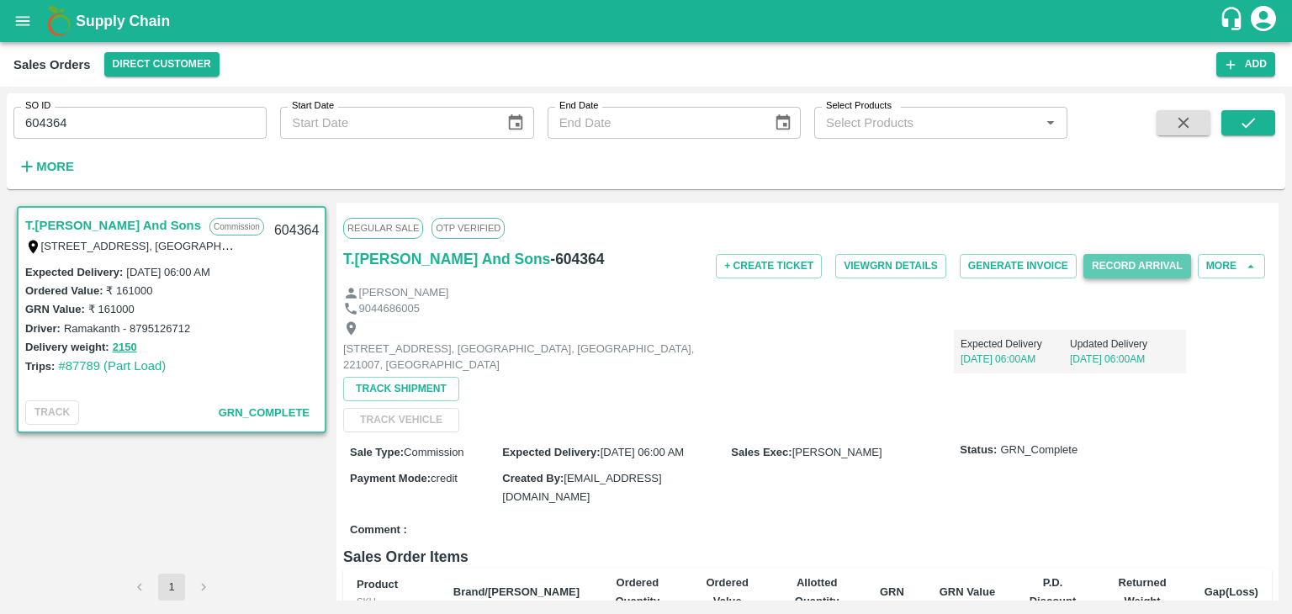
click at [1127, 260] on button "Record Arrival" at bounding box center [1137, 266] width 108 height 24
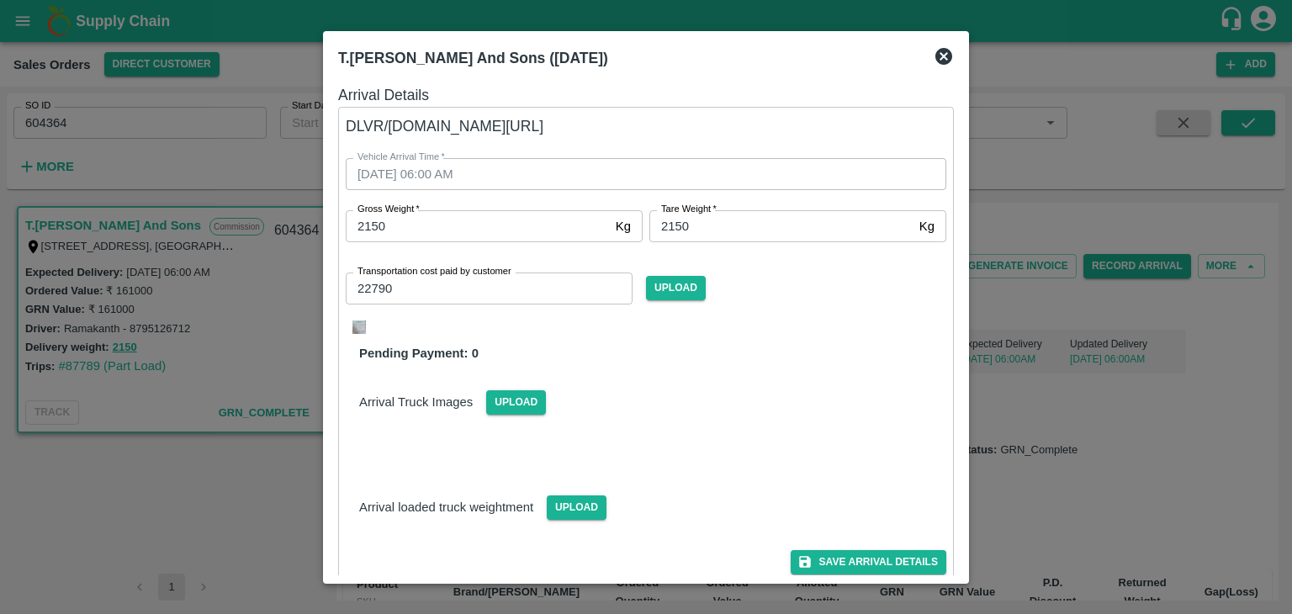
click at [353, 326] on img at bounding box center [358, 326] width 13 height 13
click at [868, 567] on button "Save Arrival Details" at bounding box center [869, 562] width 156 height 24
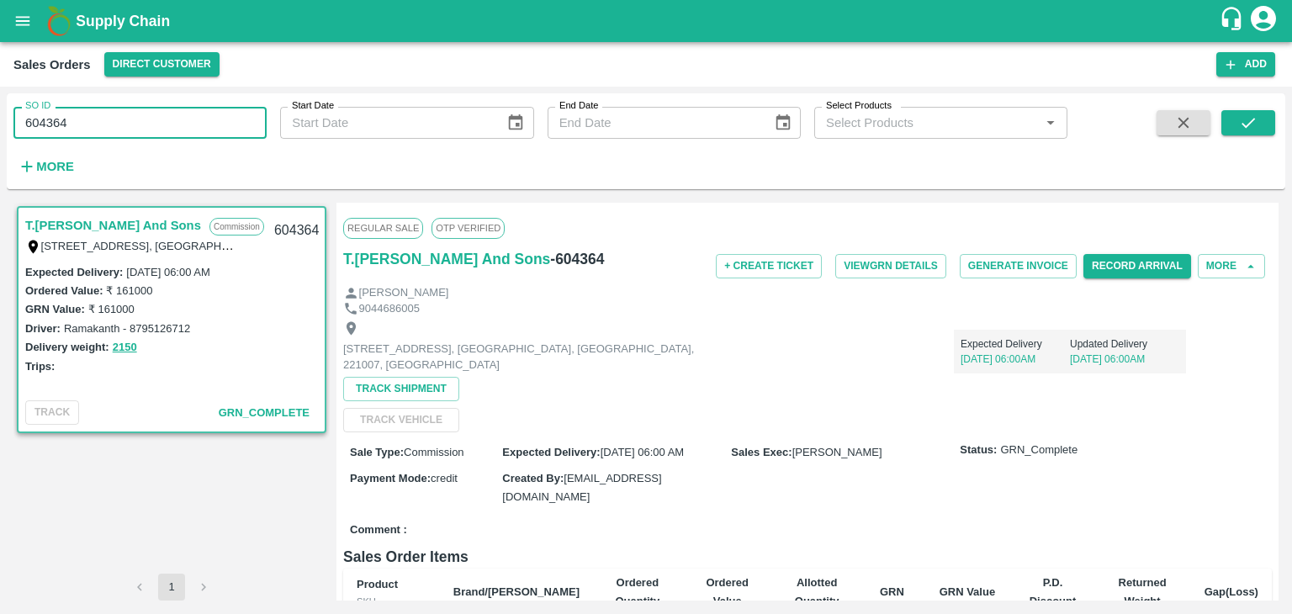
click at [111, 129] on input "604364" at bounding box center [139, 123] width 253 height 32
type input "6"
paste input "text"
type input "604825"
click at [1255, 116] on icon "submit" at bounding box center [1248, 123] width 19 height 19
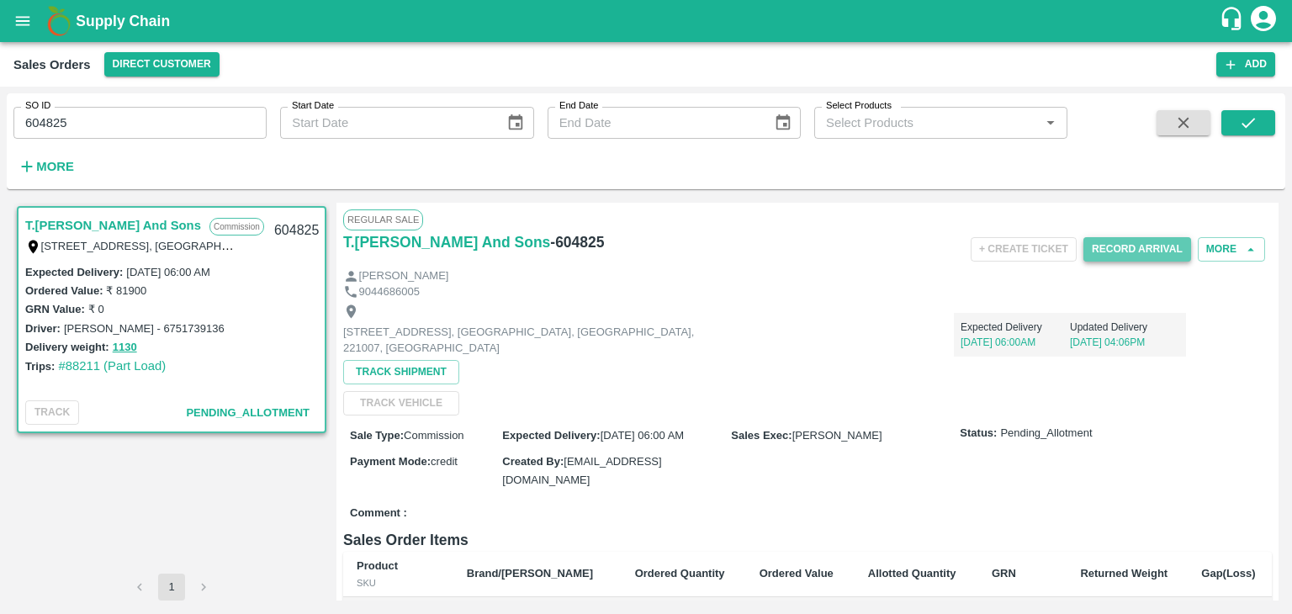
click at [1133, 243] on button "Record Arrival" at bounding box center [1137, 249] width 108 height 24
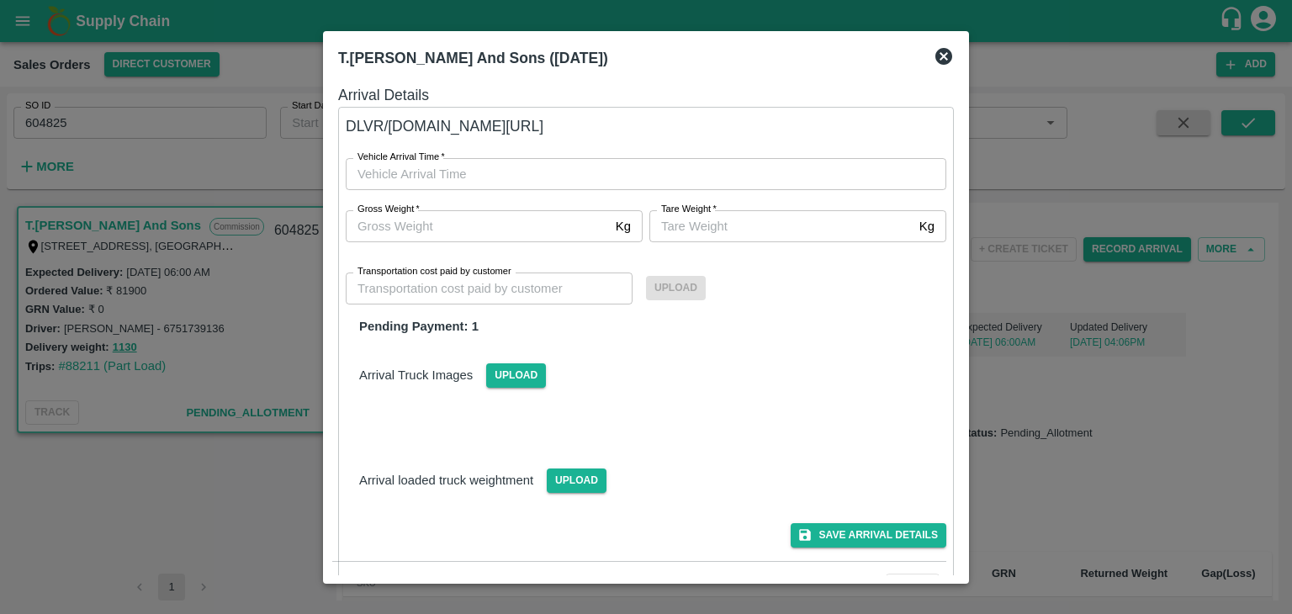
click at [944, 56] on icon at bounding box center [944, 56] width 20 height 20
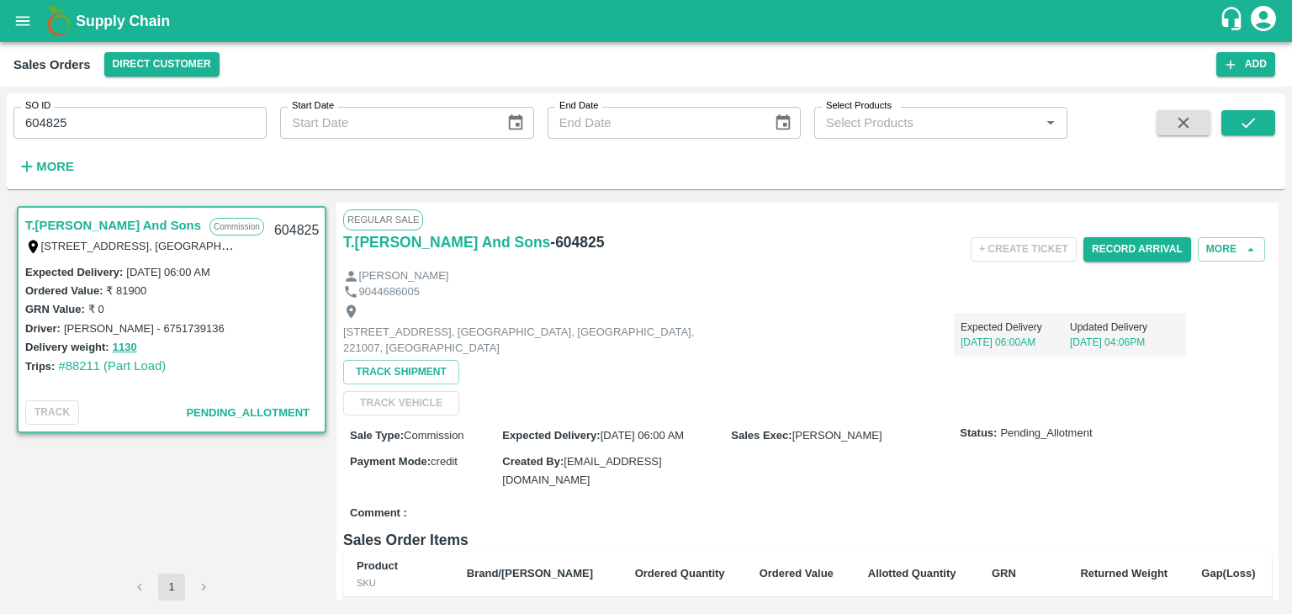
click at [885, 294] on div "9044686005" at bounding box center [807, 292] width 929 height 16
